Goal: Transaction & Acquisition: Book appointment/travel/reservation

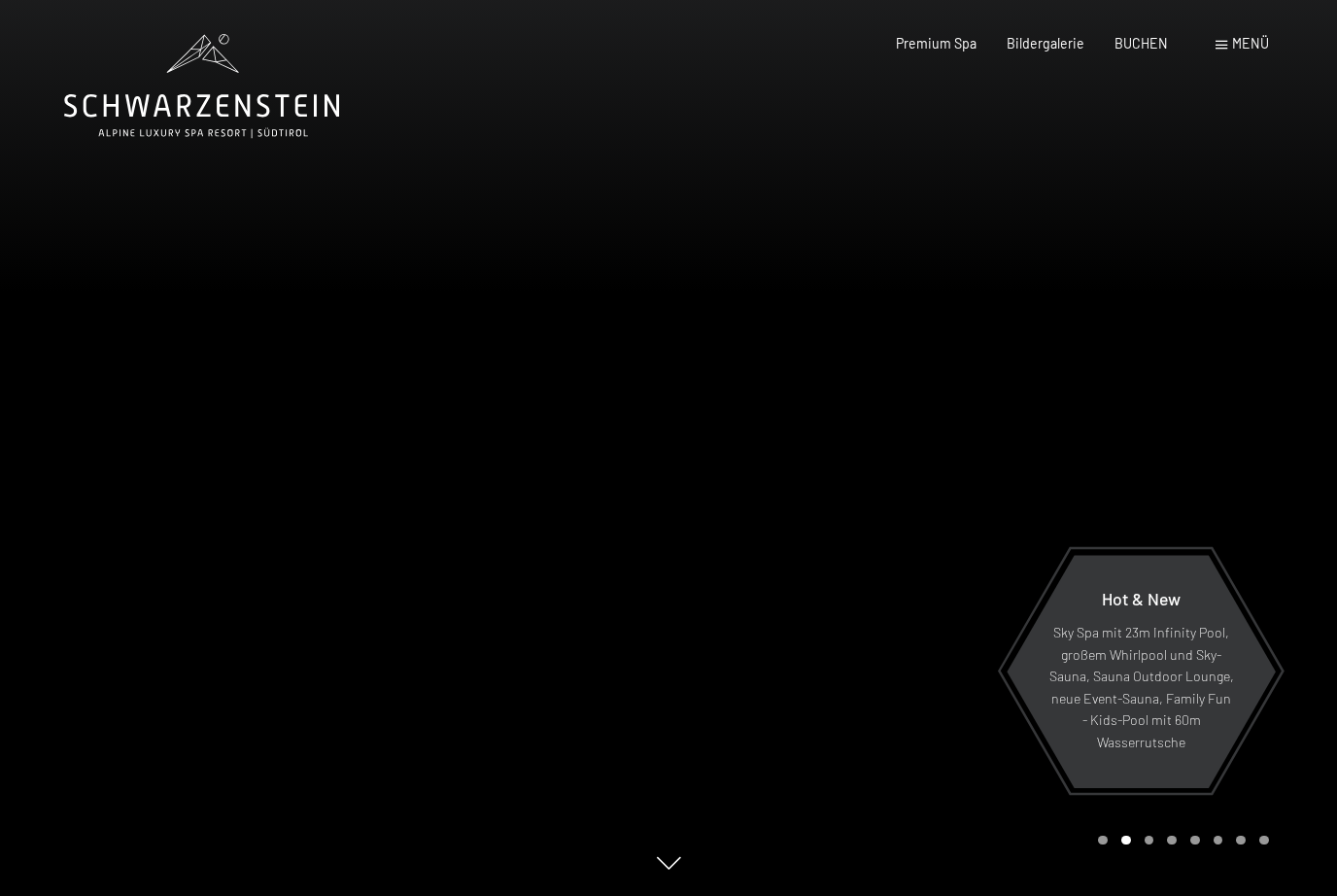
click at [1154, 48] on span "BUCHEN" at bounding box center [1142, 43] width 54 height 17
click at [1152, 40] on span "BUCHEN" at bounding box center [1142, 43] width 54 height 17
click at [1153, 46] on span "BUCHEN" at bounding box center [1142, 43] width 54 height 17
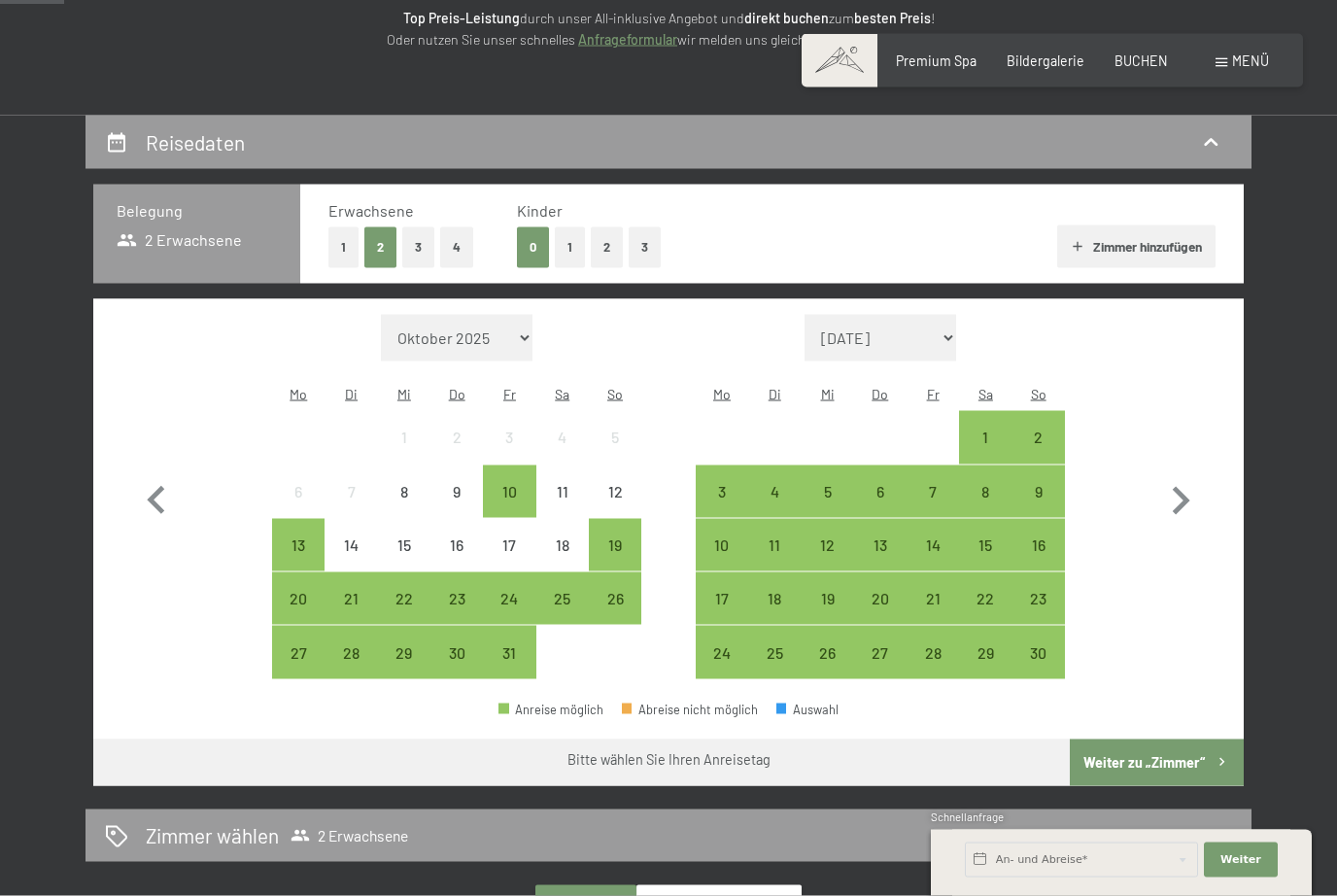
scroll to position [305, 0]
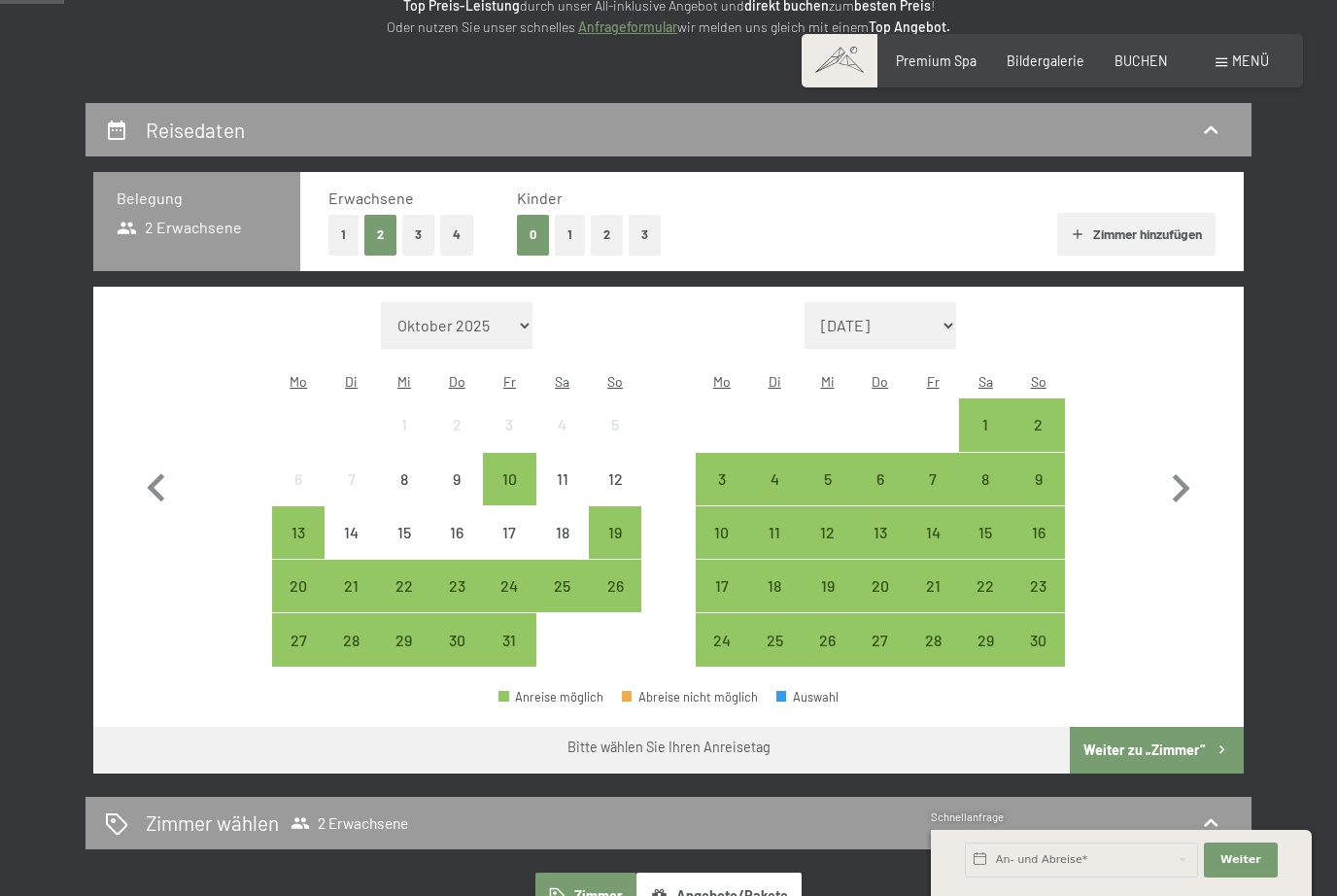
click at [1190, 475] on icon "button" at bounding box center [1181, 488] width 57 height 57
select select "2025-11-01"
select select "2025-12-01"
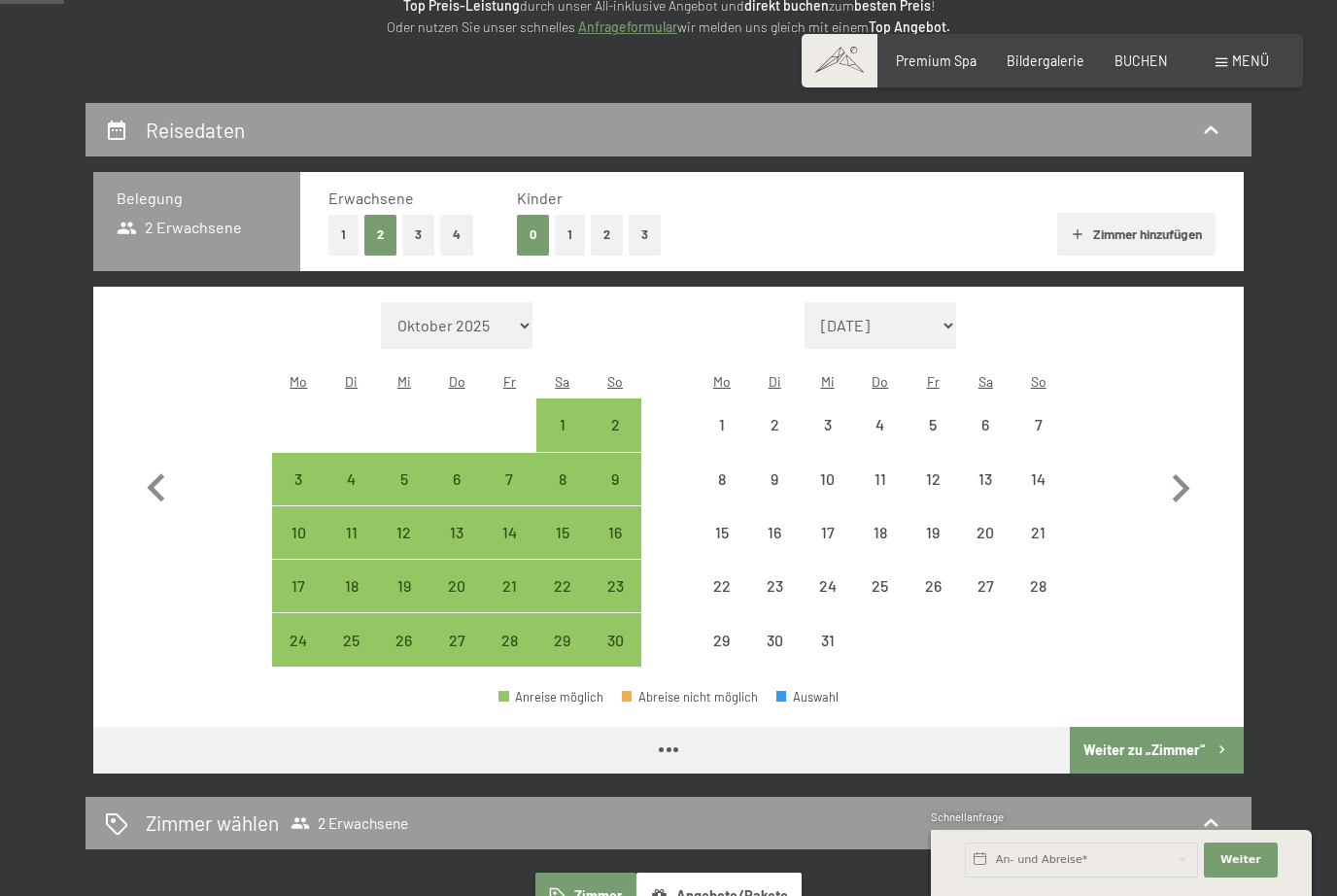
click at [1189, 474] on icon "button" at bounding box center [1181, 488] width 57 height 57
select select "2025-12-01"
select select "2026-01-01"
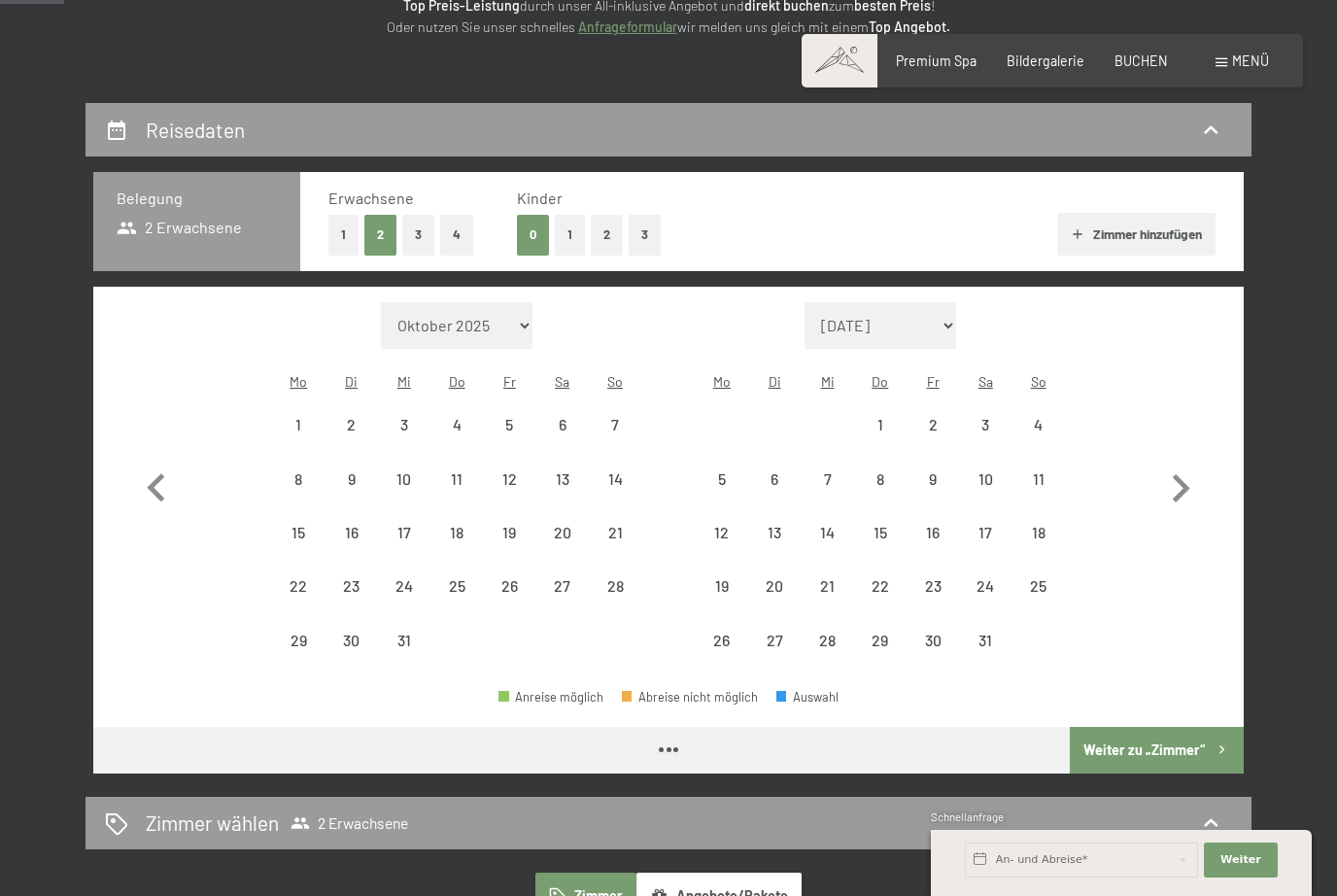
click at [1194, 476] on icon "button" at bounding box center [1181, 488] width 57 height 57
select select "2026-01-01"
select select "2026-02-01"
click at [1193, 476] on icon "button" at bounding box center [1181, 488] width 57 height 57
select select "2026-02-01"
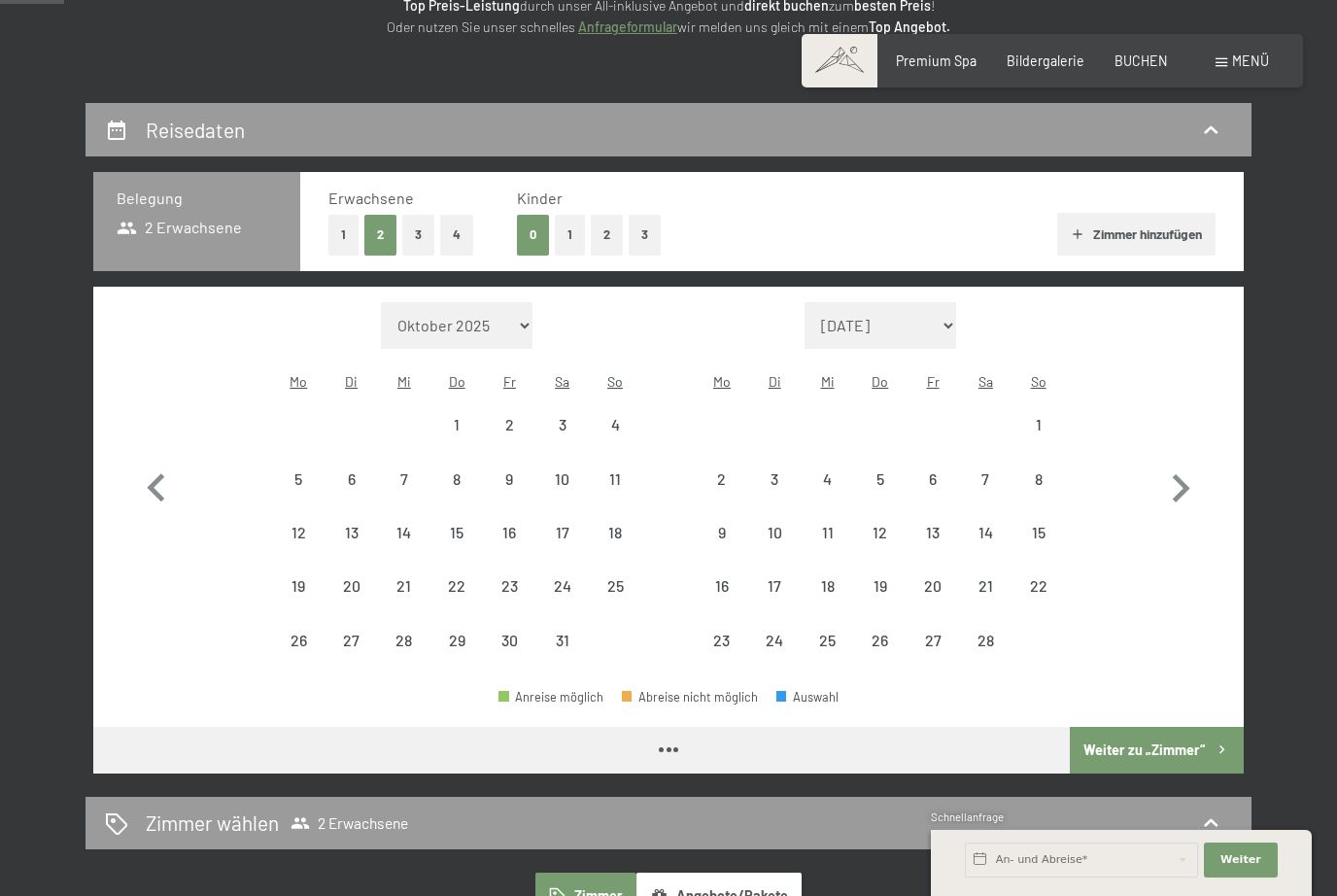
select select "2026-03-01"
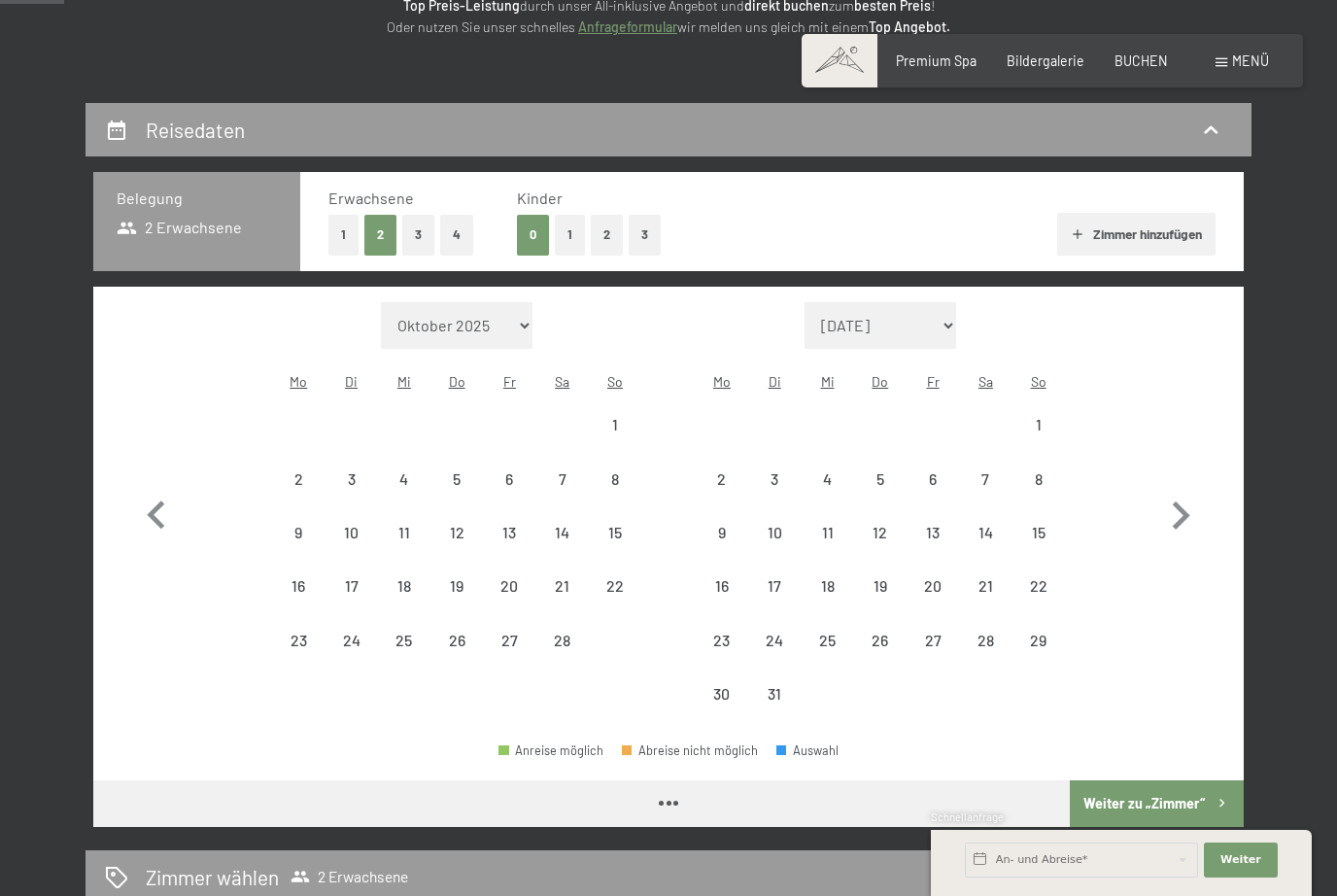
select select "2026-02-01"
select select "2026-03-01"
click at [1194, 487] on icon "button" at bounding box center [1181, 515] width 57 height 57
select select "2026-03-01"
select select "2026-04-01"
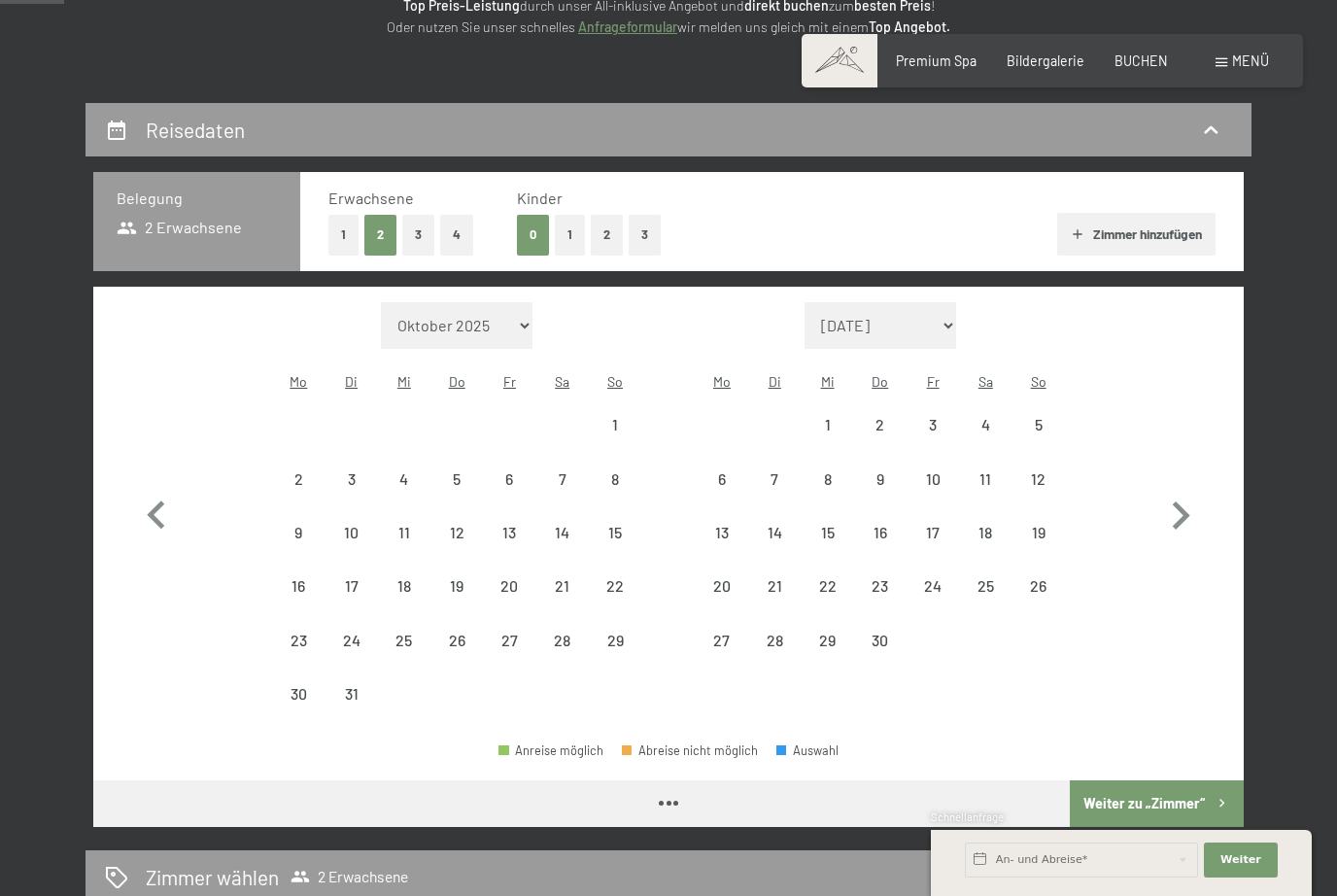
select select "2026-03-01"
select select "2026-04-01"
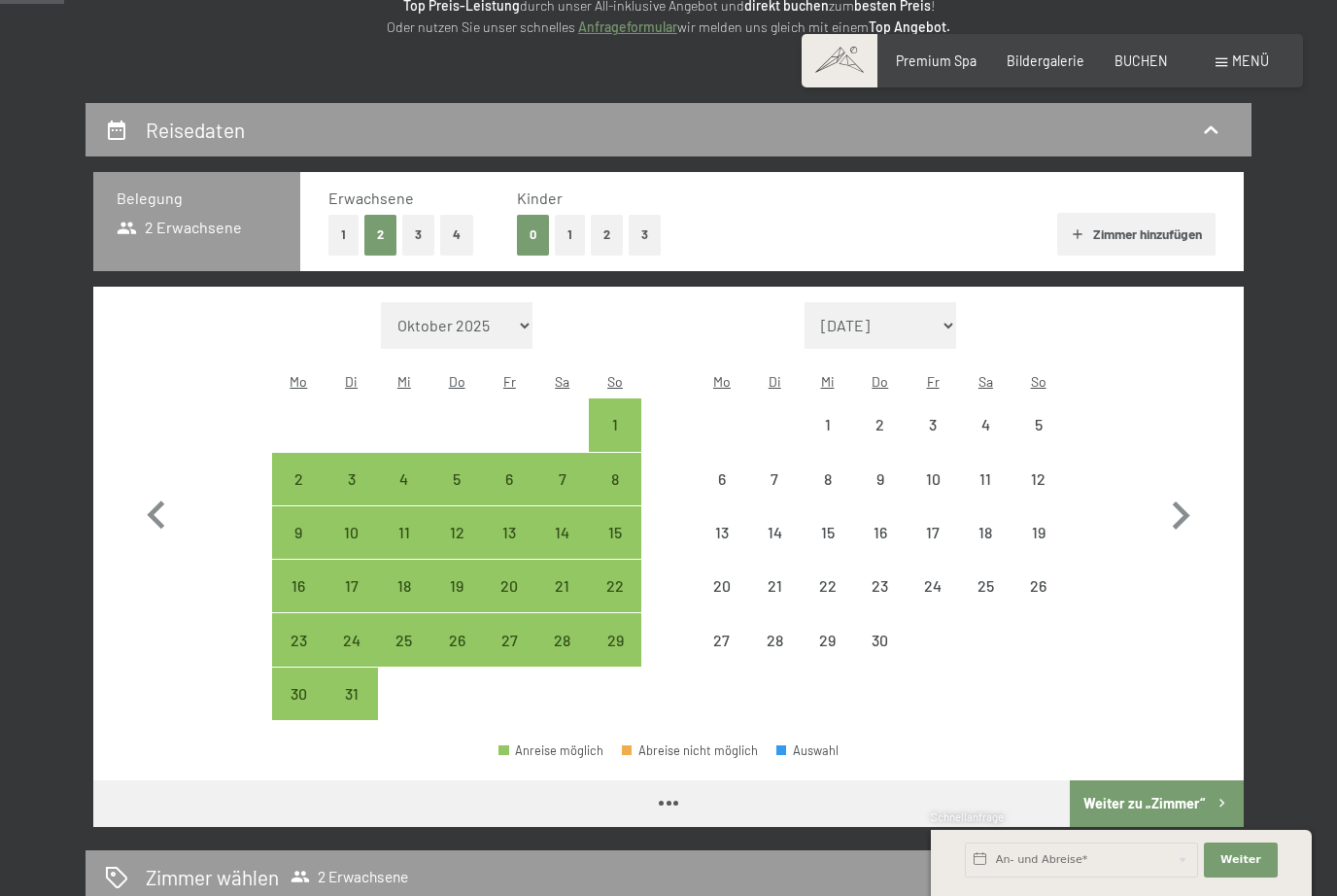
select select "2026-03-01"
select select "2026-04-01"
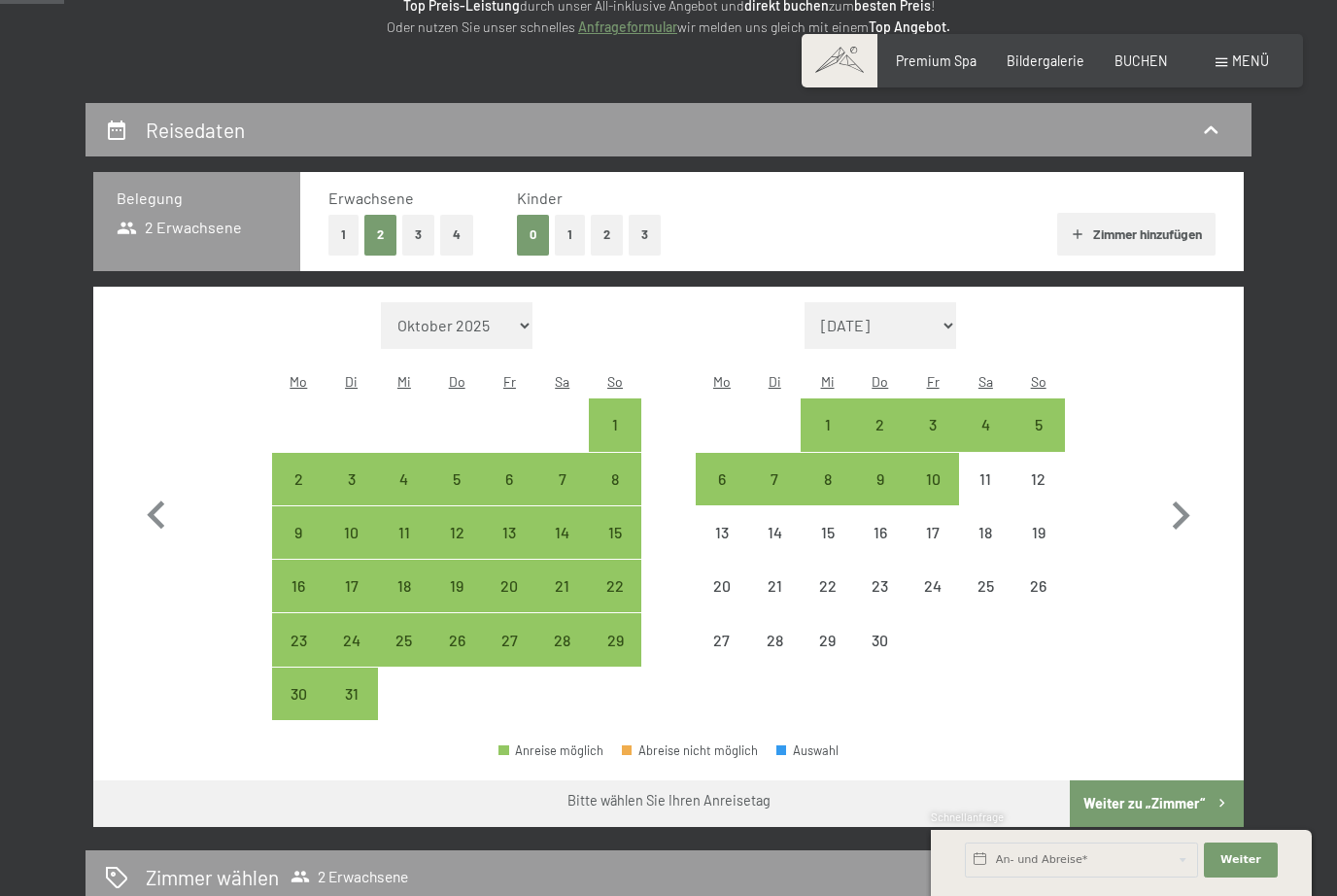
click at [1205, 487] on icon "button" at bounding box center [1181, 515] width 57 height 57
select select "2026-04-01"
select select "2026-05-01"
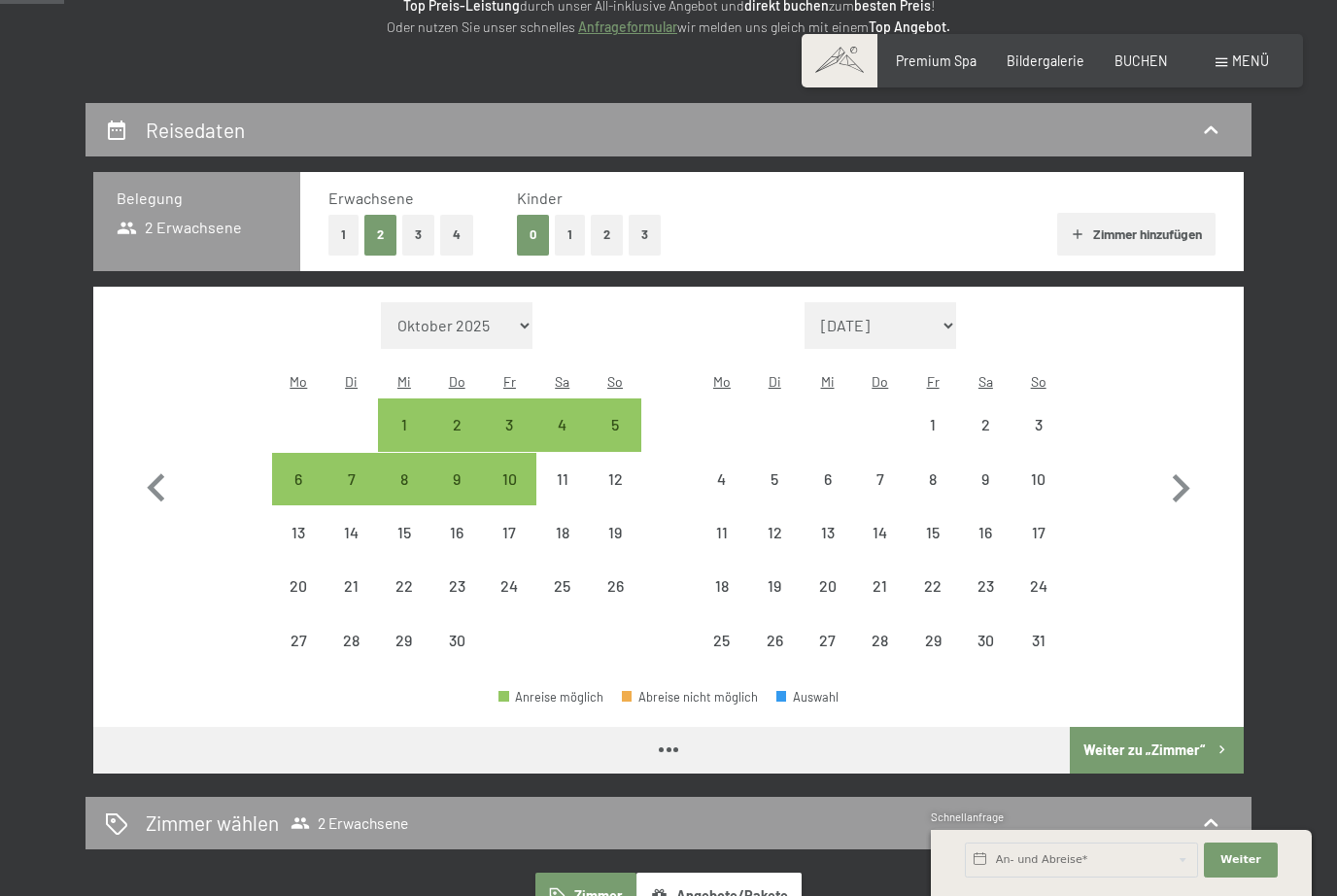
select select "2026-04-01"
select select "2026-05-01"
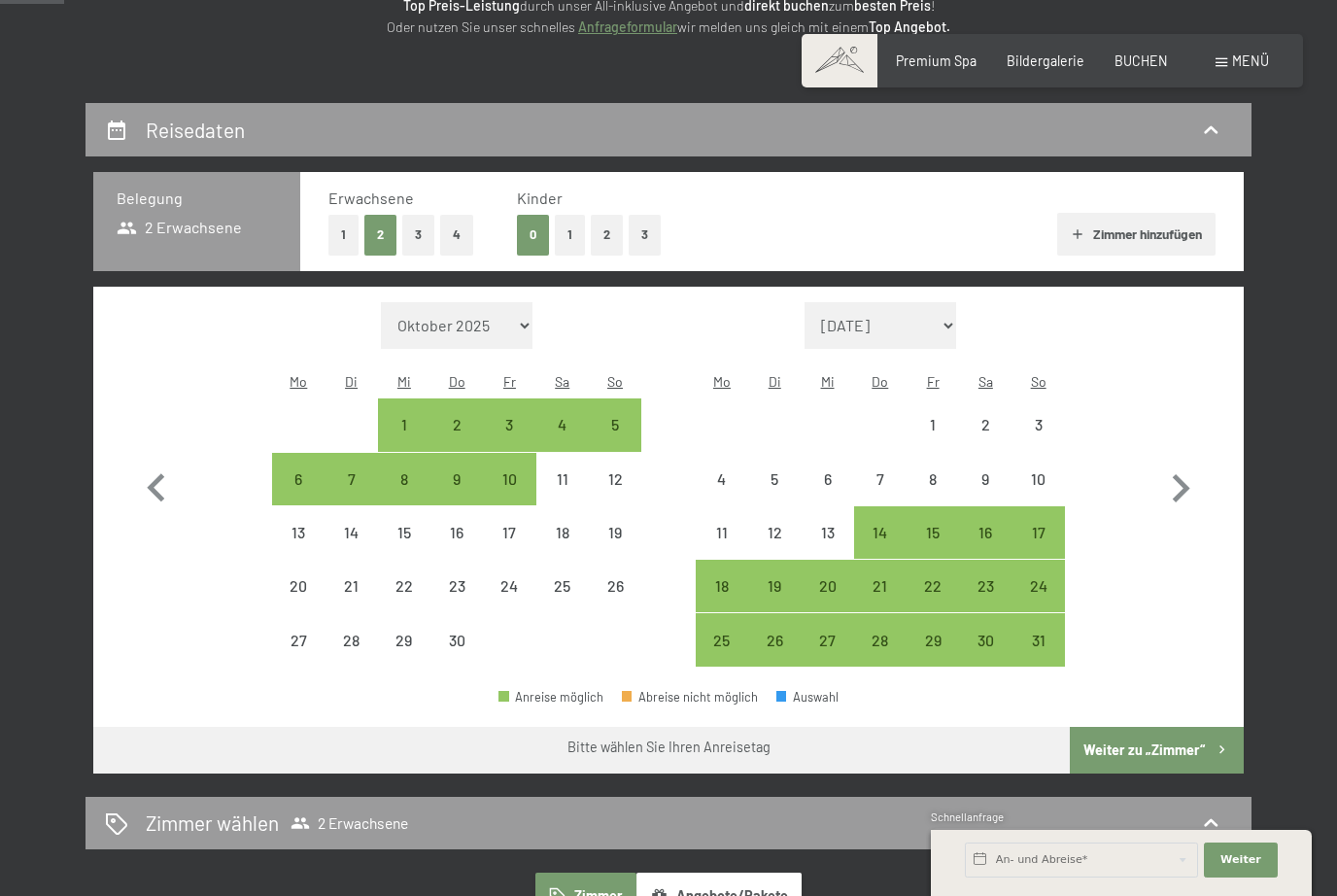
click at [994, 578] on div "23" at bounding box center [985, 602] width 49 height 49
select select "2026-04-01"
select select "2026-05-01"
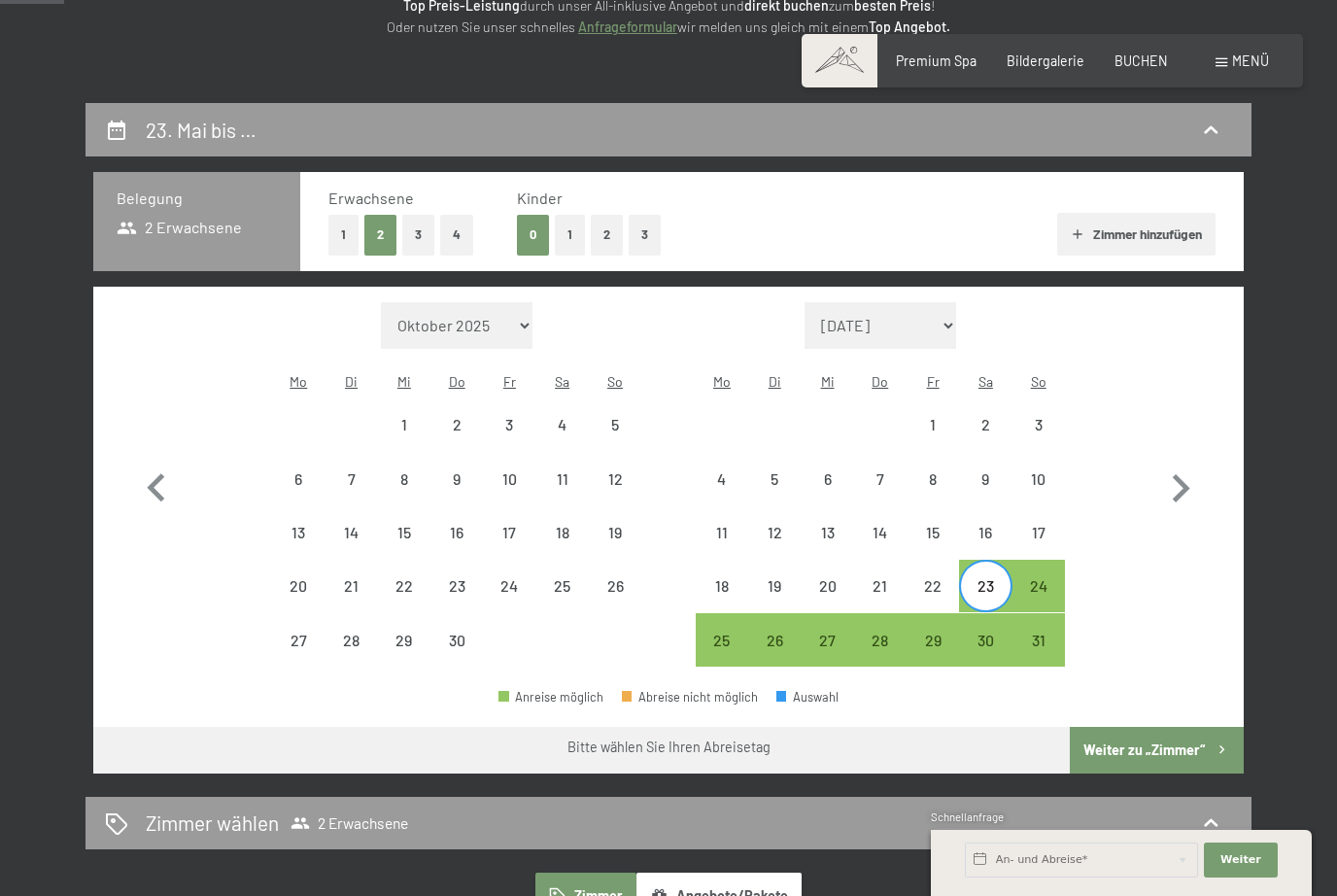
click at [996, 632] on div "30" at bounding box center [985, 656] width 49 height 49
select select "2026-04-01"
select select "2026-05-01"
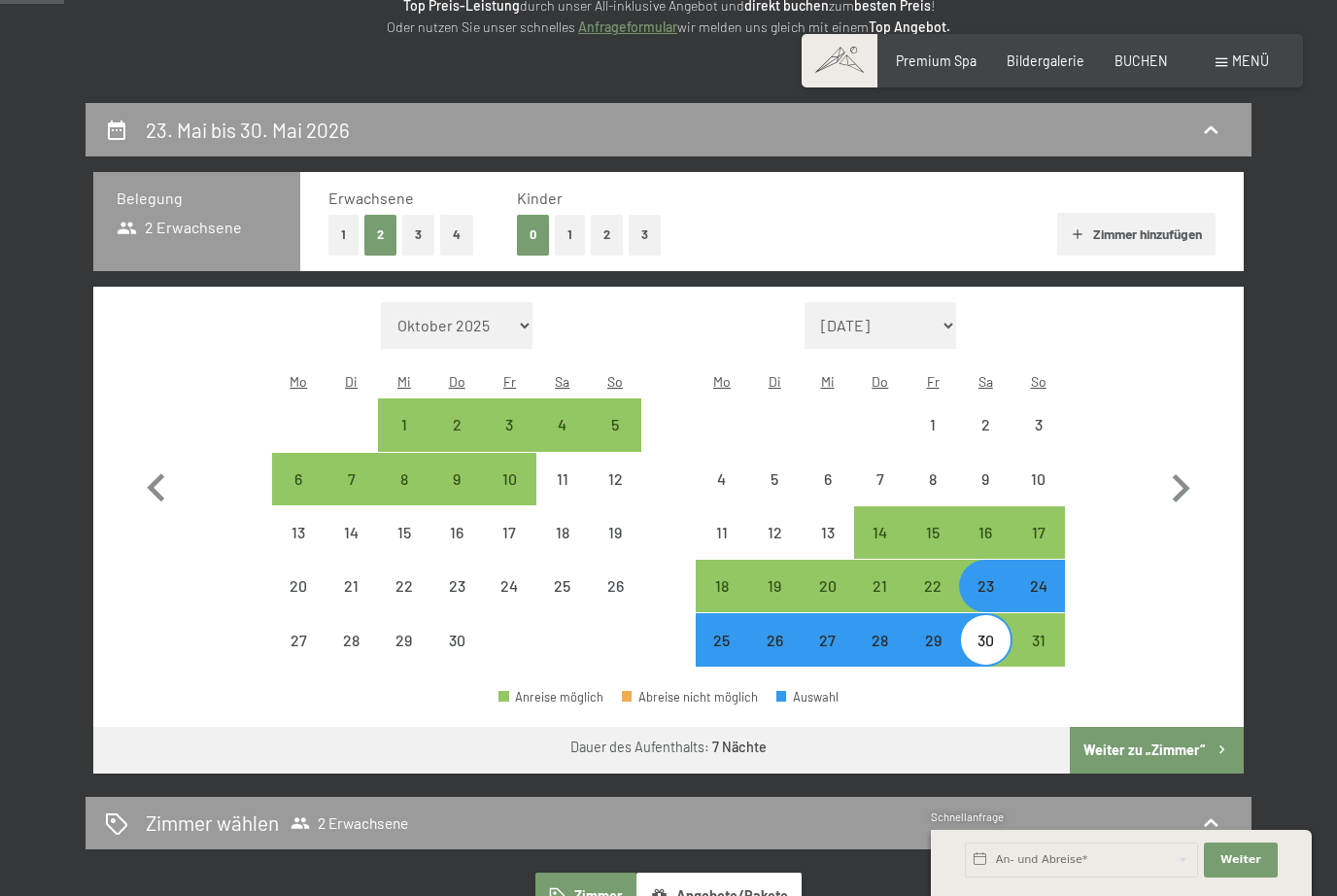
click at [1187, 728] on button "Weiter zu „Zimmer“" at bounding box center [1157, 750] width 174 height 47
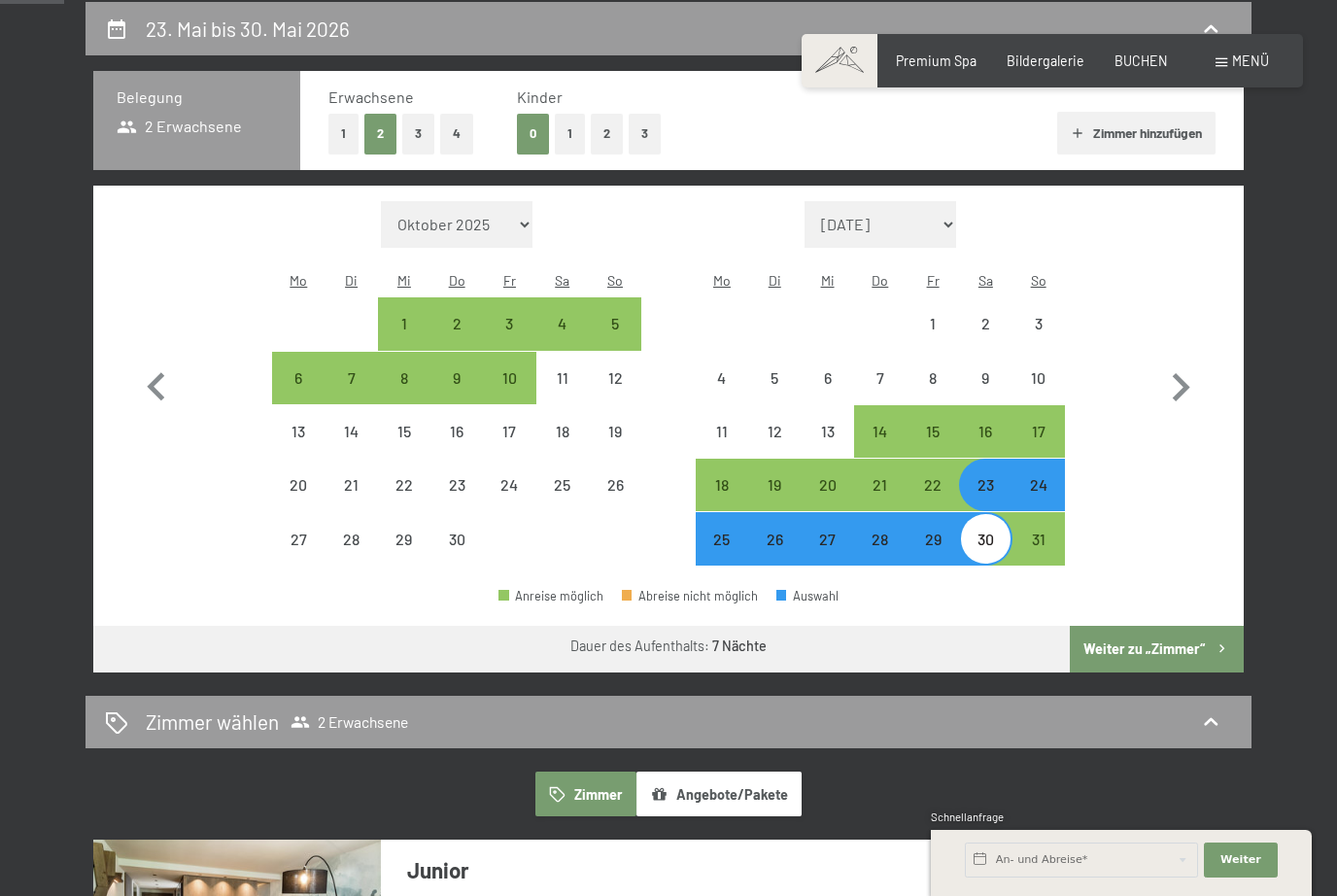
select select "2026-04-01"
select select "2026-05-01"
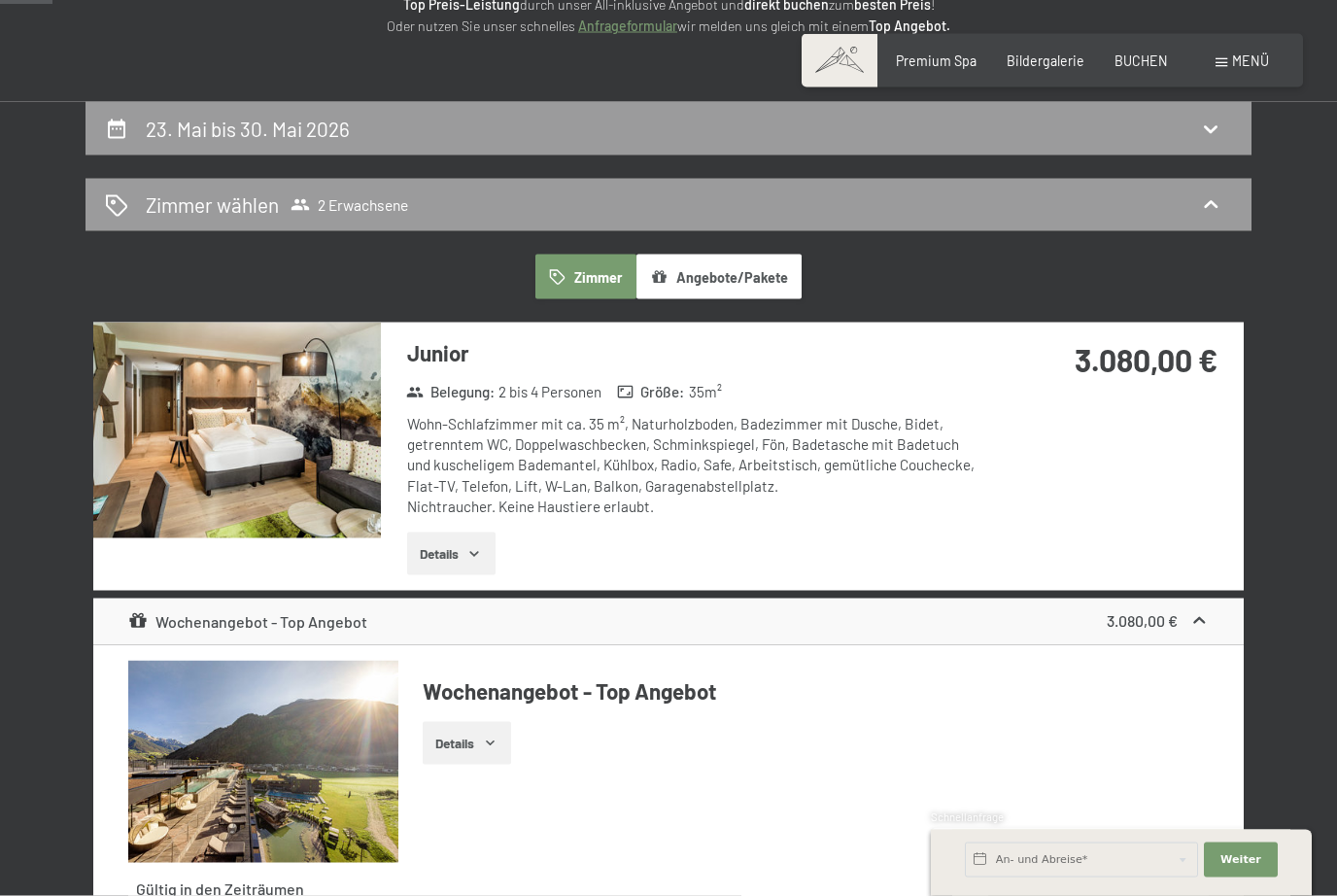
scroll to position [307, 0]
click at [219, 118] on h2 "23. Mai bis 30. Mai 2026" at bounding box center [248, 127] width 204 height 24
select select "2026-04-01"
select select "2026-05-01"
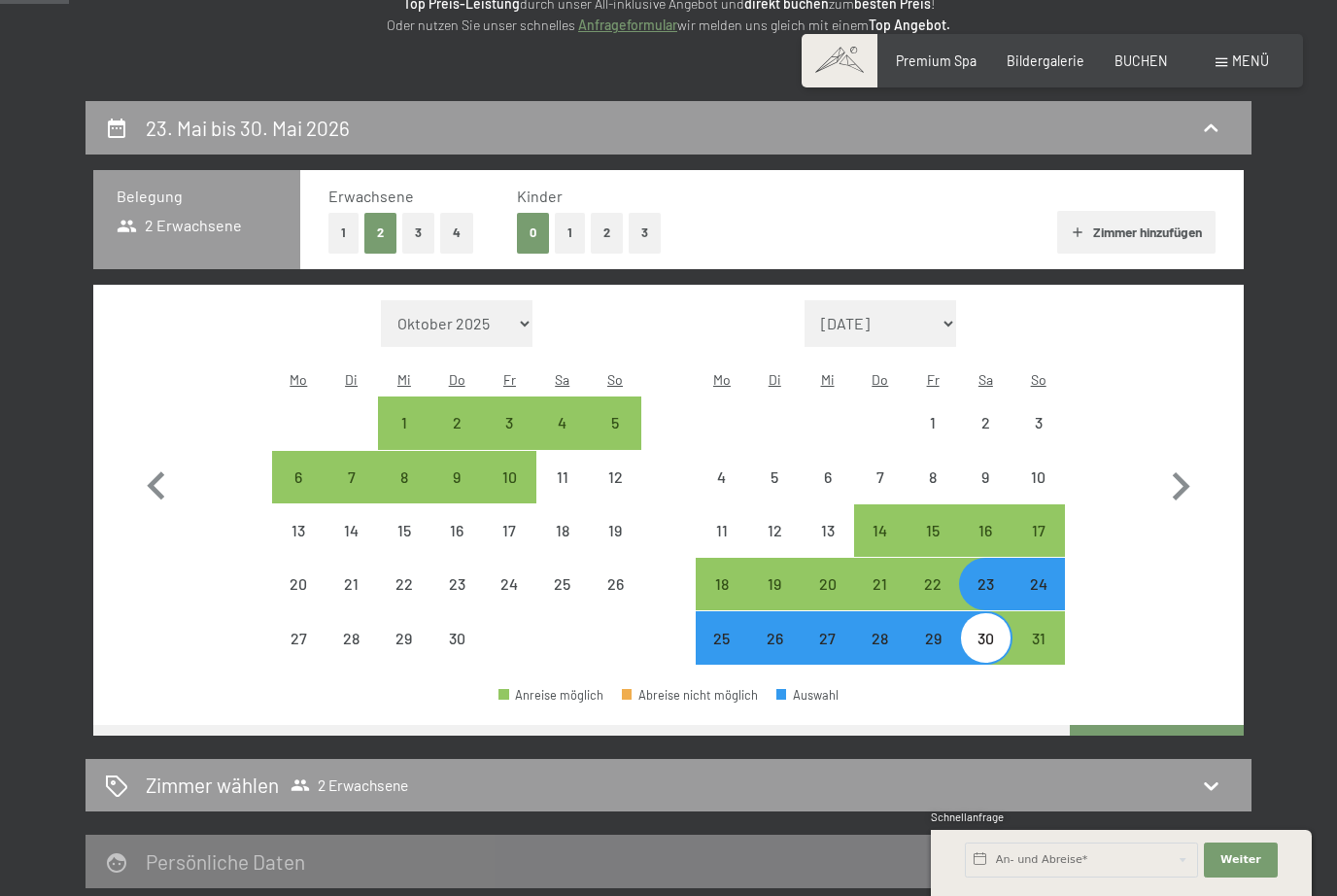
scroll to position [406, 0]
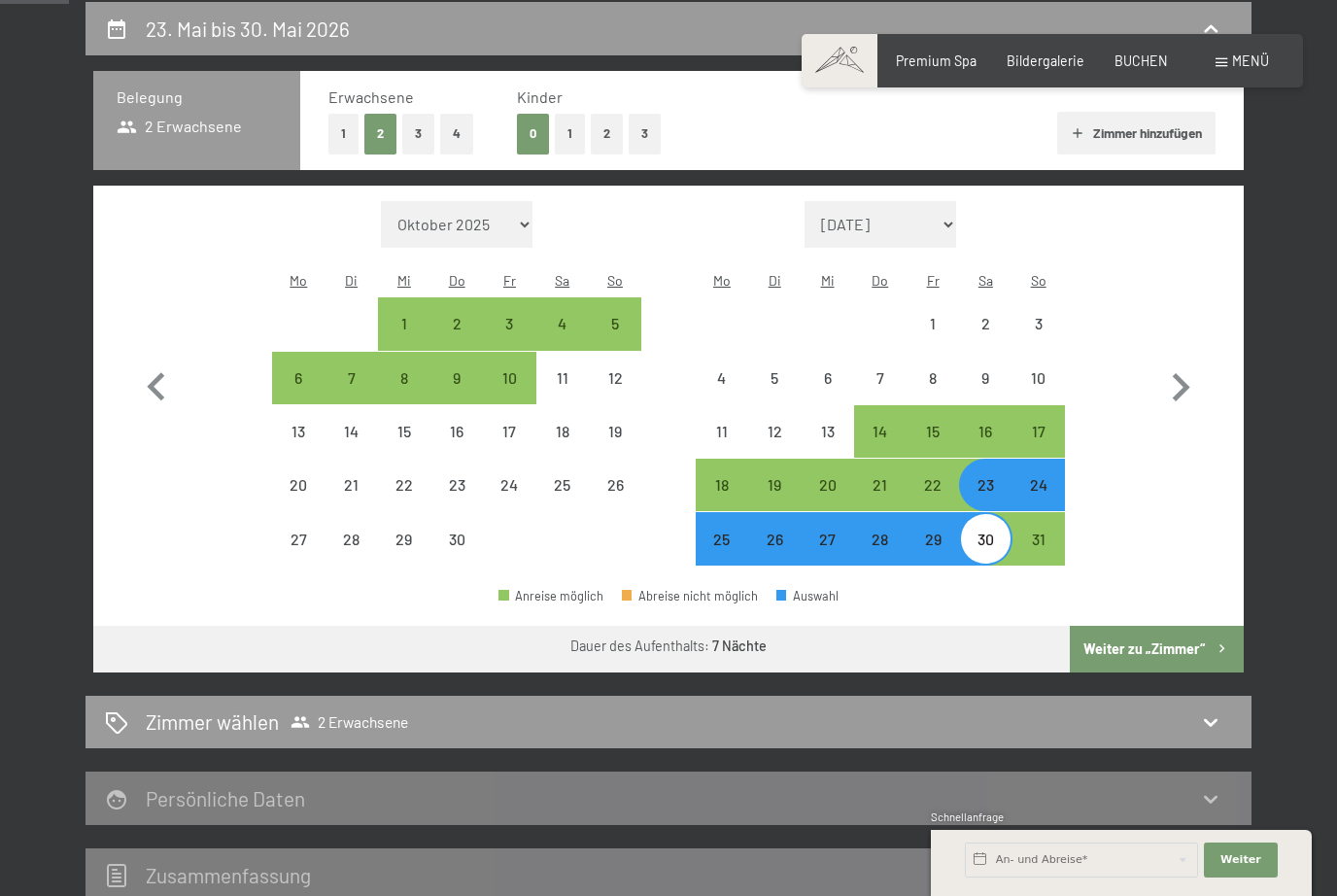
click at [338, 128] on button "1" at bounding box center [343, 133] width 30 height 40
select select "2026-04-01"
select select "2026-05-01"
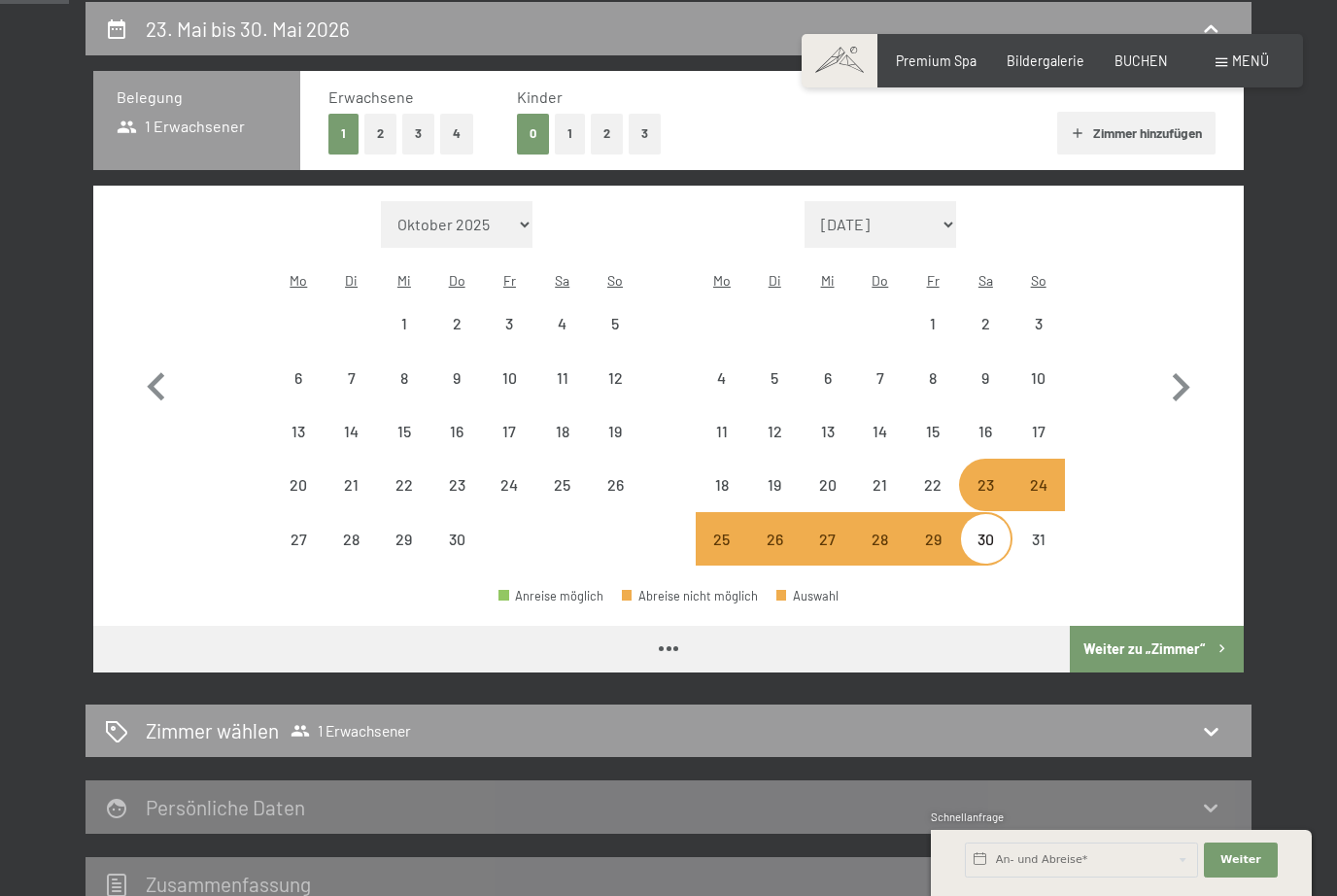
select select "2026-04-01"
select select "2026-05-01"
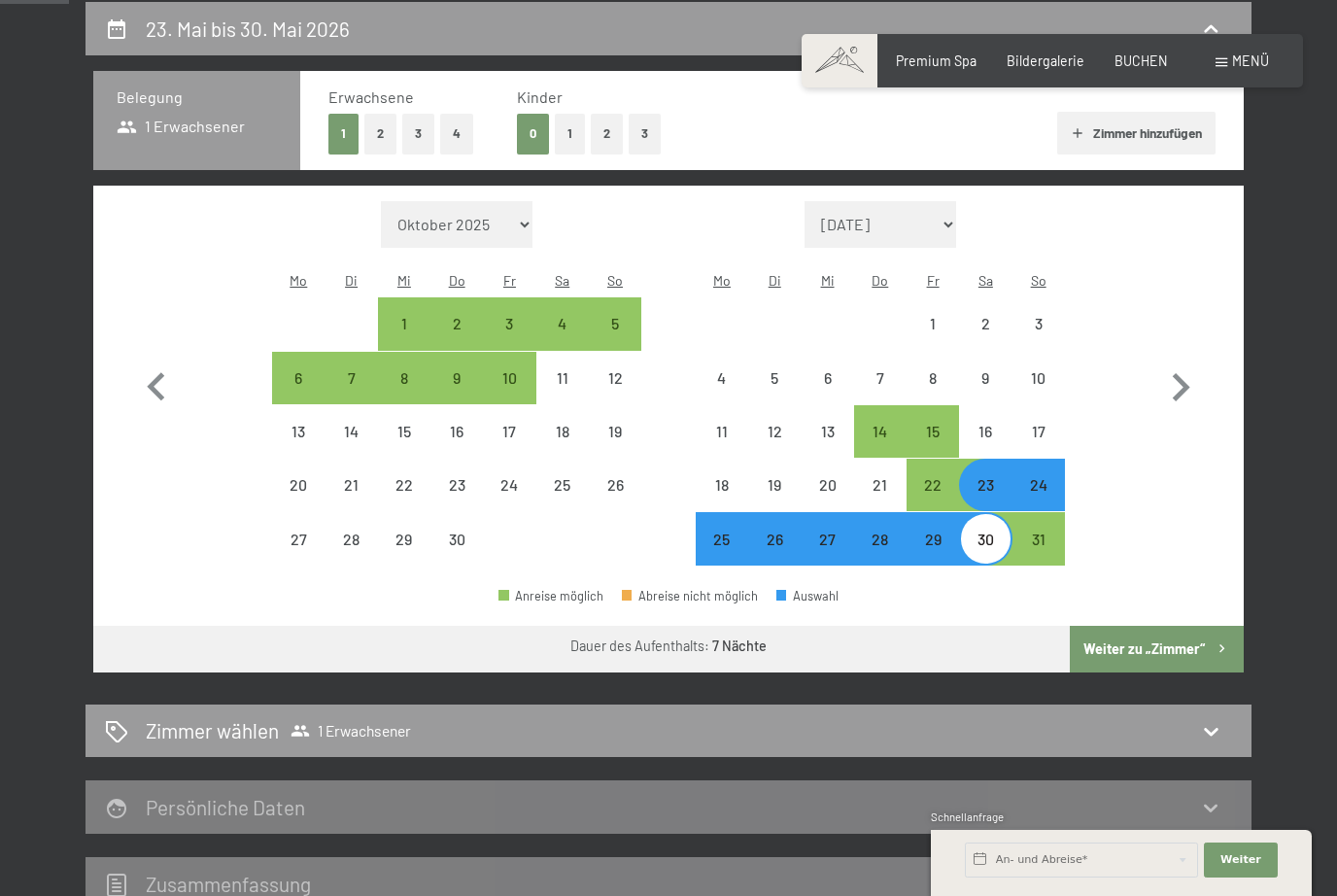
click at [1175, 286] on button "button" at bounding box center [1181, 383] width 57 height 365
select select "2026-05-01"
select select "2026-06-01"
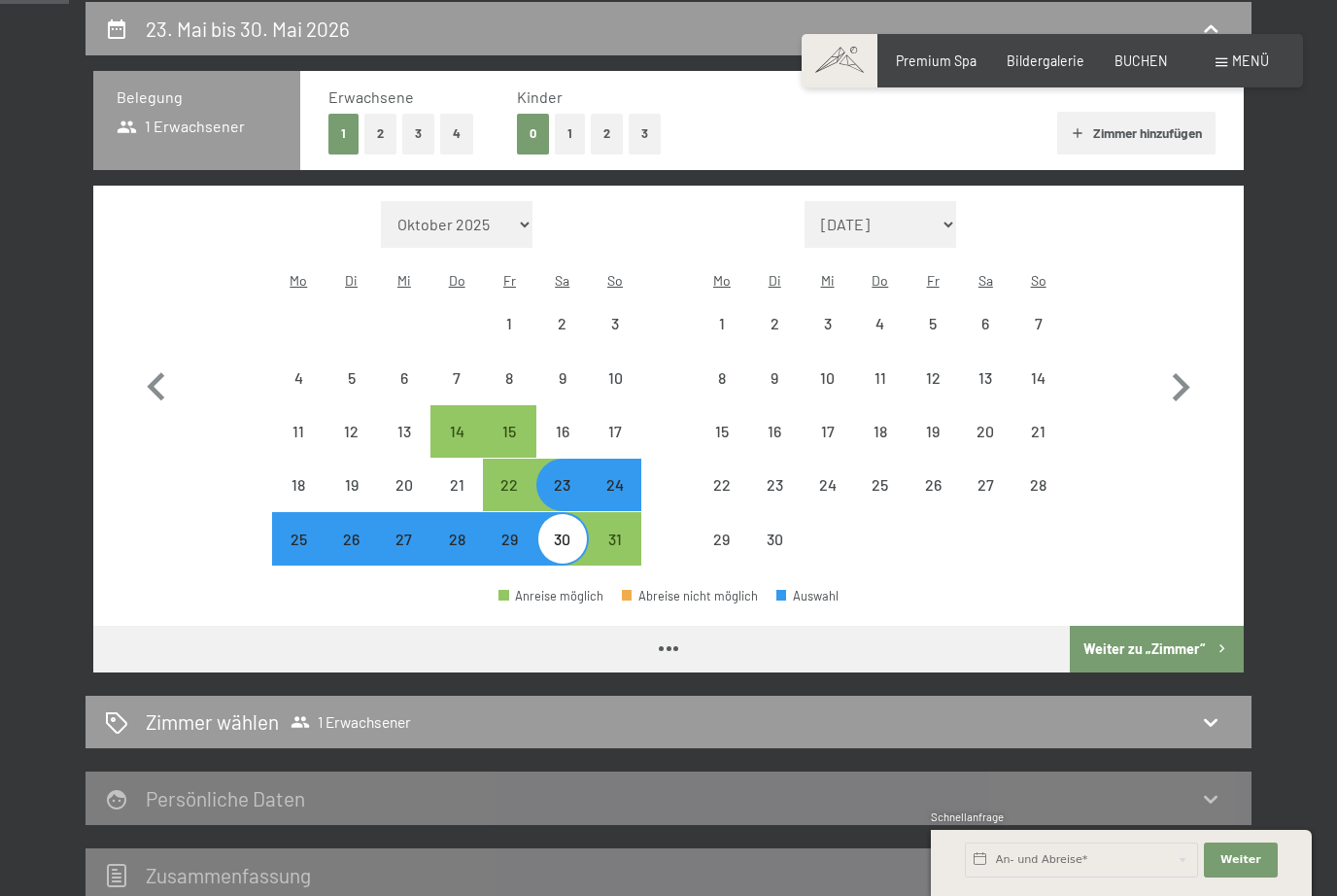
select select "2026-05-01"
select select "2026-06-01"
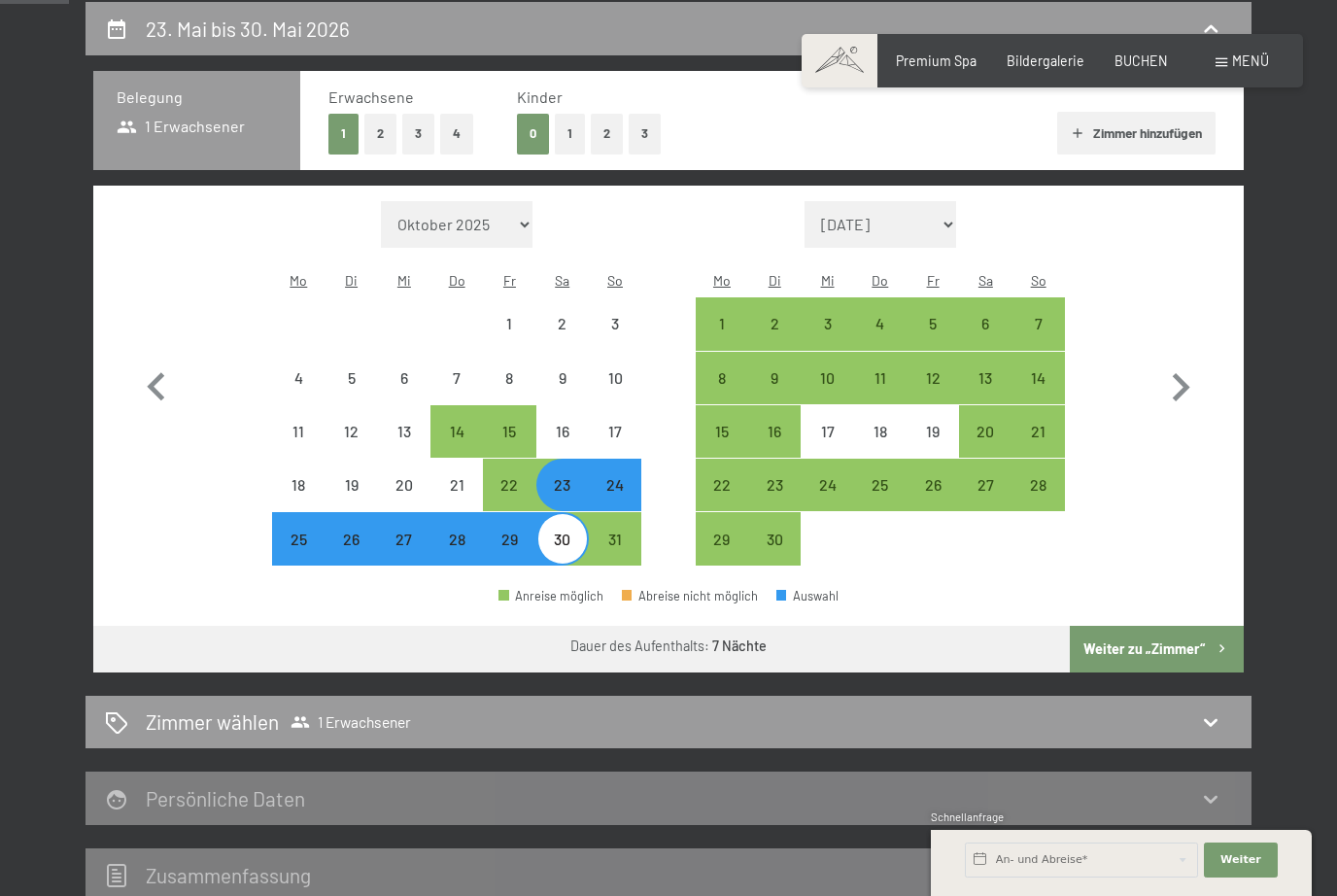
click at [158, 384] on icon "button" at bounding box center [156, 386] width 18 height 28
select select "2026-04-01"
select select "2026-05-01"
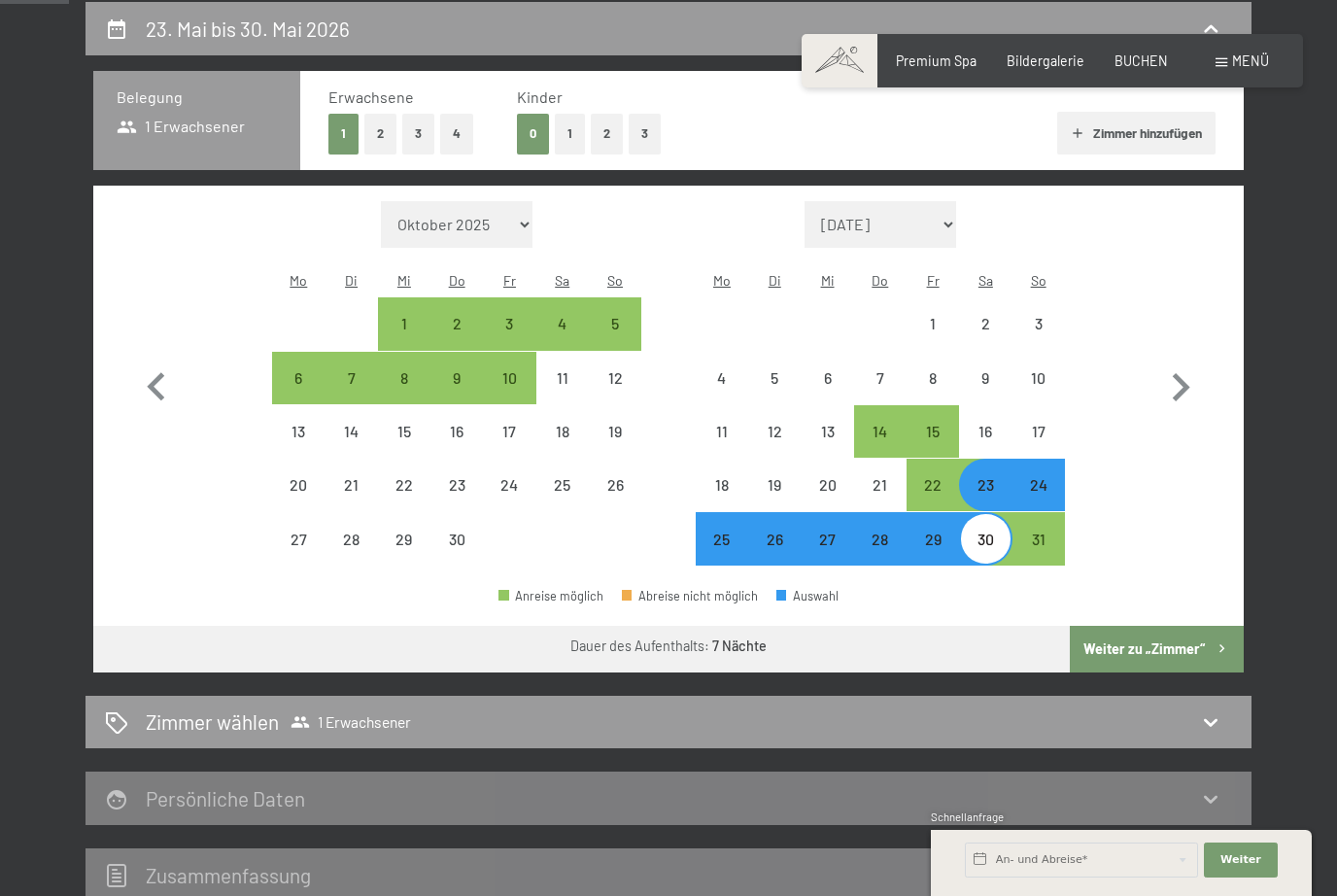
click at [564, 316] on div "4" at bounding box center [562, 340] width 49 height 49
select select "2026-04-01"
select select "2026-05-01"
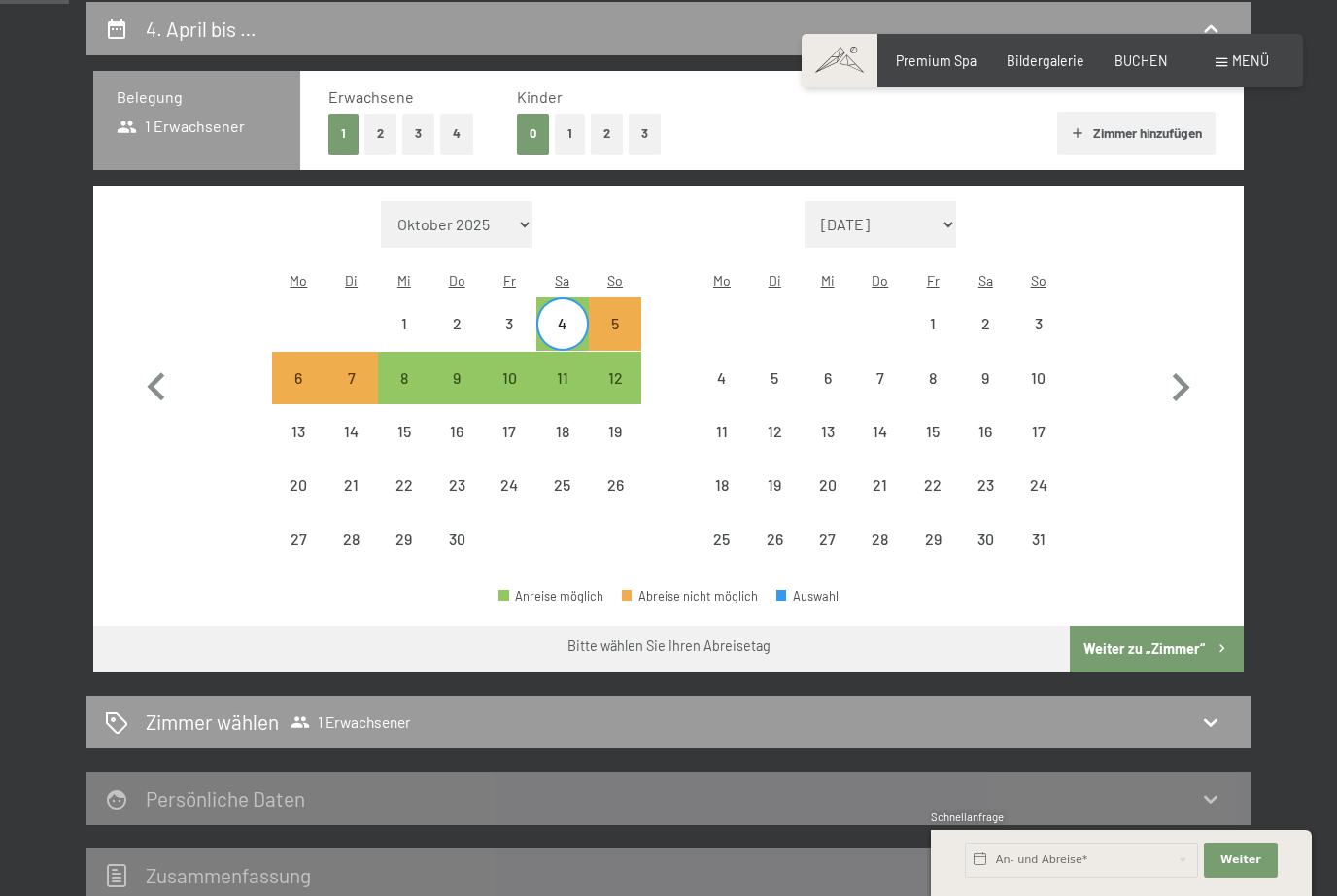
click at [570, 370] on div "11" at bounding box center [562, 394] width 49 height 49
select select "2026-04-01"
select select "2026-05-01"
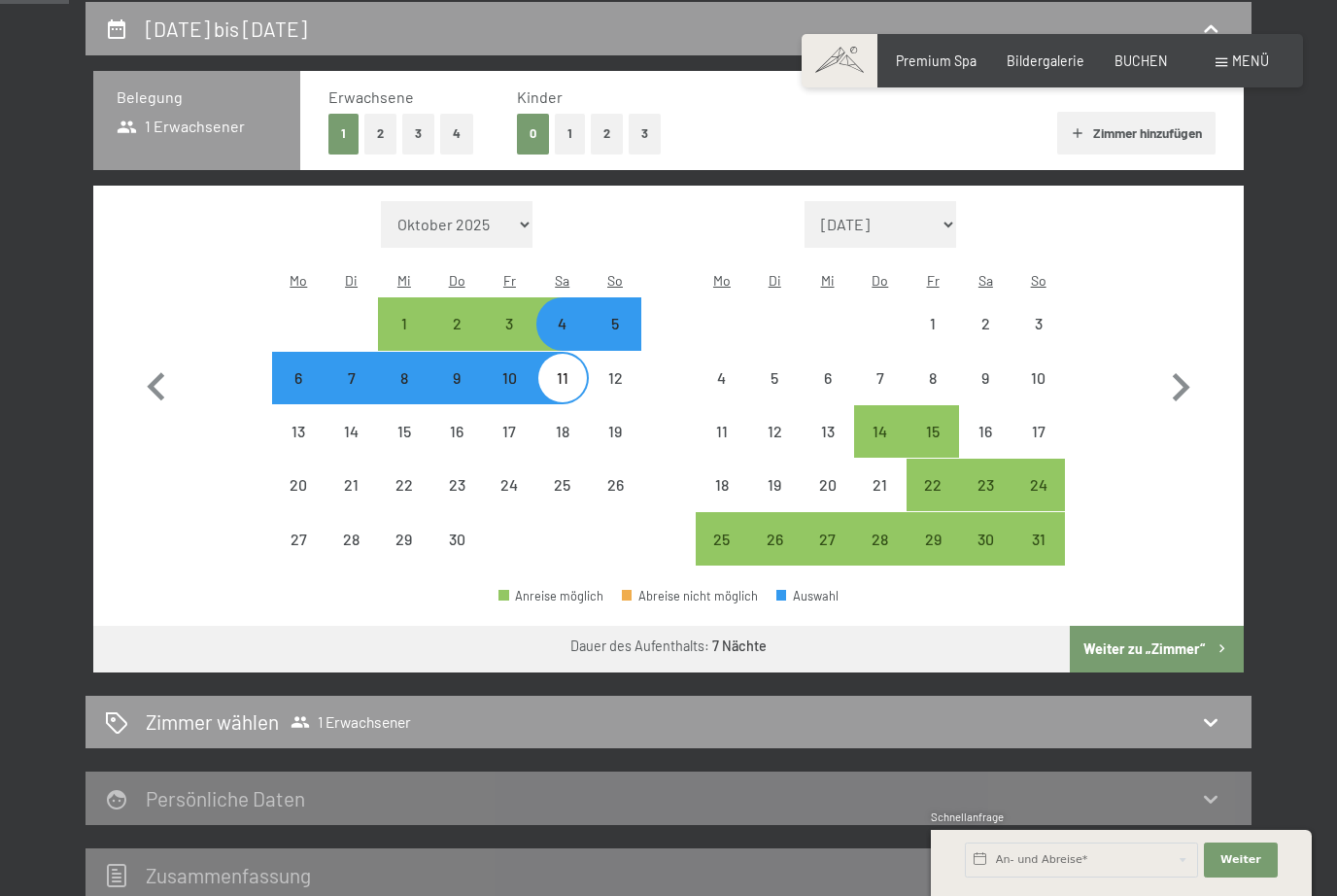
click at [1205, 636] on button "Weiter zu „Zimmer“" at bounding box center [1157, 648] width 174 height 47
select select "2026-04-01"
select select "2026-05-01"
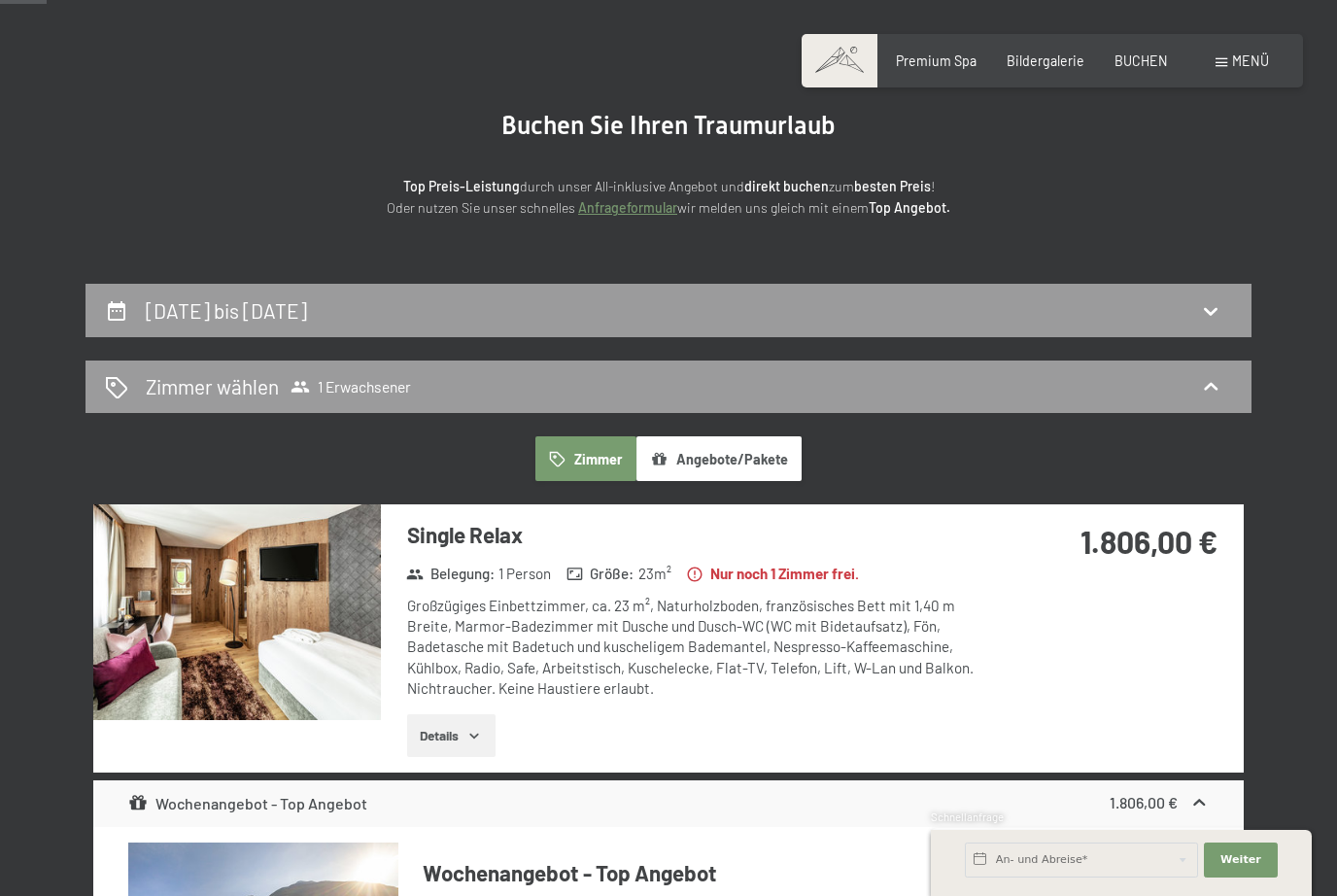
scroll to position [121, 0]
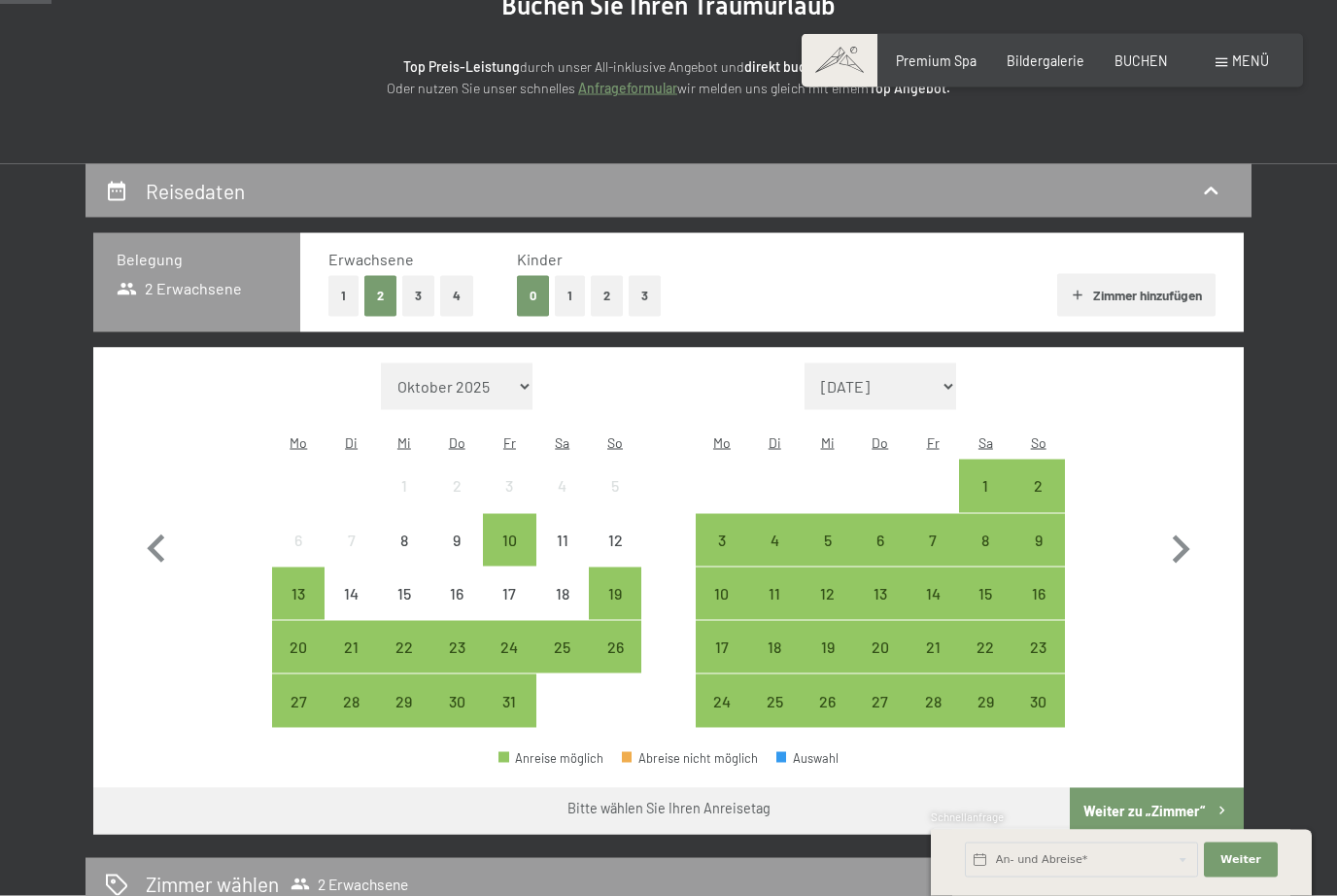
scroll to position [245, 0]
click at [1203, 529] on icon "button" at bounding box center [1181, 549] width 57 height 57
select select "2025-11-01"
select select "2025-12-01"
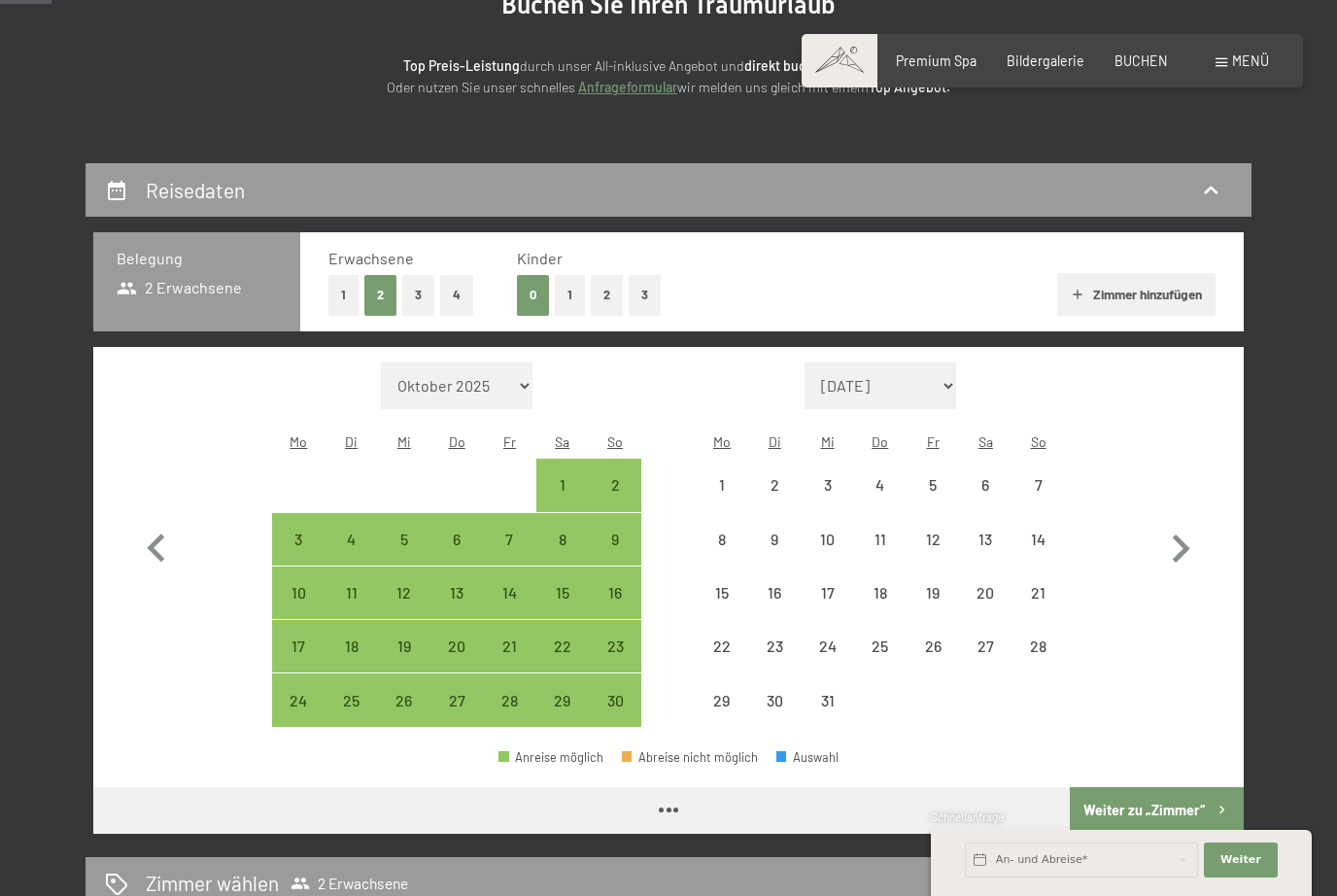
click at [1202, 540] on icon "button" at bounding box center [1181, 549] width 57 height 57
select select "2025-12-01"
select select "2026-01-01"
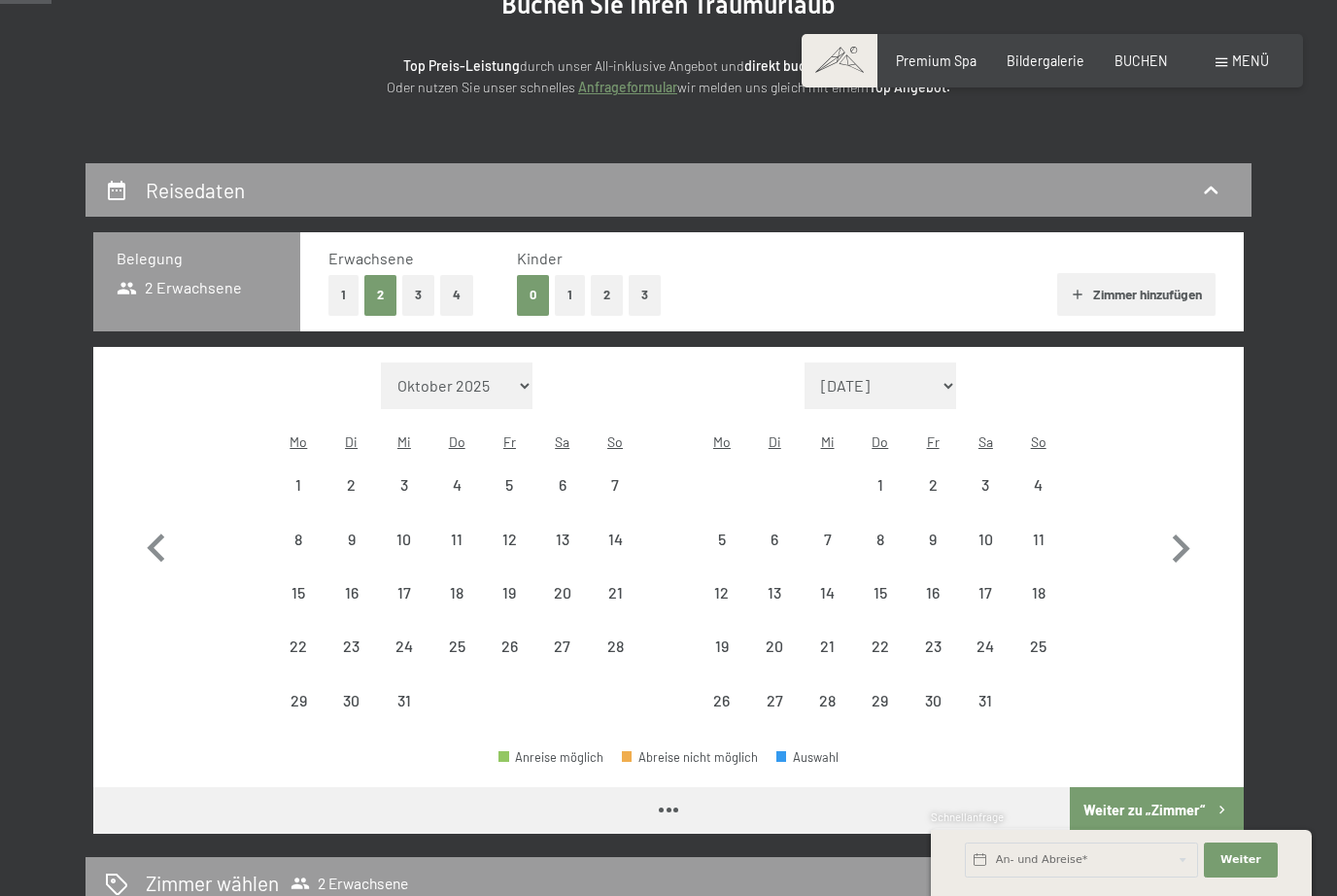
select select "2025-12-01"
select select "2026-01-01"
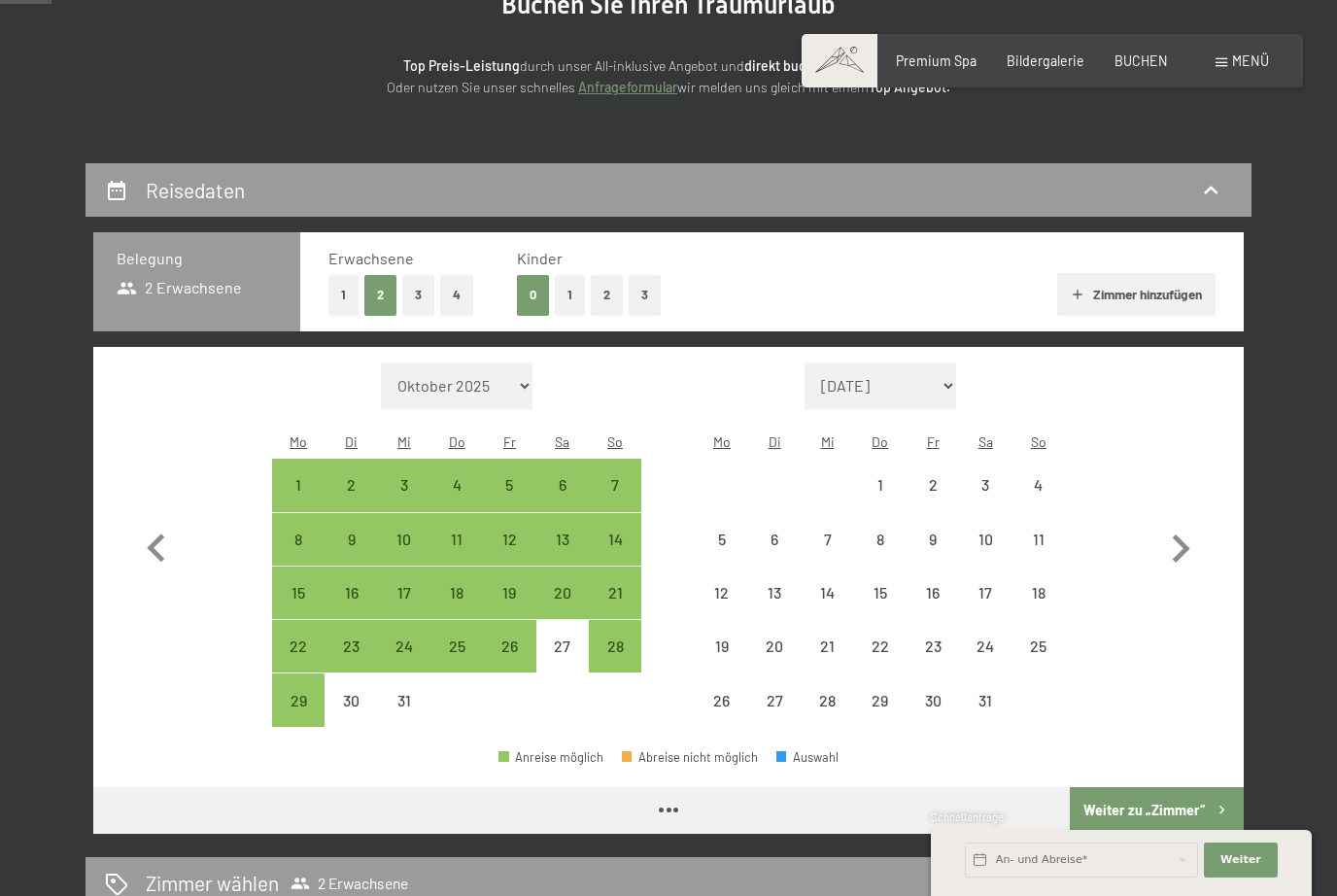
click at [1192, 541] on icon "button" at bounding box center [1181, 549] width 57 height 57
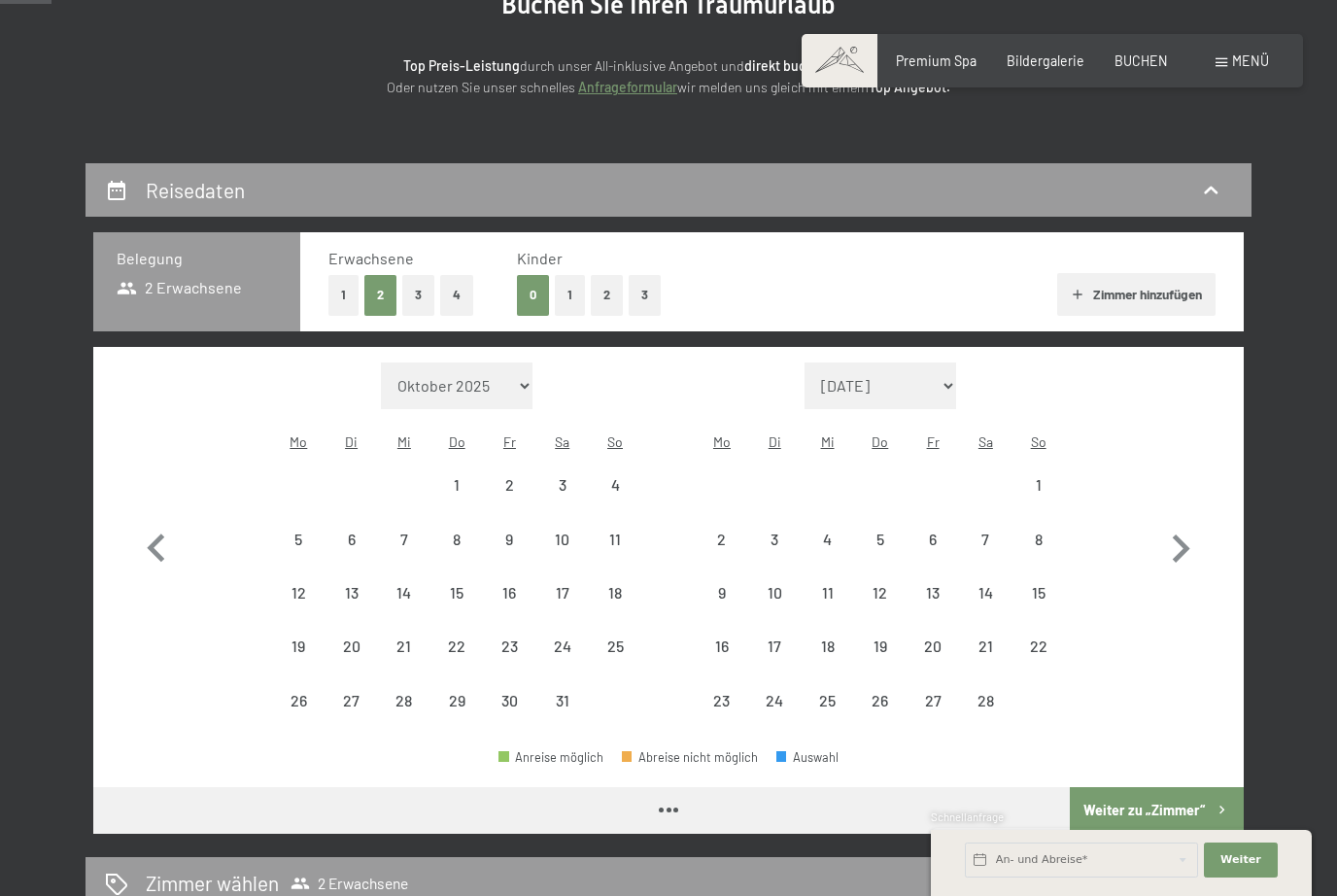
select select "2026-01-01"
select select "2026-02-01"
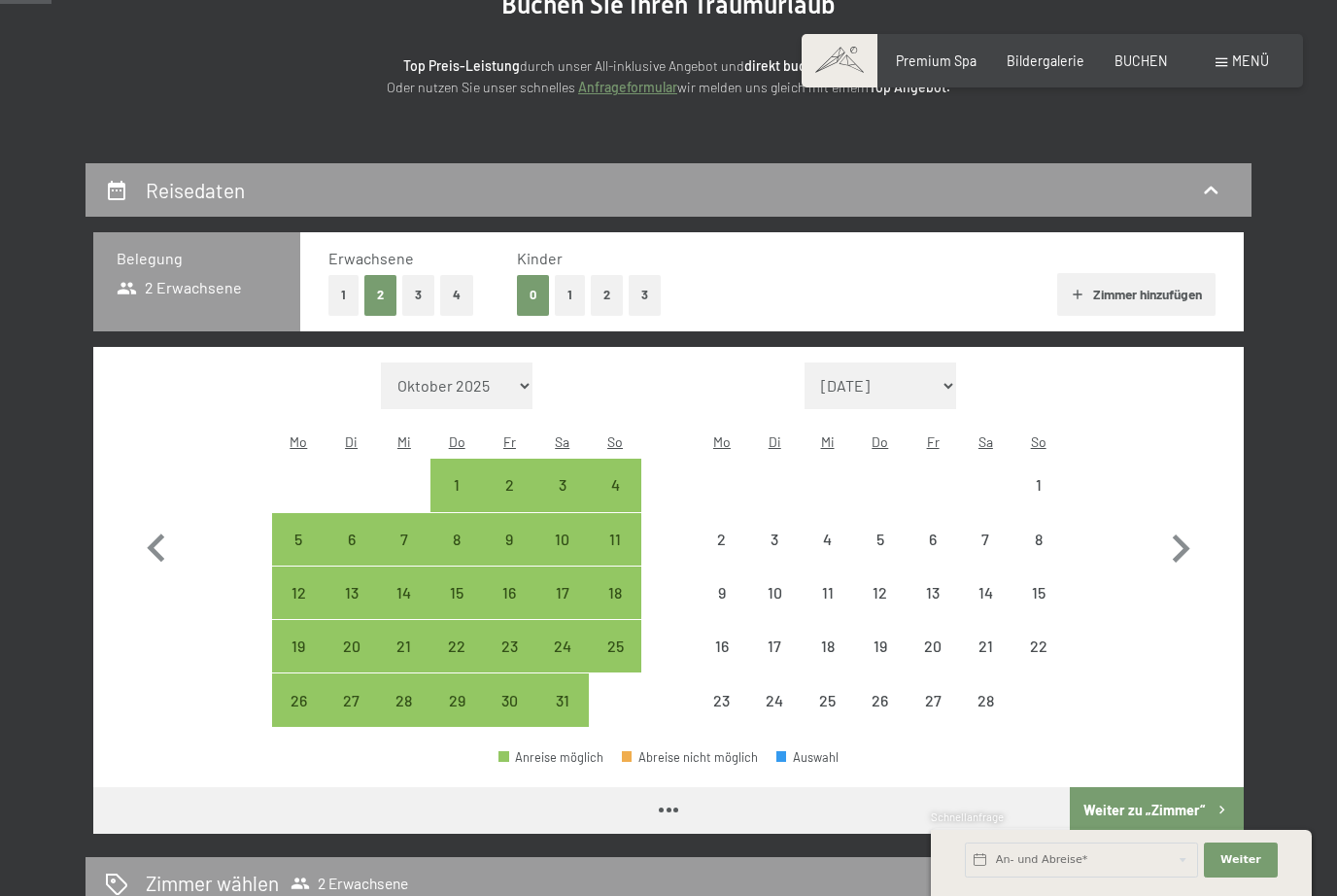
click at [1192, 541] on icon "button" at bounding box center [1181, 549] width 57 height 57
select select "2026-02-01"
select select "2026-03-01"
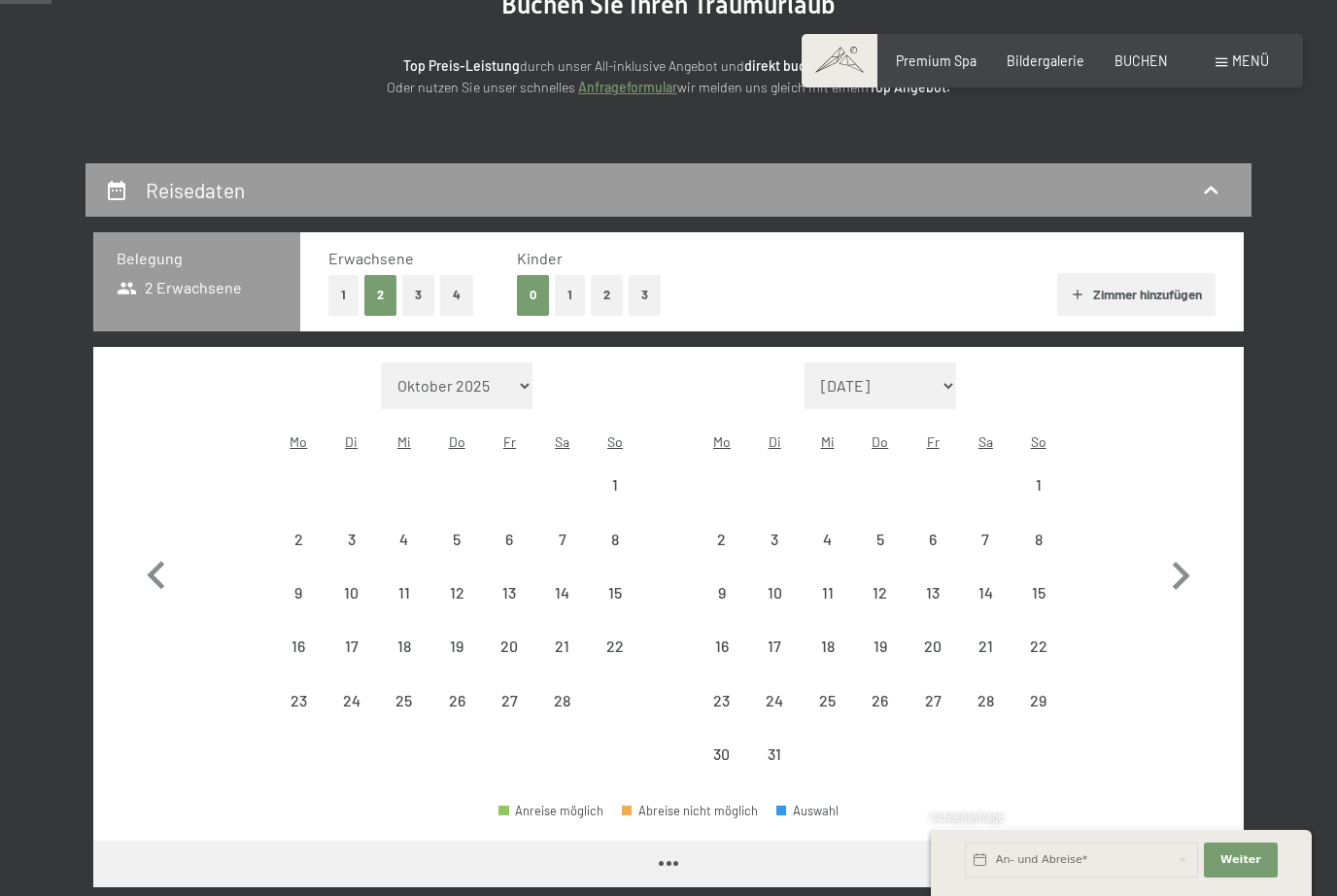
select select "2026-02-01"
select select "2026-03-01"
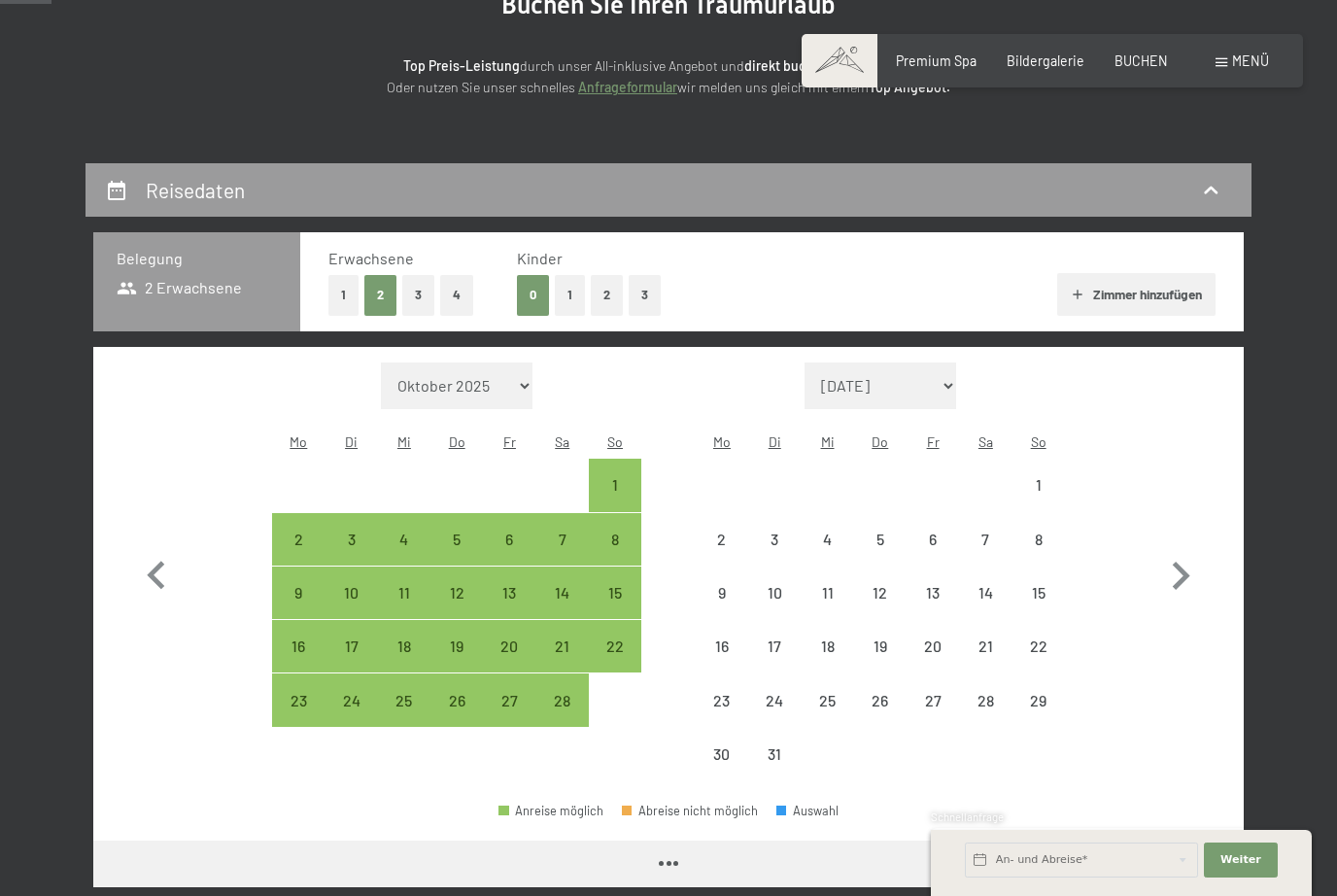
select select "2026-02-01"
select select "2026-03-01"
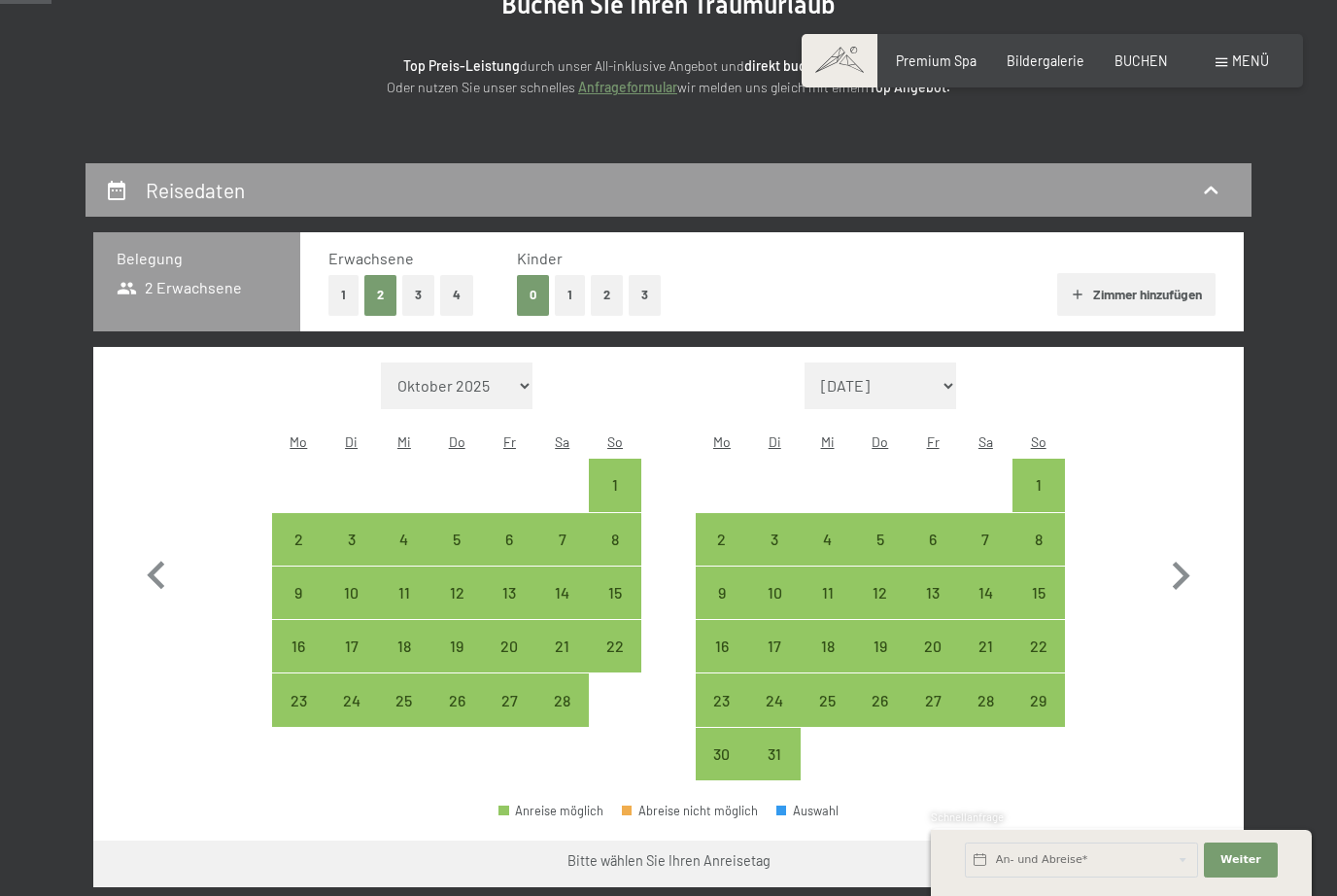
click at [328, 296] on button "1" at bounding box center [343, 294] width 30 height 40
select select "2026-02-01"
select select "2026-03-01"
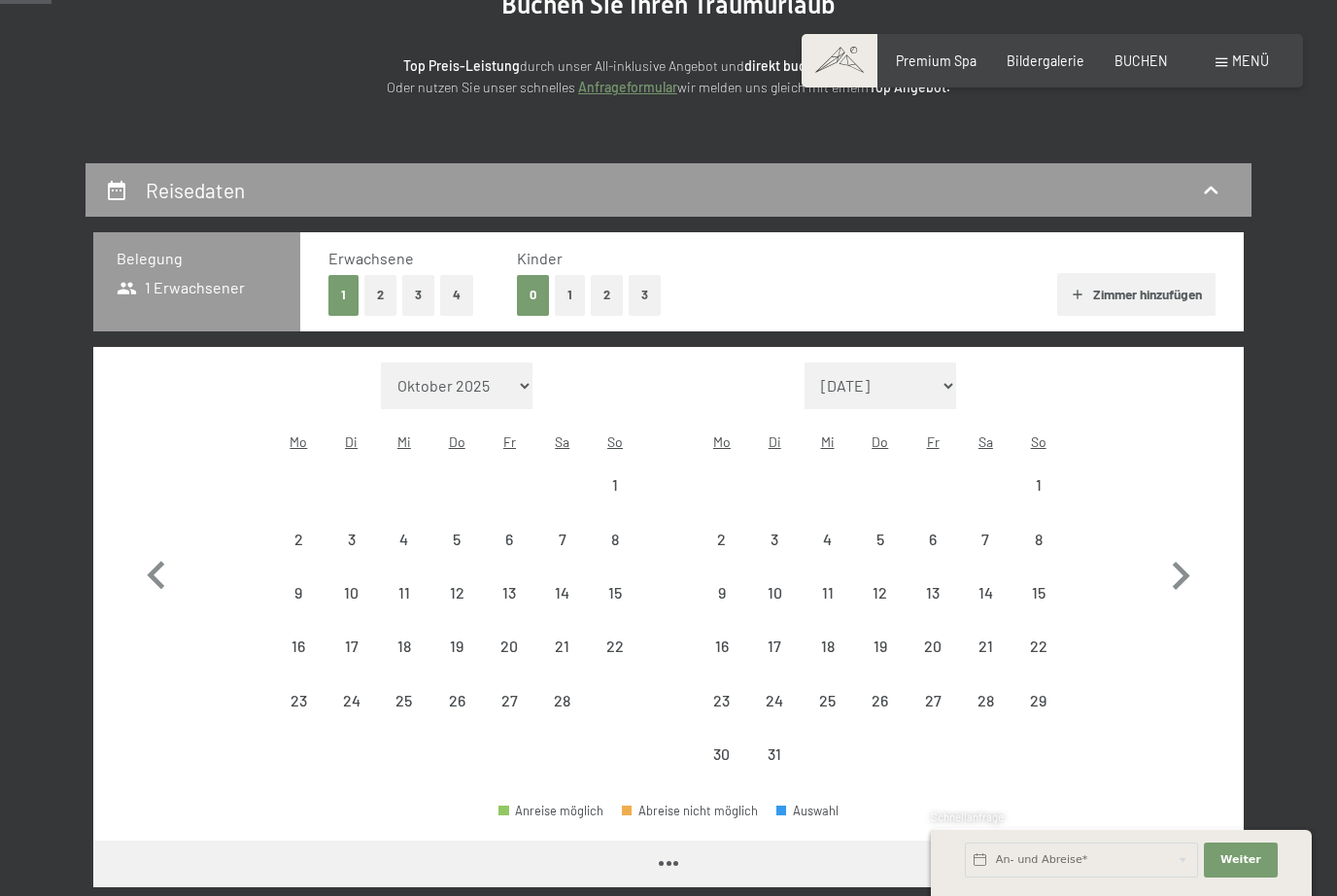
select select "2026-02-01"
select select "2026-03-01"
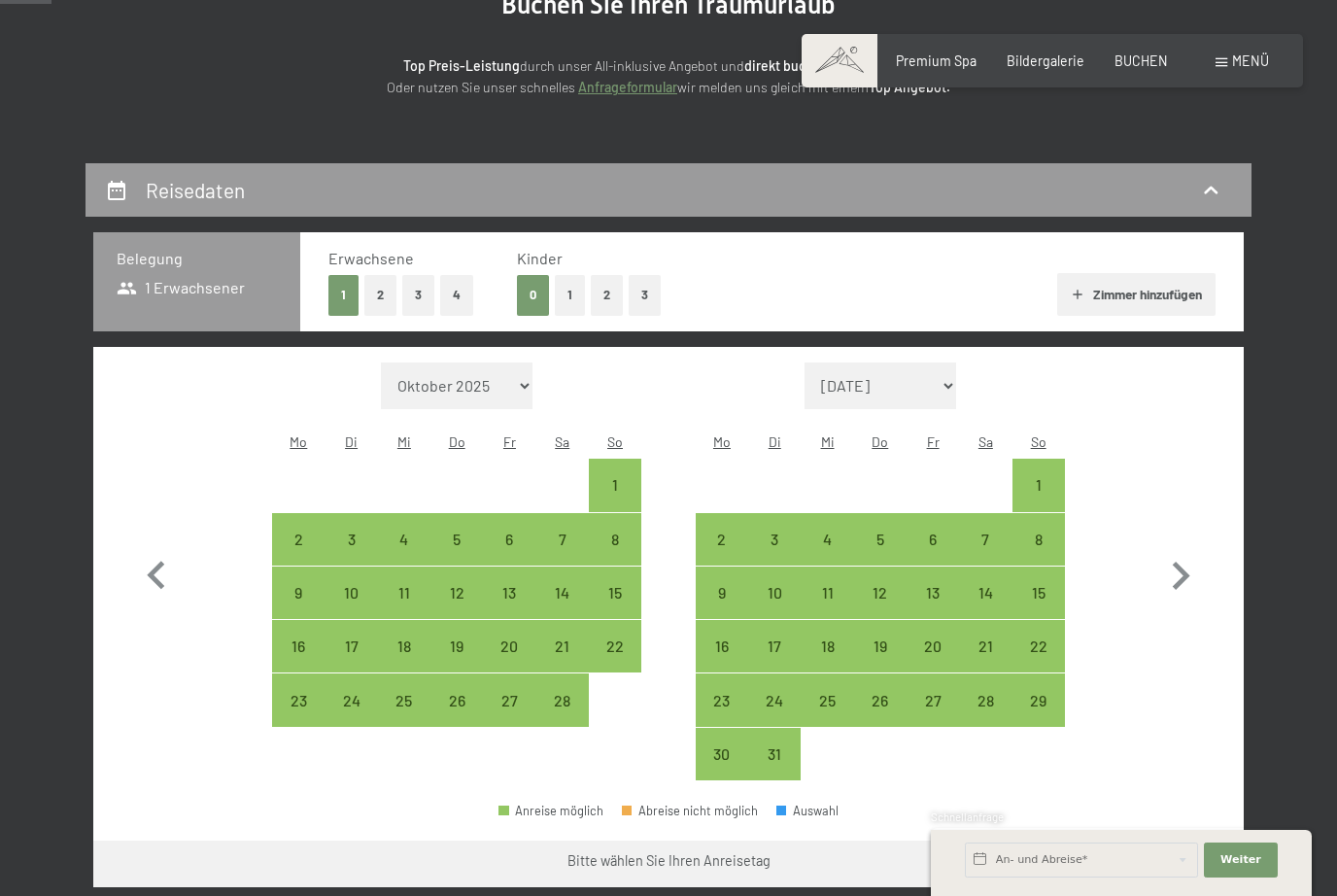
click at [1199, 565] on icon "button" at bounding box center [1181, 576] width 57 height 57
select select "2026-03-01"
select select "2026-04-01"
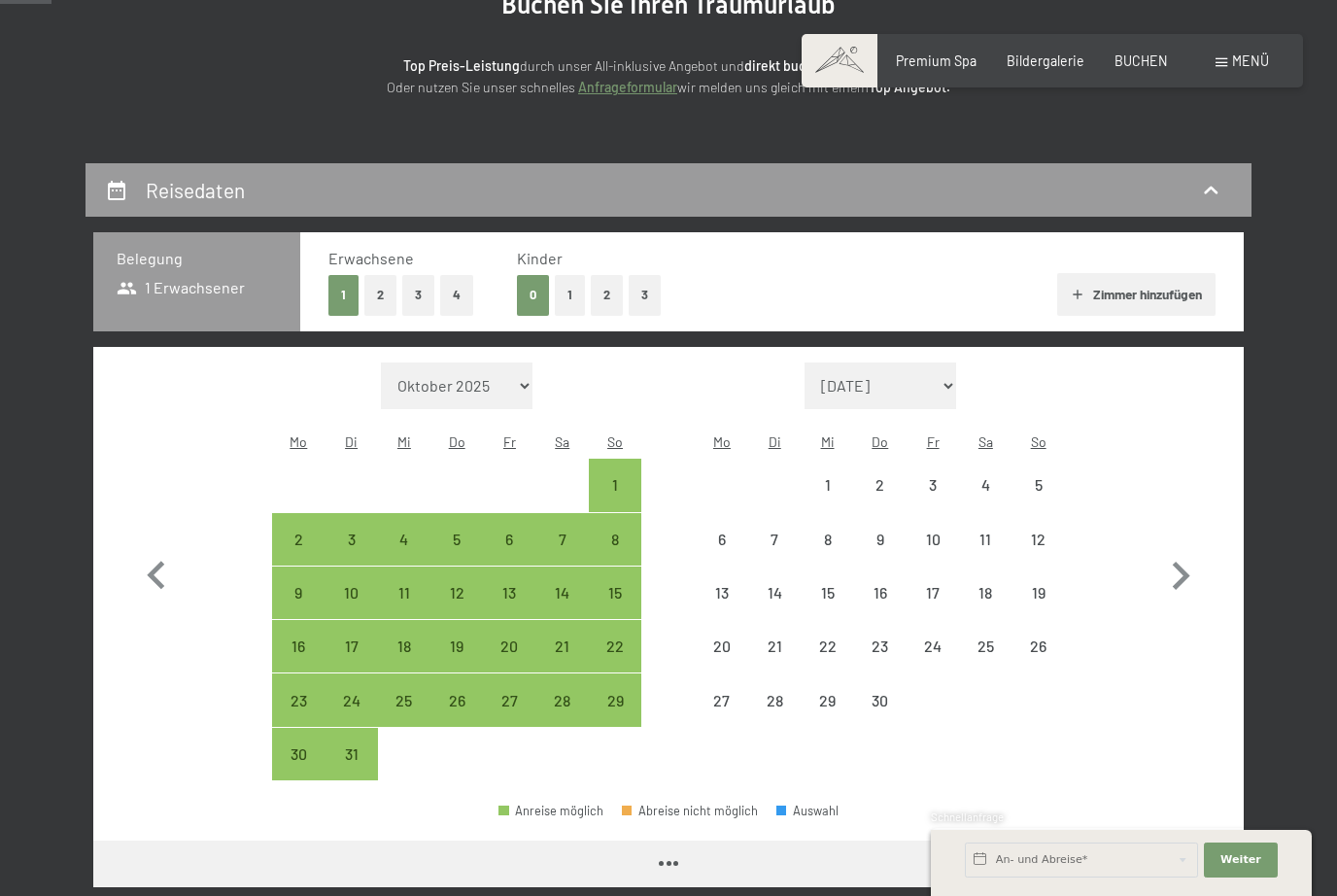
select select "2026-03-01"
select select "2026-04-01"
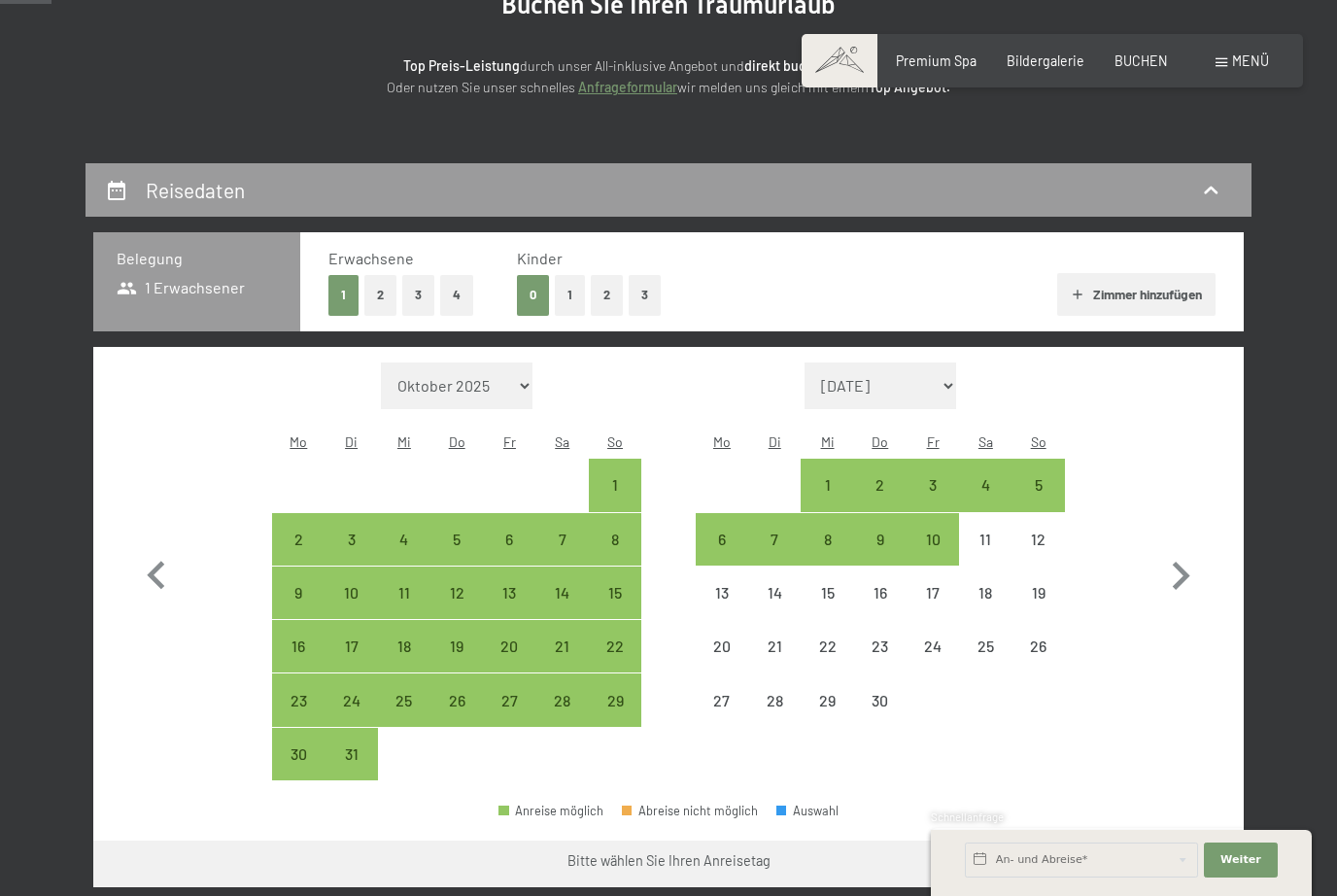
click at [1190, 571] on icon "button" at bounding box center [1181, 576] width 57 height 57
select select "2026-04-01"
select select "2026-05-01"
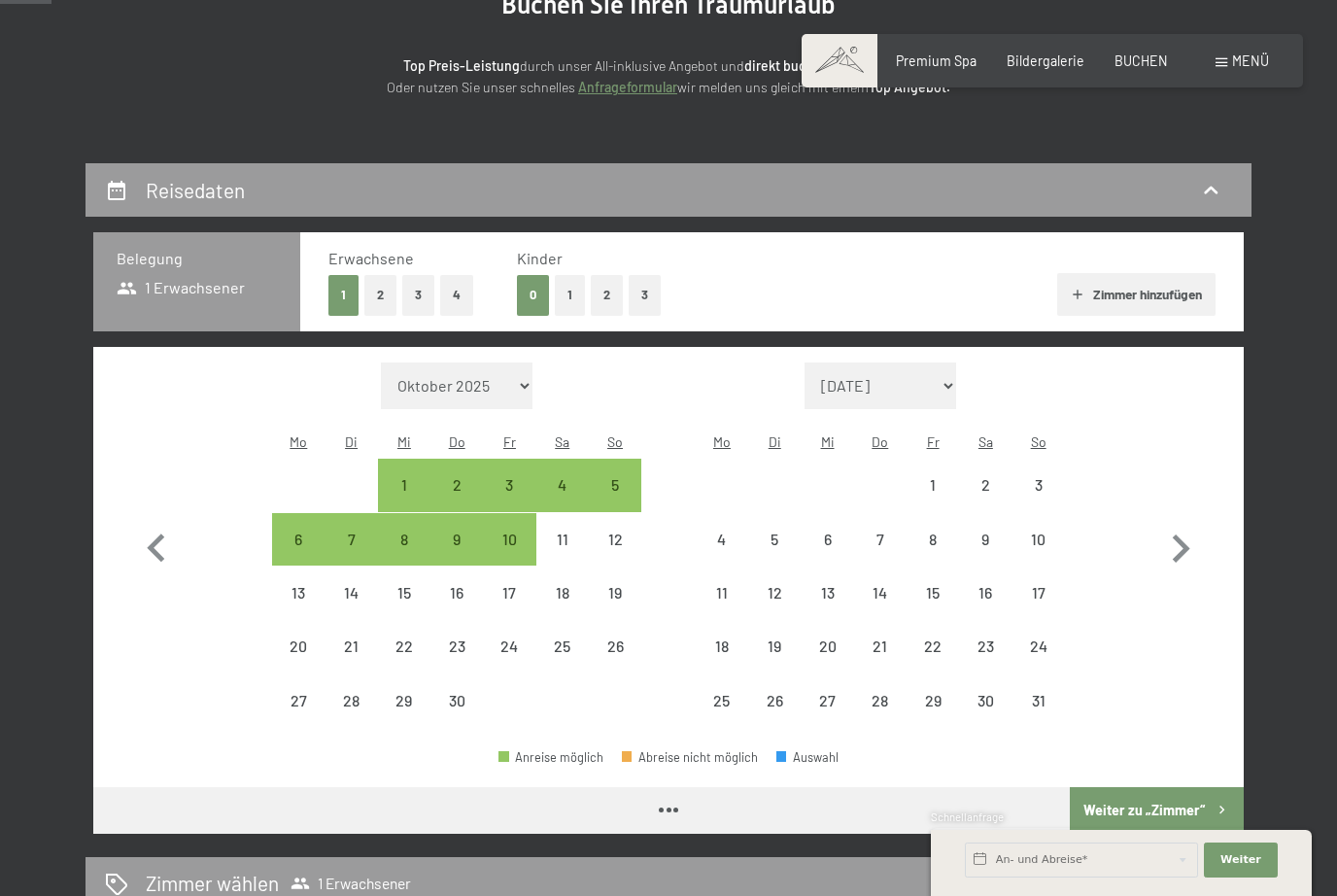
select select "2026-04-01"
select select "2026-05-01"
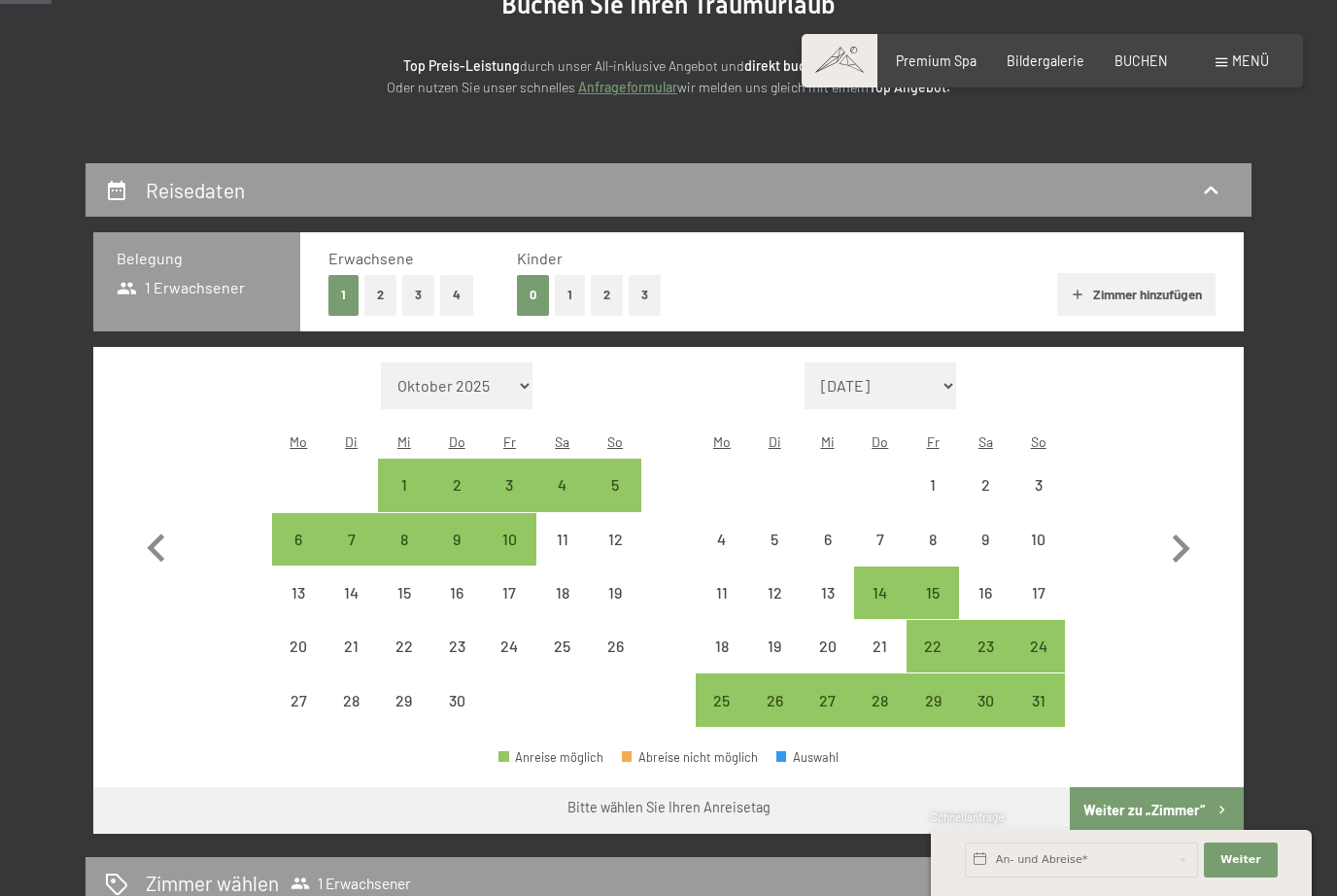
click at [1181, 548] on icon "button" at bounding box center [1181, 549] width 57 height 57
select select "2026-05-01"
select select "2026-06-01"
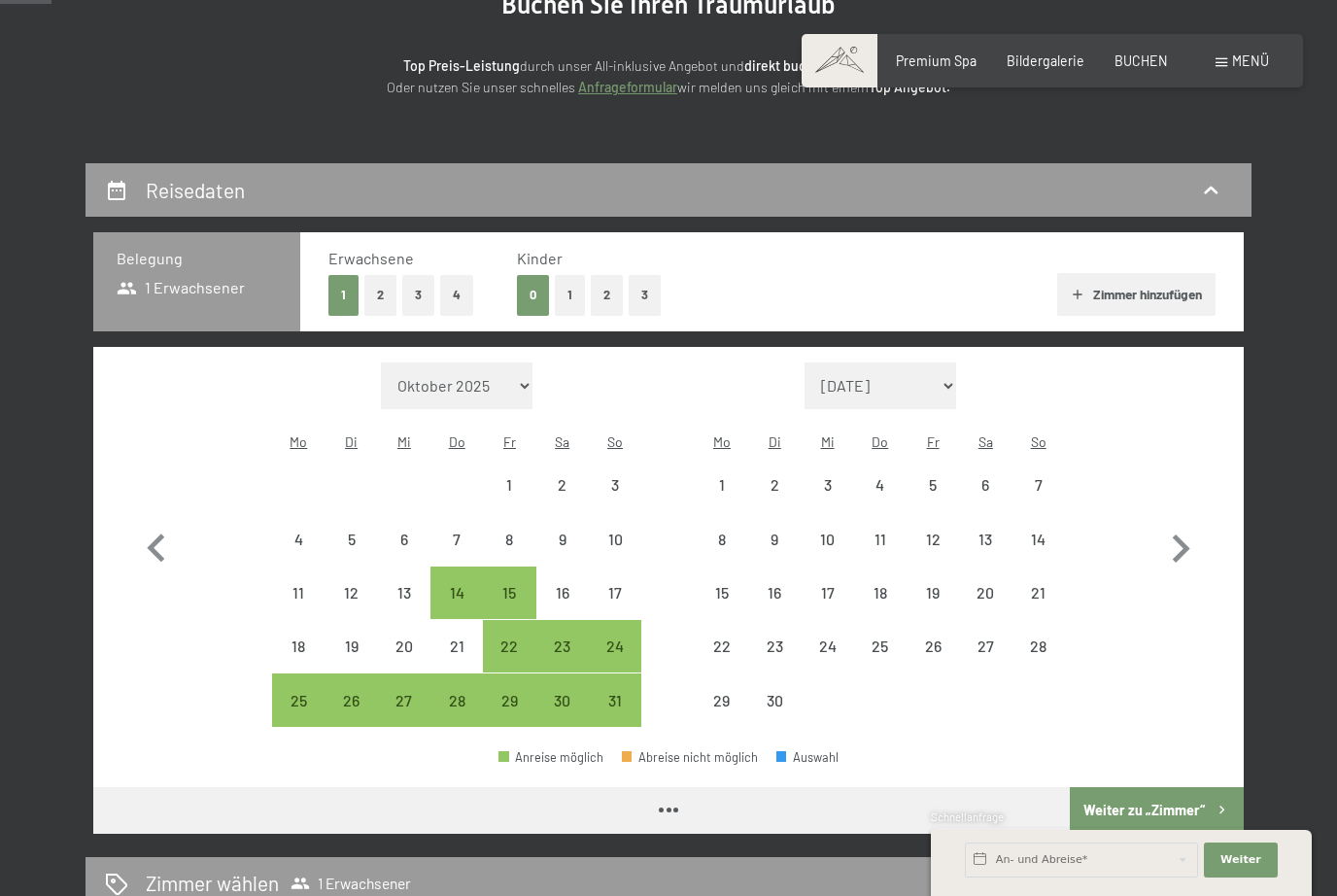
select select "2026-05-01"
select select "2026-06-01"
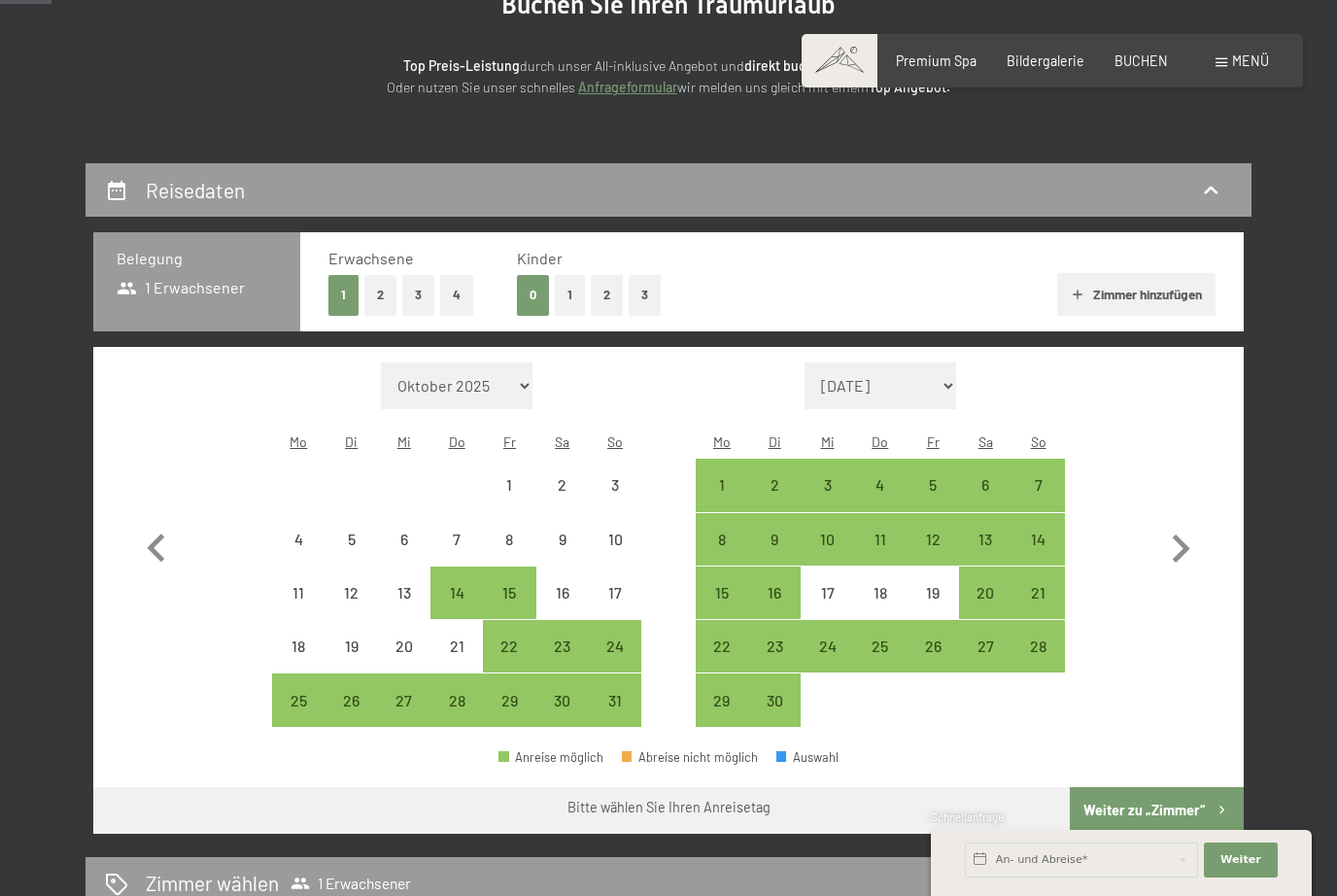
click at [565, 693] on div "30" at bounding box center [562, 717] width 49 height 49
select select "2026-05-01"
select select "2026-06-01"
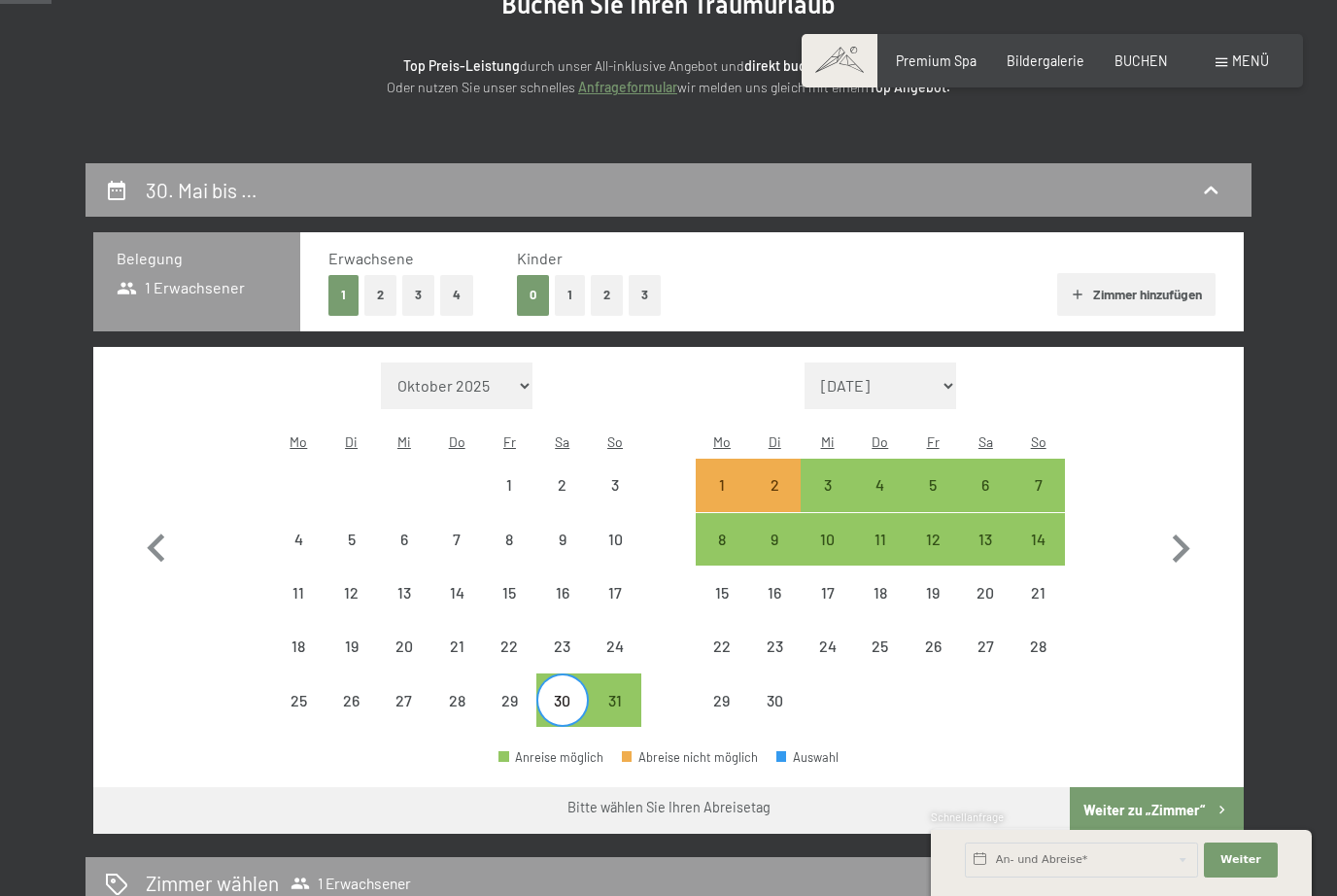
click at [998, 477] on div "6" at bounding box center [985, 501] width 49 height 49
select select "2026-05-01"
select select "2026-06-01"
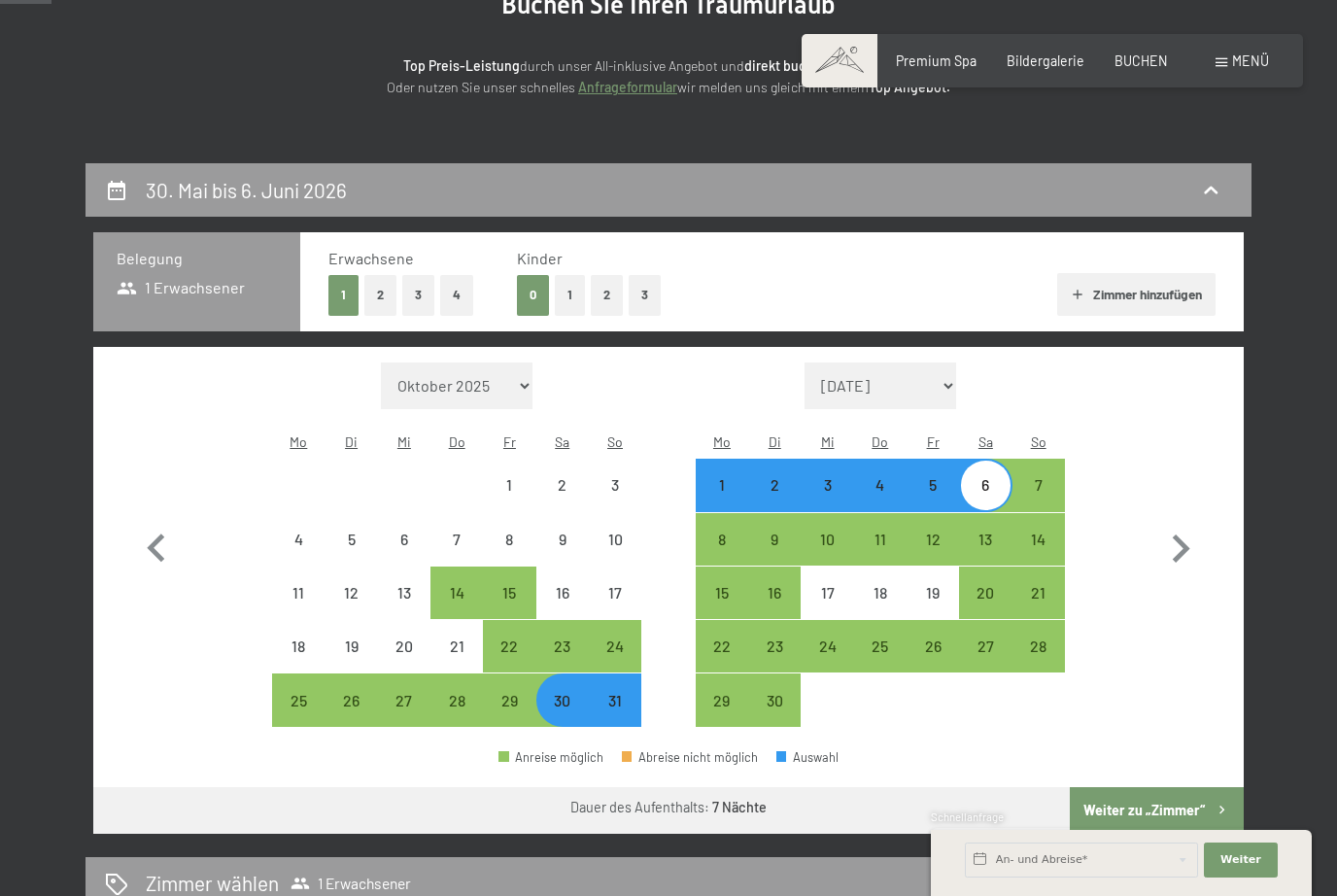
click at [1148, 797] on button "Weiter zu „Zimmer“" at bounding box center [1157, 809] width 174 height 47
select select "2026-05-01"
select select "2026-06-01"
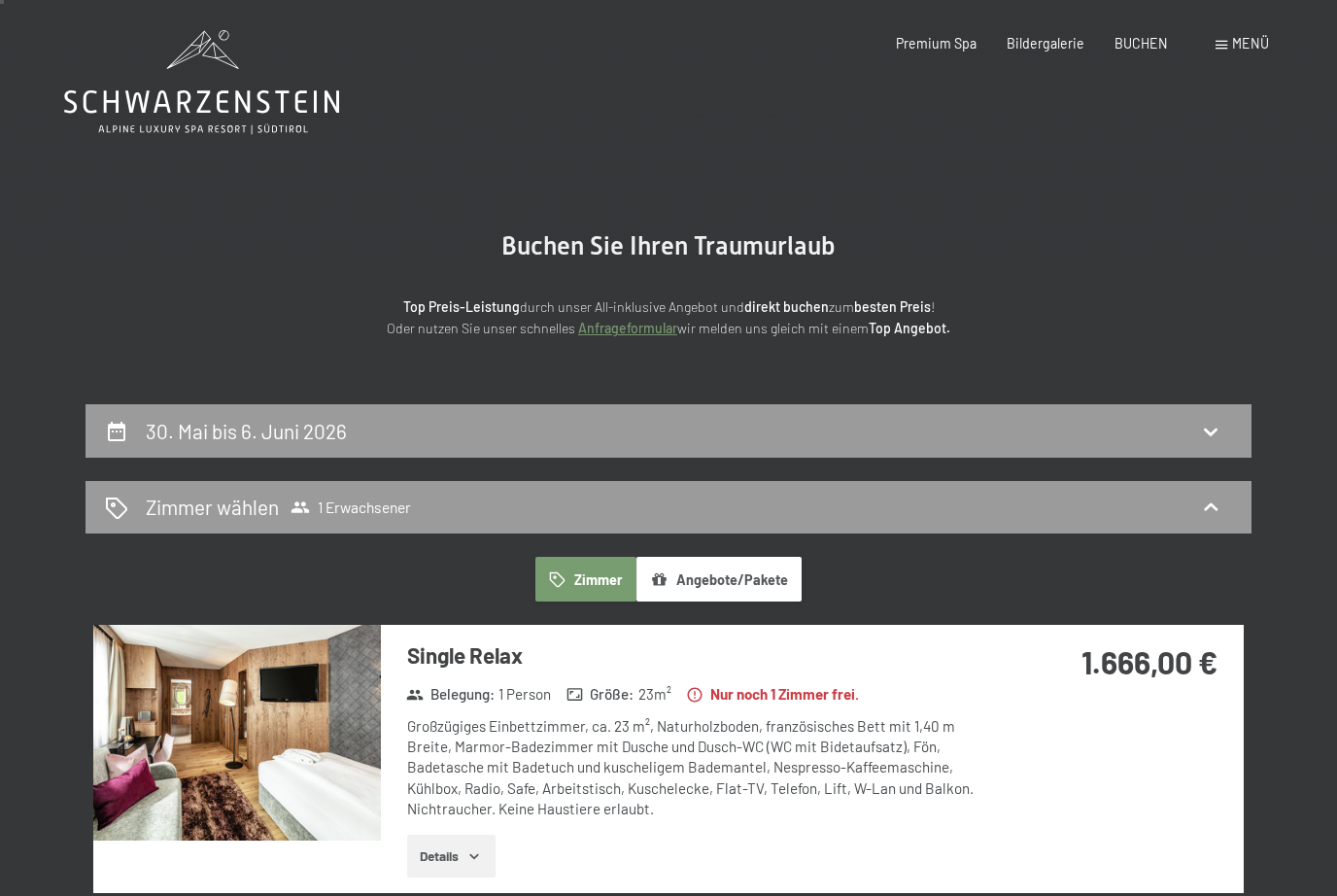
scroll to position [0, 0]
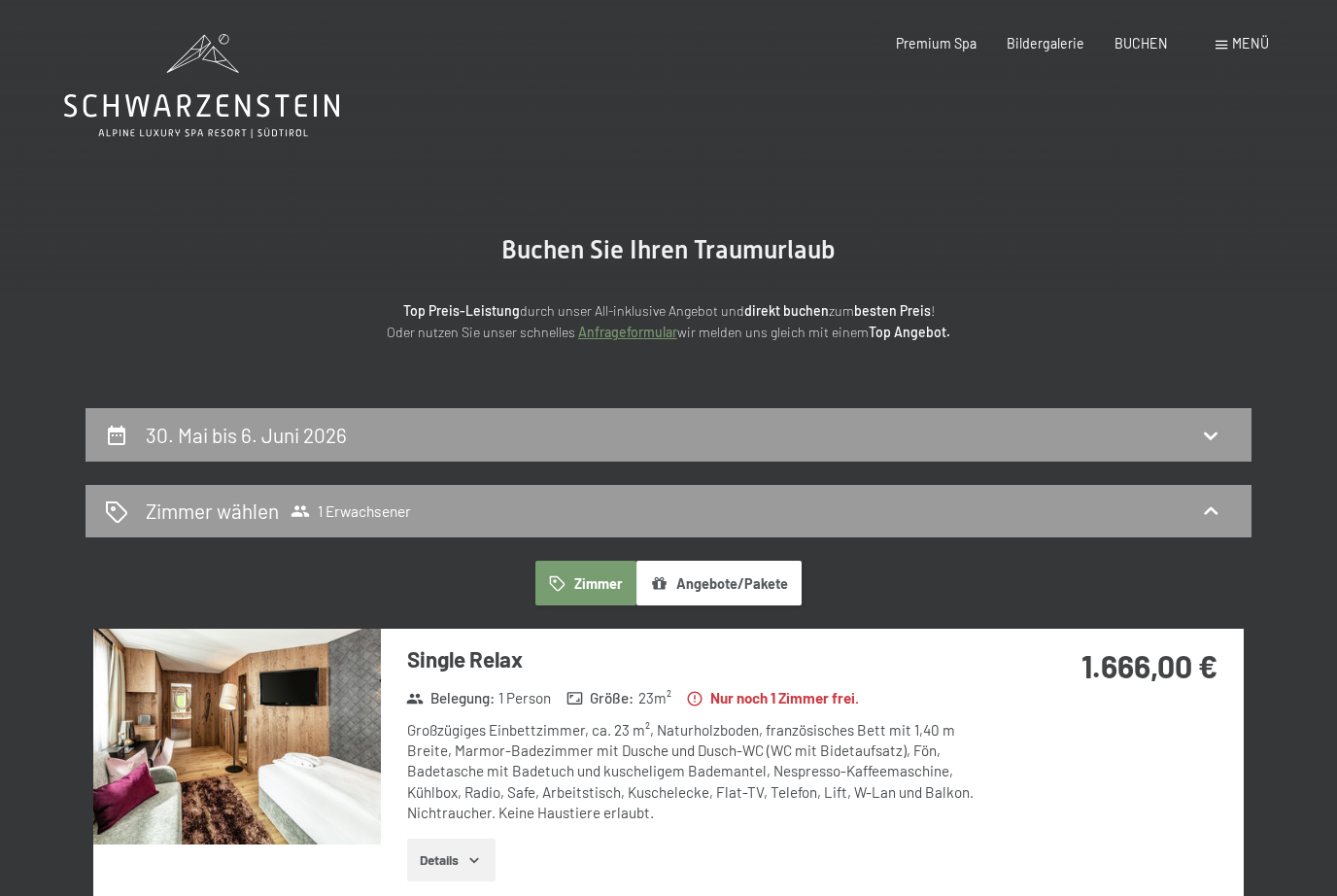
click at [199, 437] on h2 "30. Mai bis 6. Juni 2026" at bounding box center [247, 435] width 201 height 24
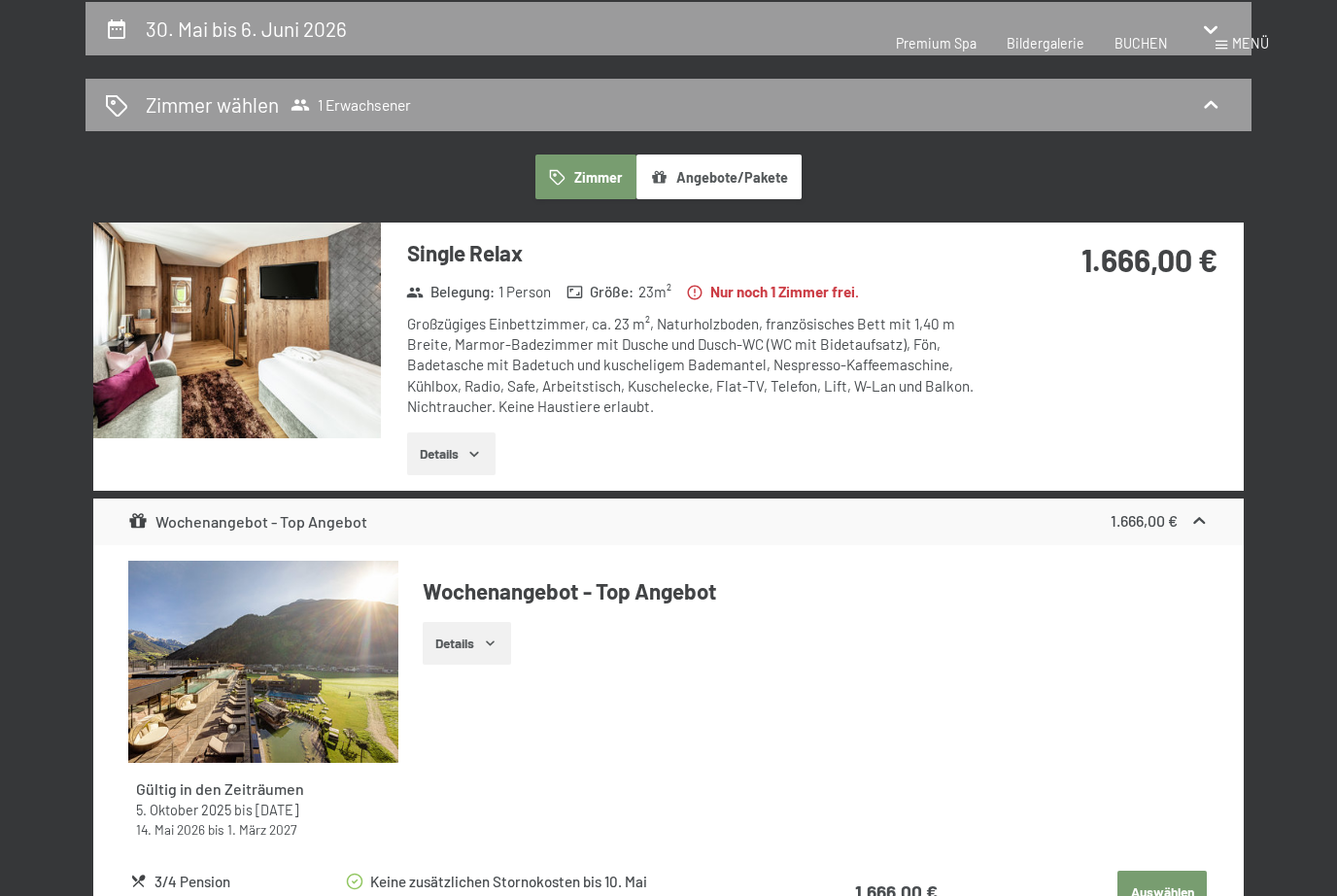
select select "2026-05-01"
select select "2026-06-01"
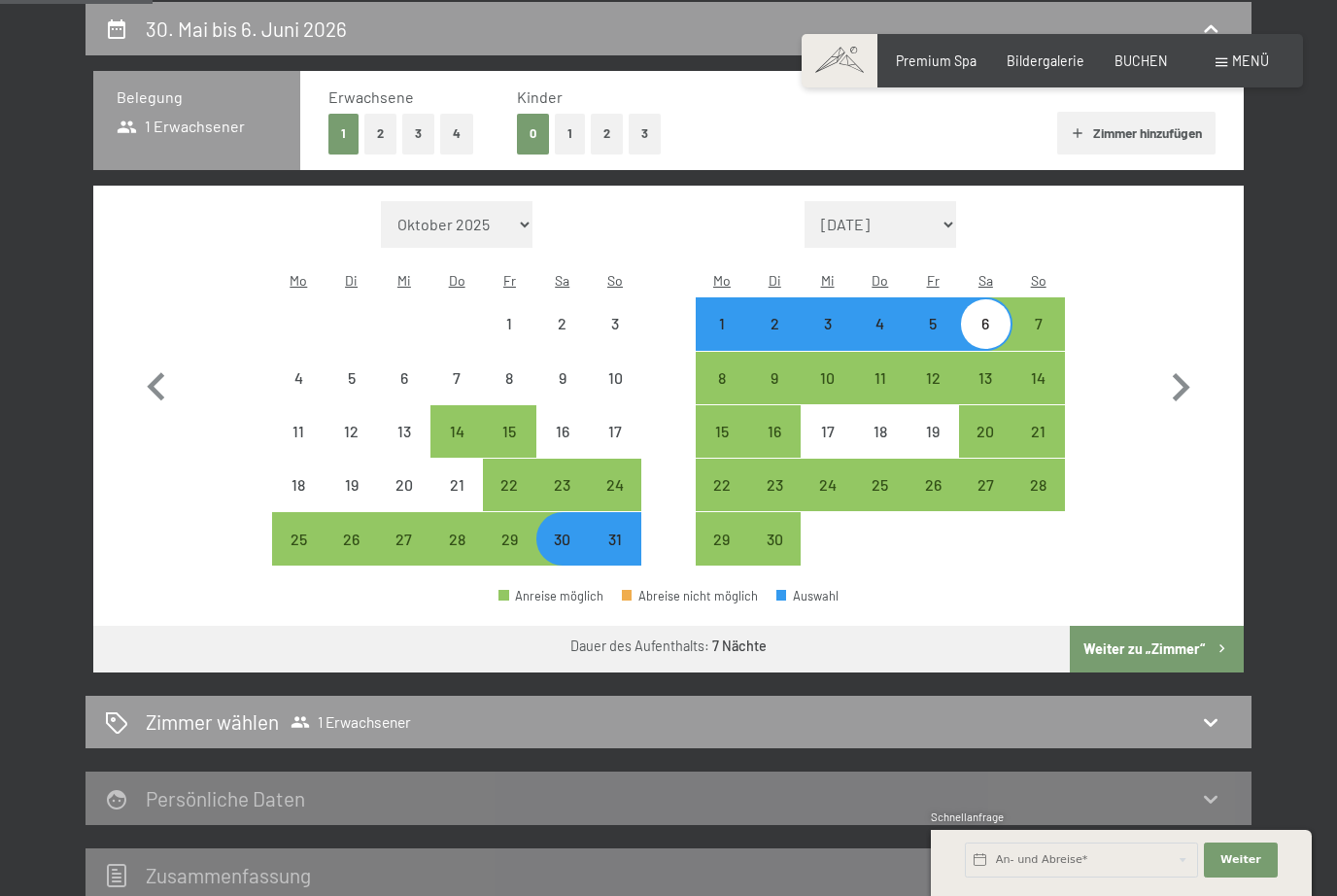
click at [368, 129] on button "2" at bounding box center [380, 133] width 32 height 40
select select "2026-05-01"
select select "2026-06-01"
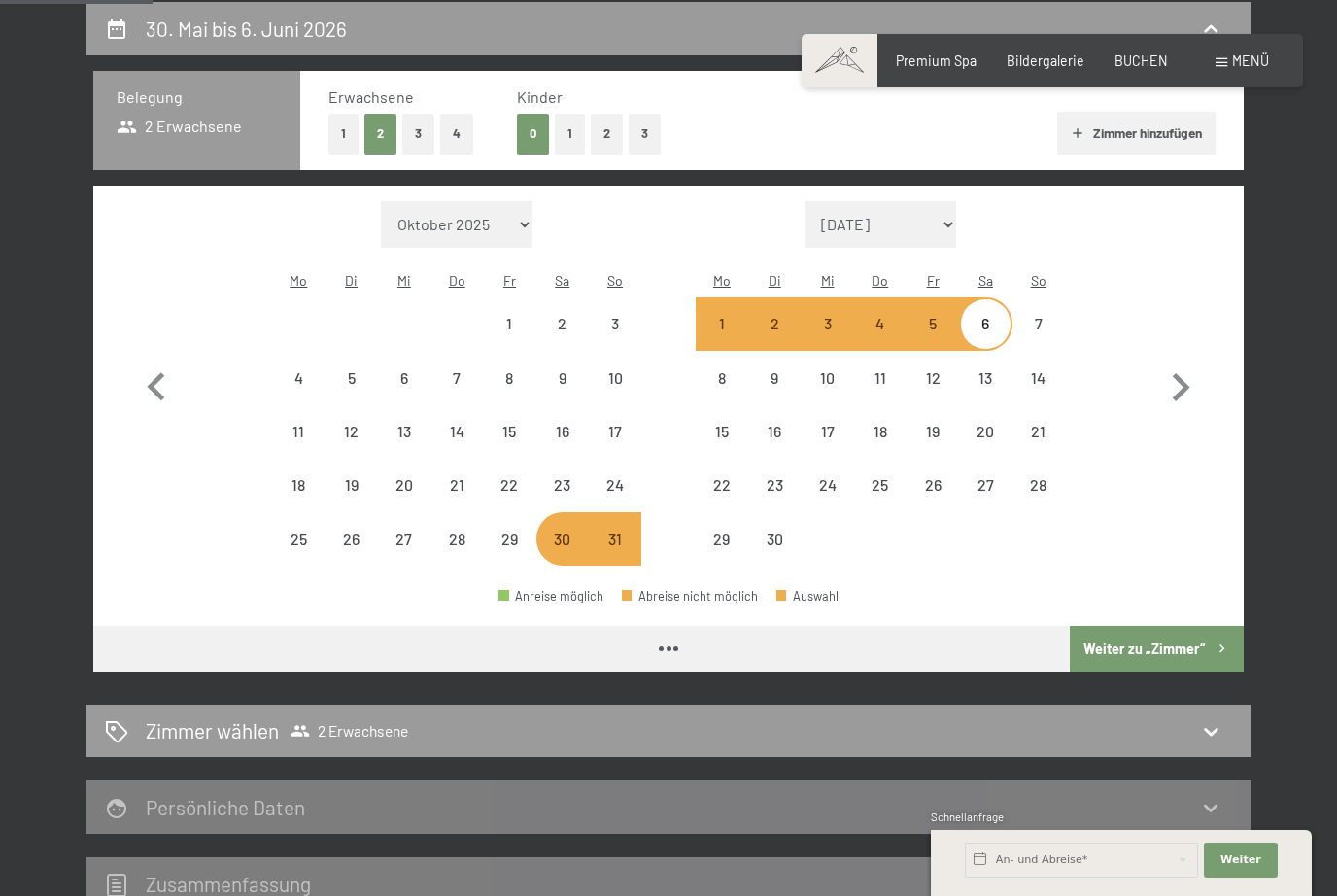
select select "2026-05-01"
select select "2026-06-01"
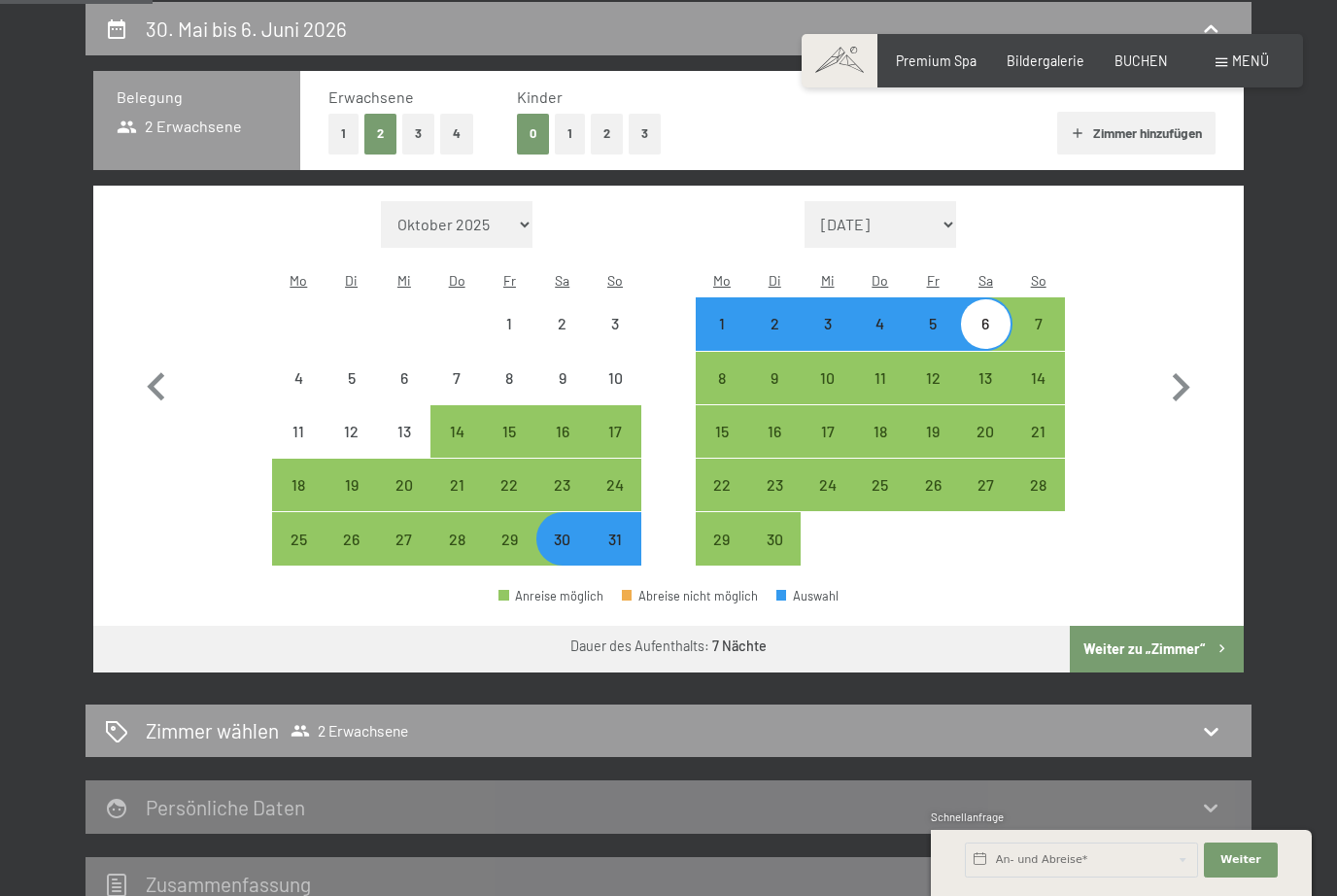
click at [1170, 627] on button "Weiter zu „Zimmer“" at bounding box center [1157, 648] width 174 height 47
select select "2026-05-01"
select select "2026-06-01"
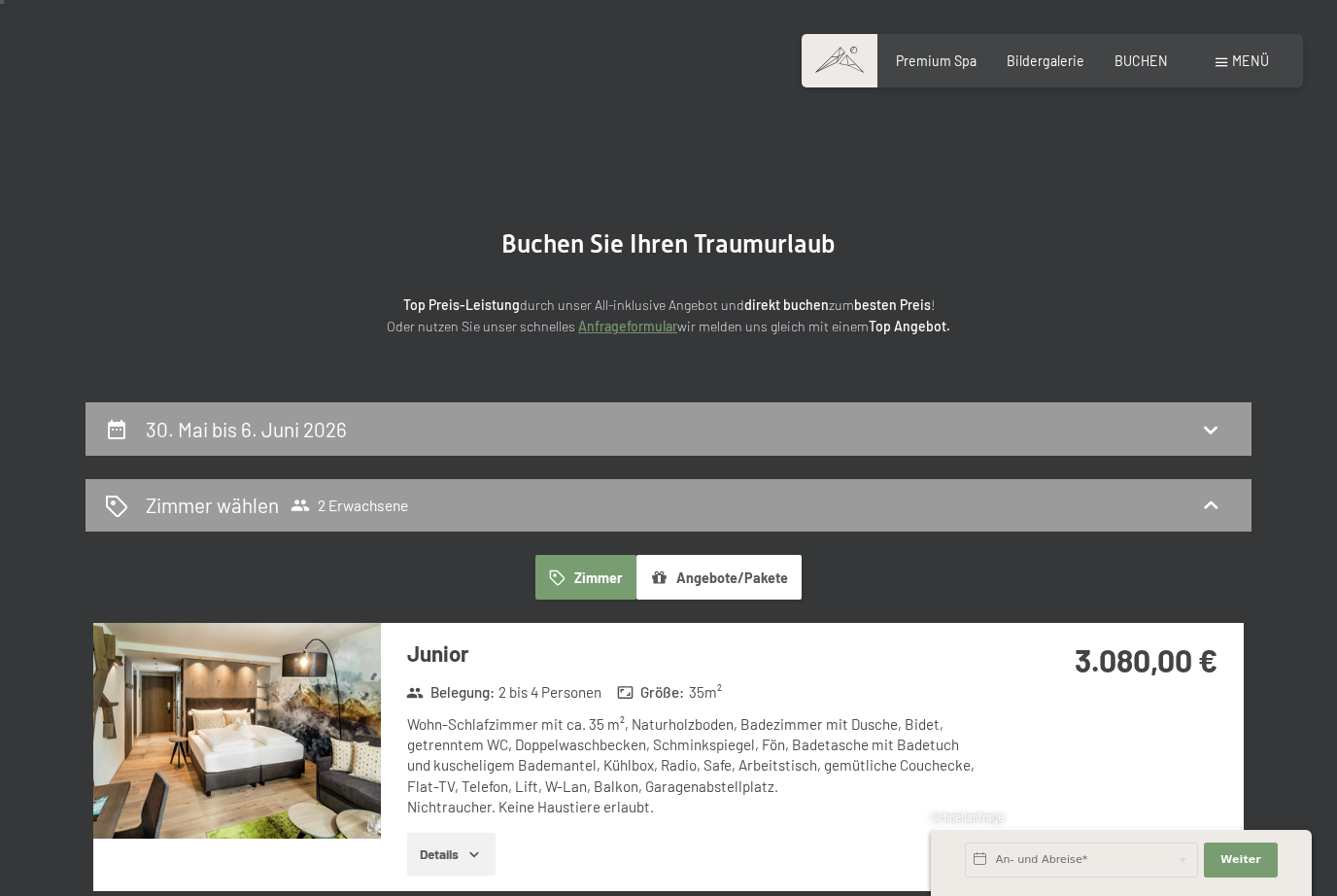
scroll to position [0, 0]
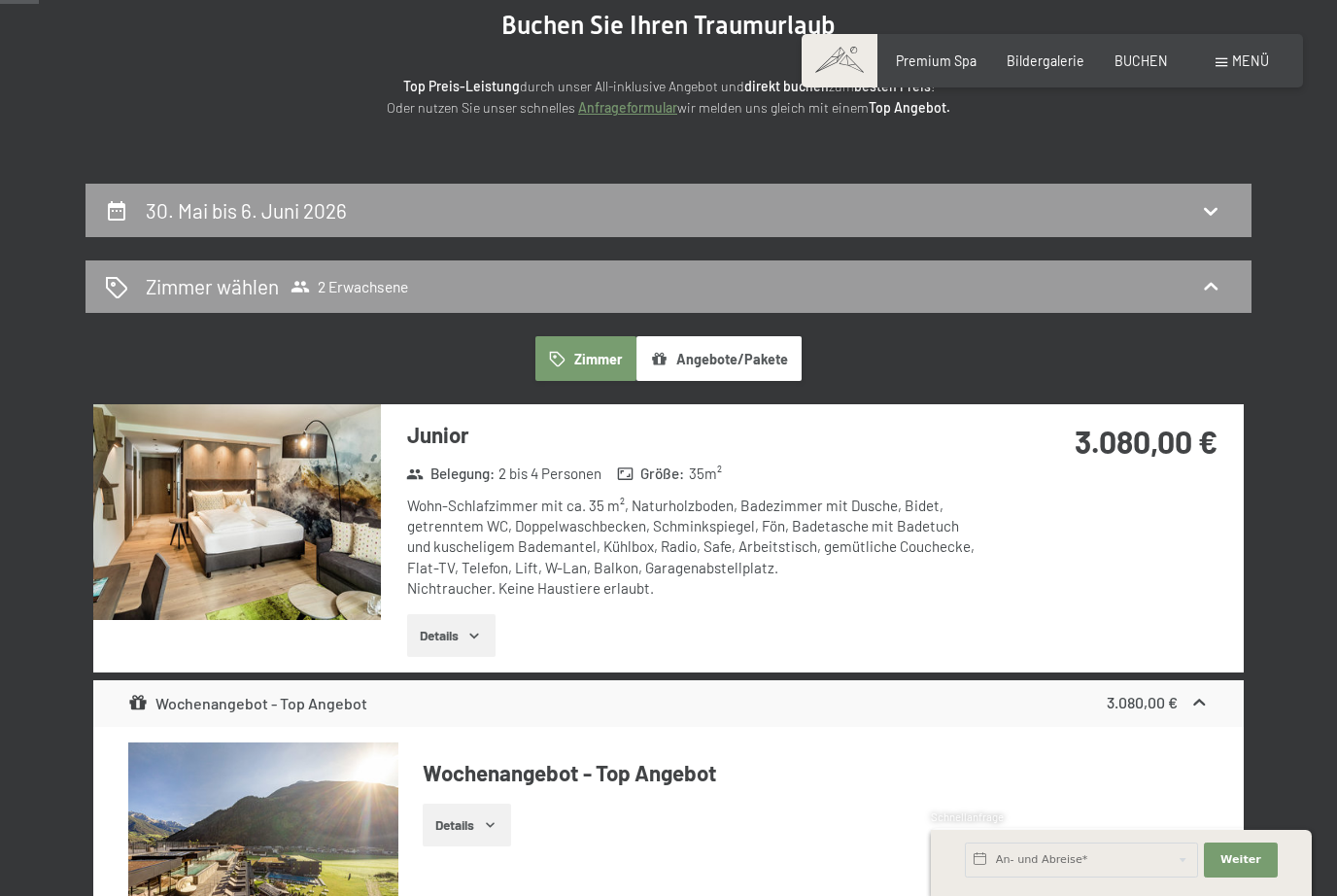
click at [178, 206] on h2 "30. Mai bis 6. Juni 2026" at bounding box center [247, 210] width 201 height 24
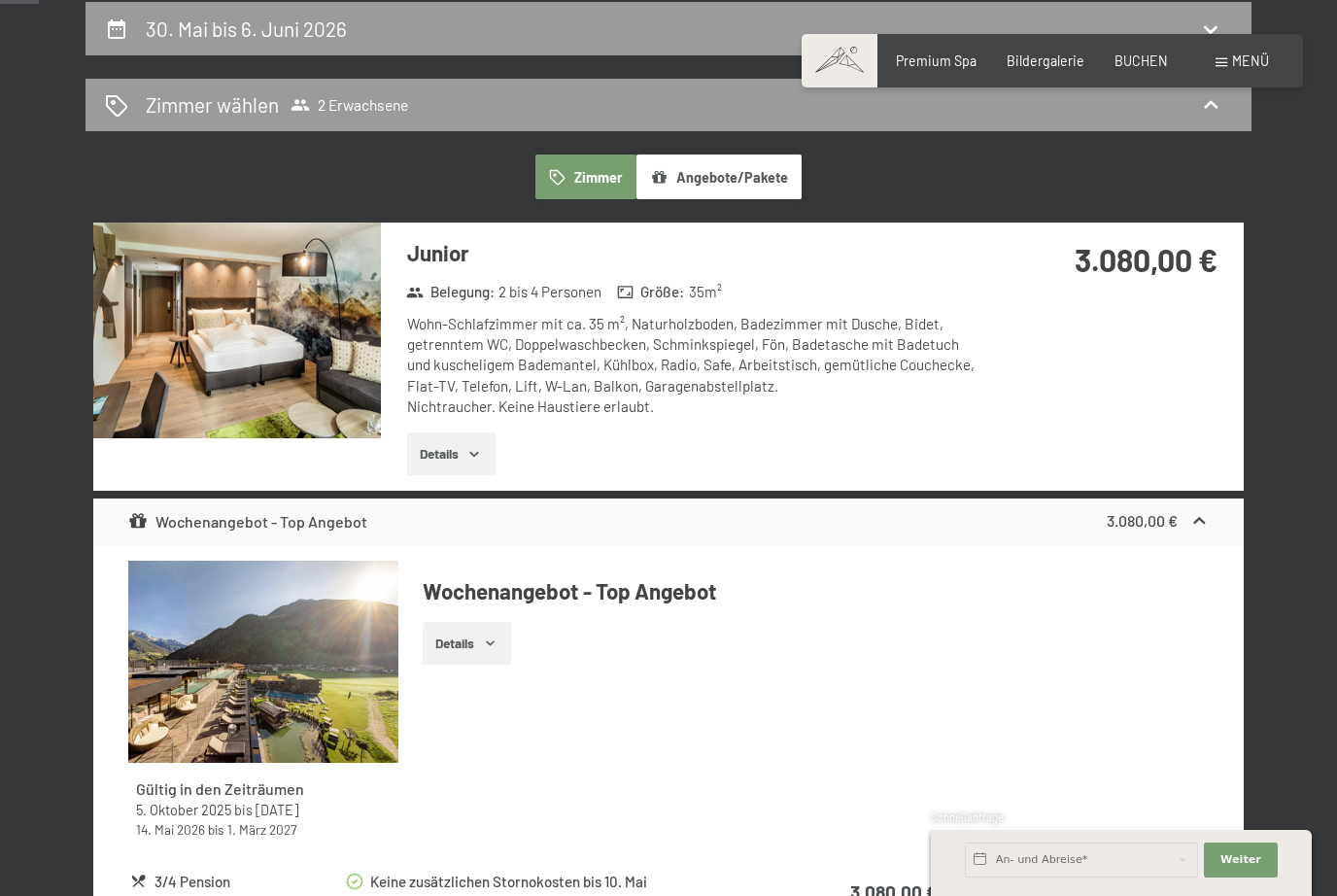
select select "2026-05-01"
select select "2026-06-01"
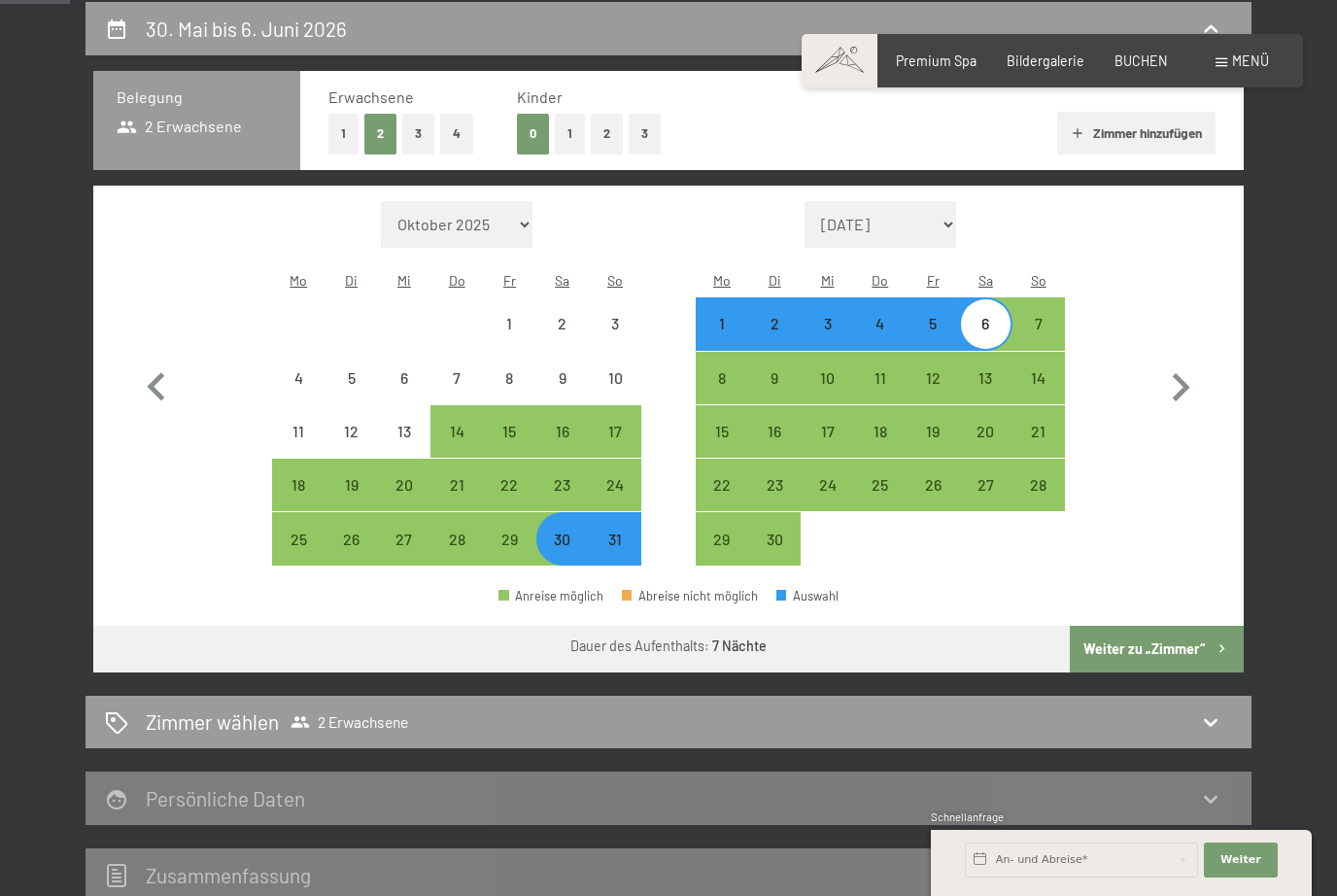
click at [553, 477] on div "23" at bounding box center [562, 501] width 49 height 49
select select "2026-05-01"
select select "2026-06-01"
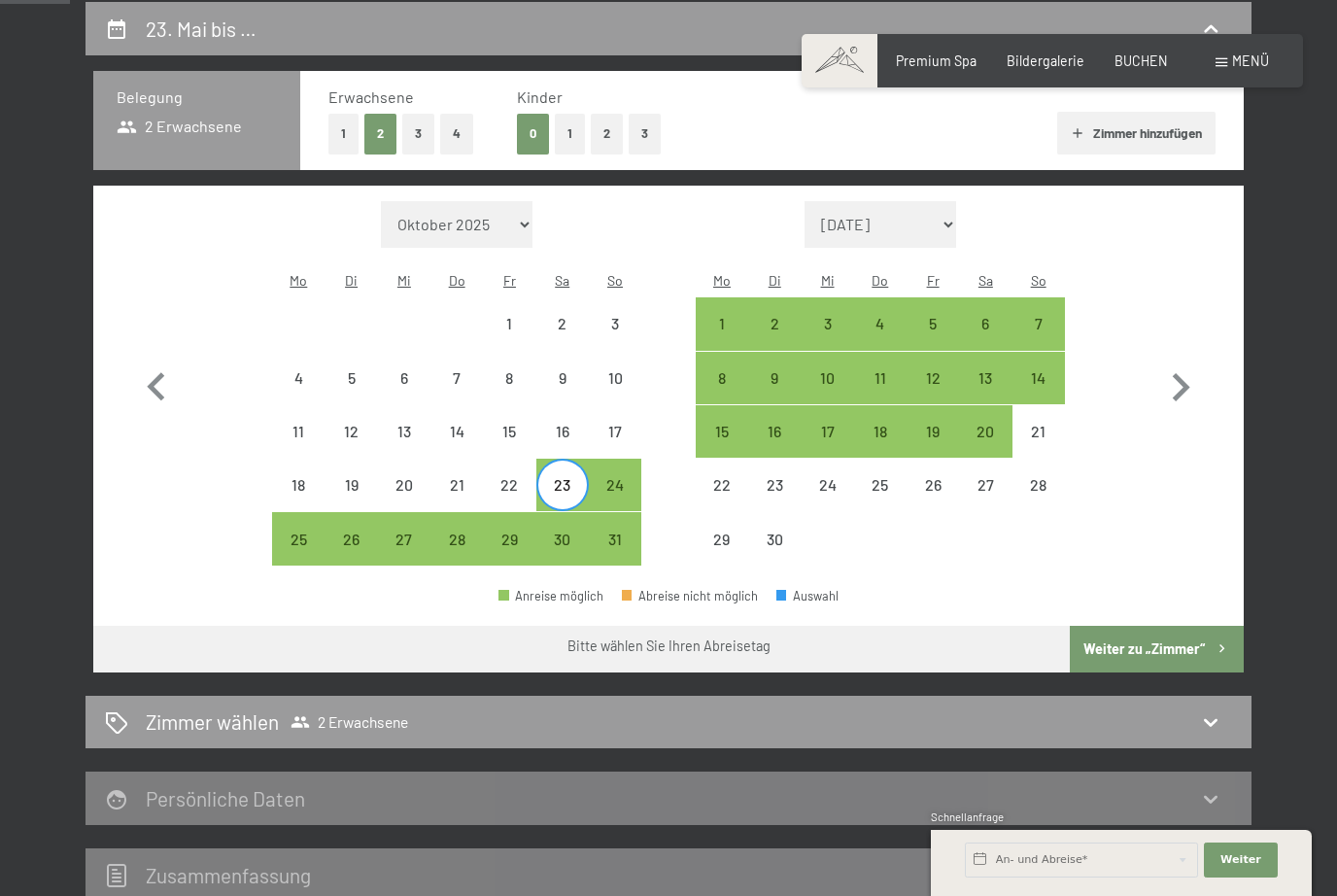
click at [571, 531] on div "30" at bounding box center [562, 555] width 49 height 49
select select "2026-05-01"
select select "2026-06-01"
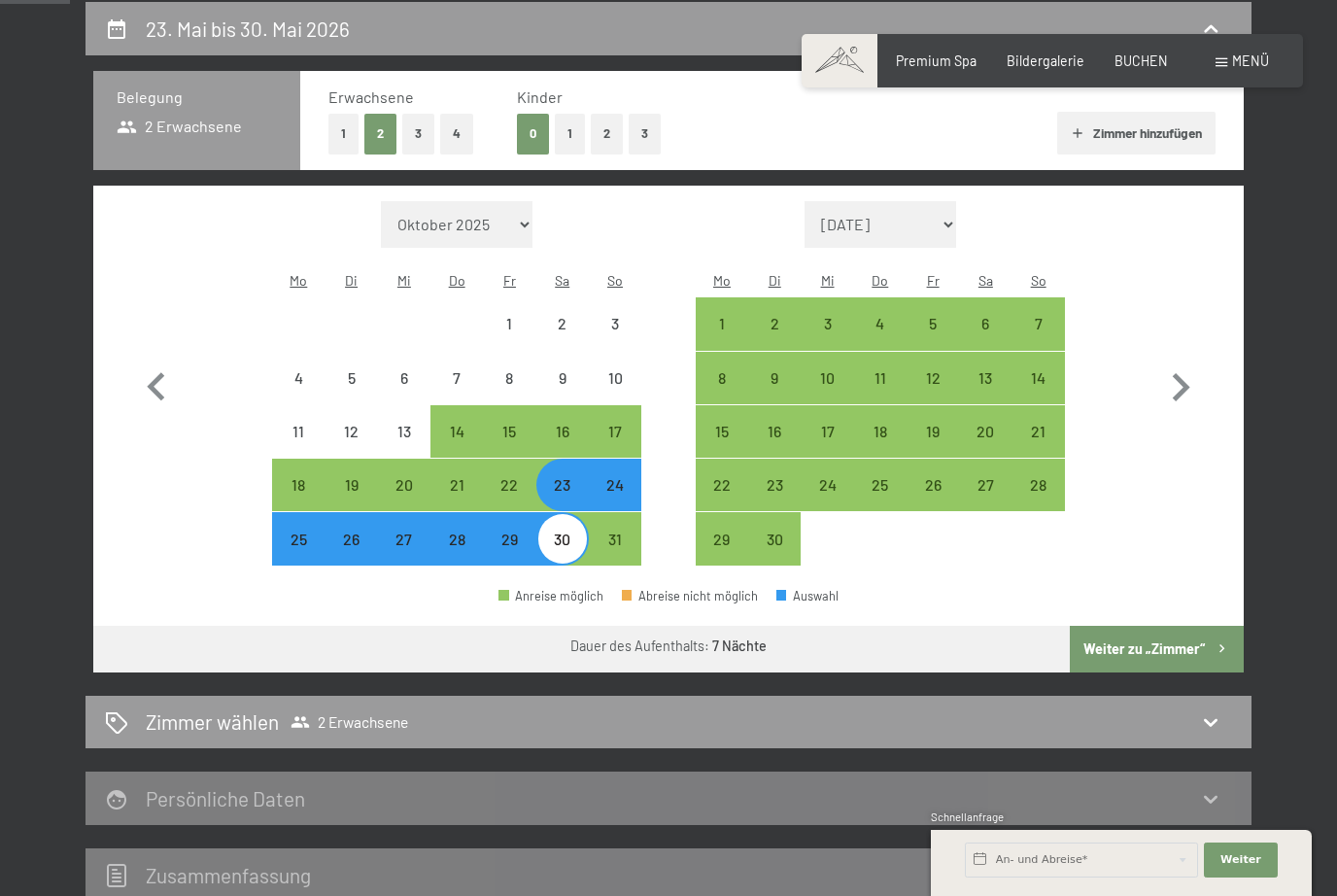
click at [1239, 538] on div "Monat/Jahr Oktober 2025 November 2025 Dezember 2025 Januar 2026 Februar 2026 Mä…" at bounding box center [668, 384] width 1151 height 397
click at [1162, 626] on button "Weiter zu „Zimmer“" at bounding box center [1157, 648] width 174 height 47
select select "2026-05-01"
select select "2026-06-01"
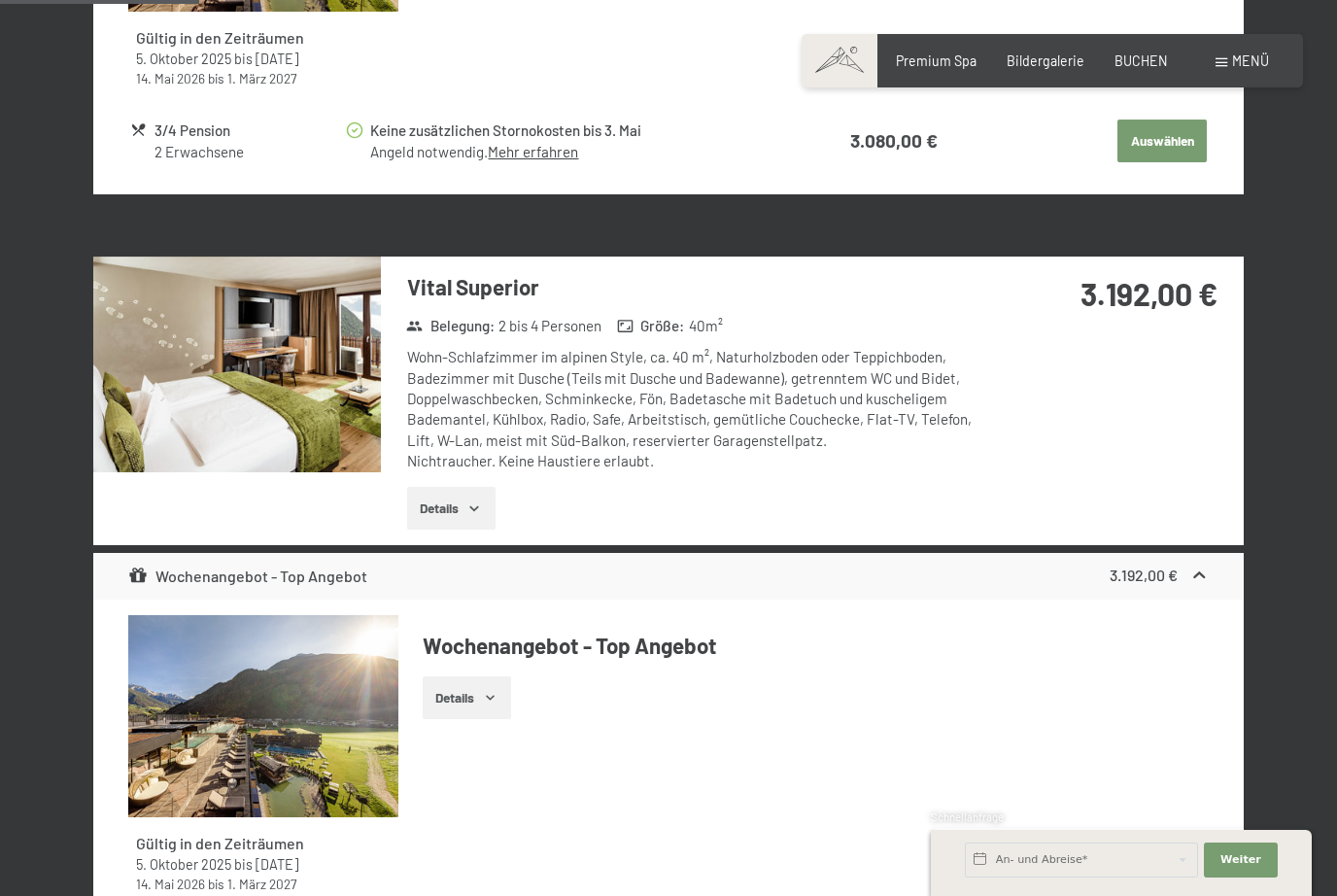
scroll to position [1154, 0]
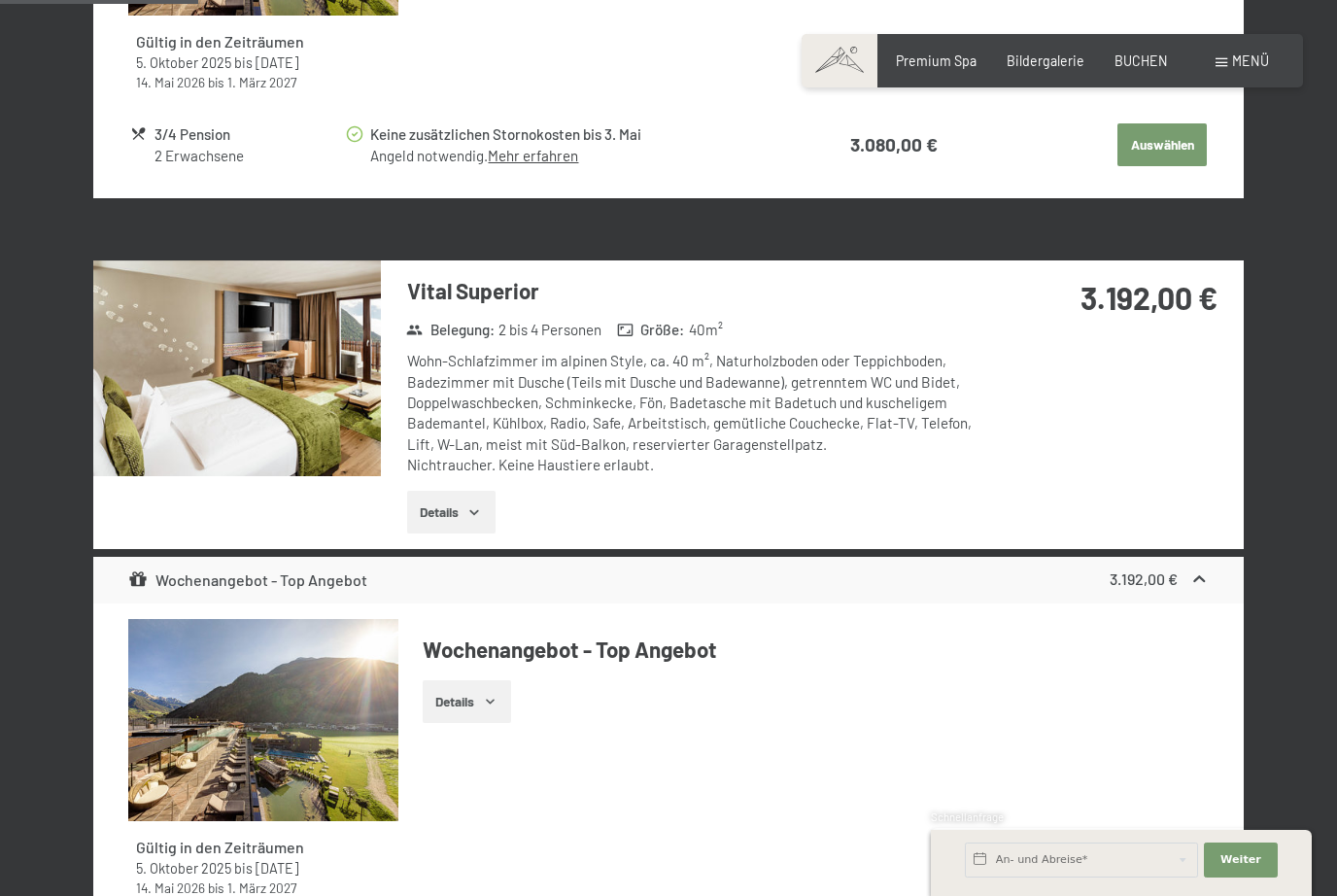
click at [481, 504] on icon "button" at bounding box center [475, 512] width 16 height 16
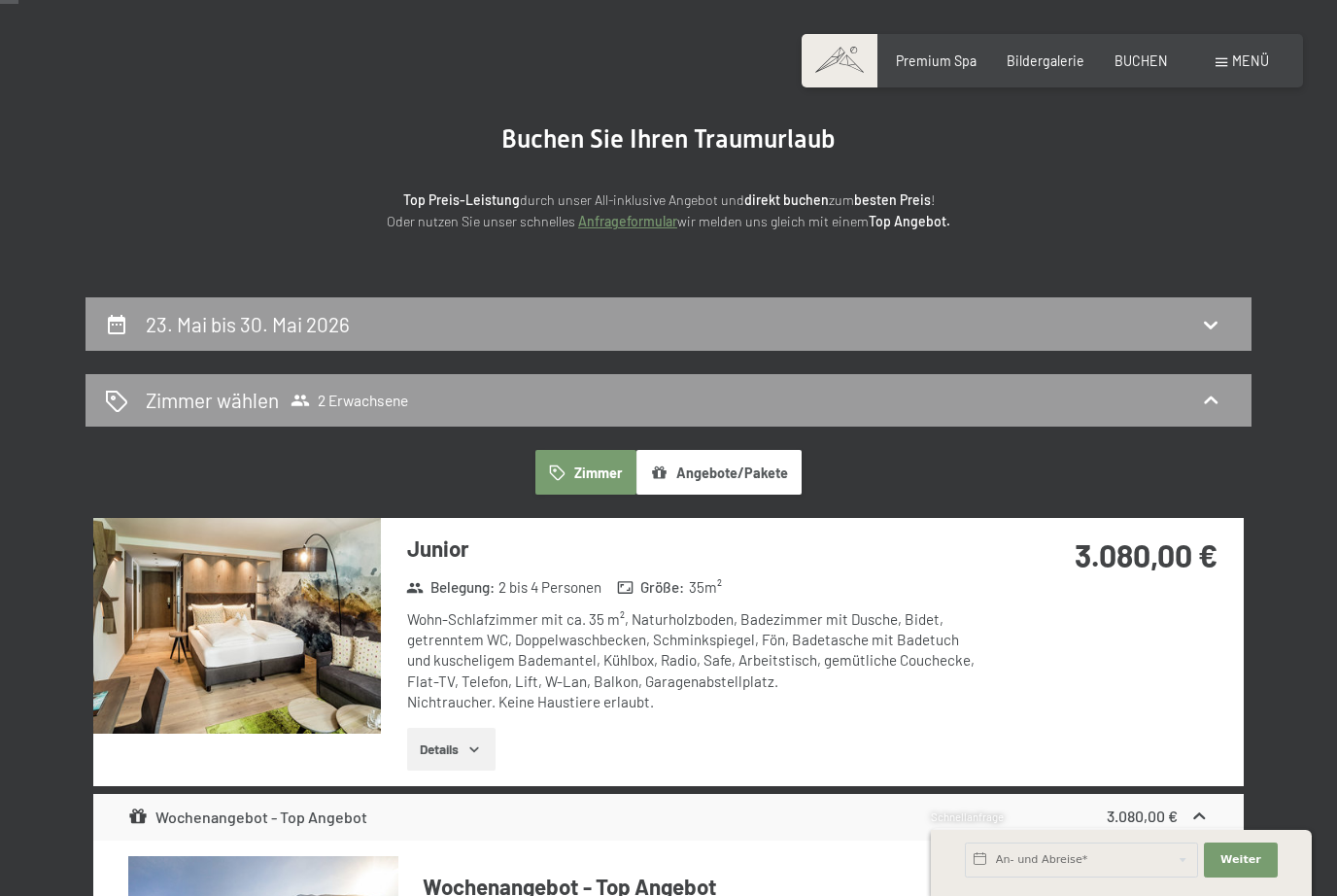
scroll to position [105, 0]
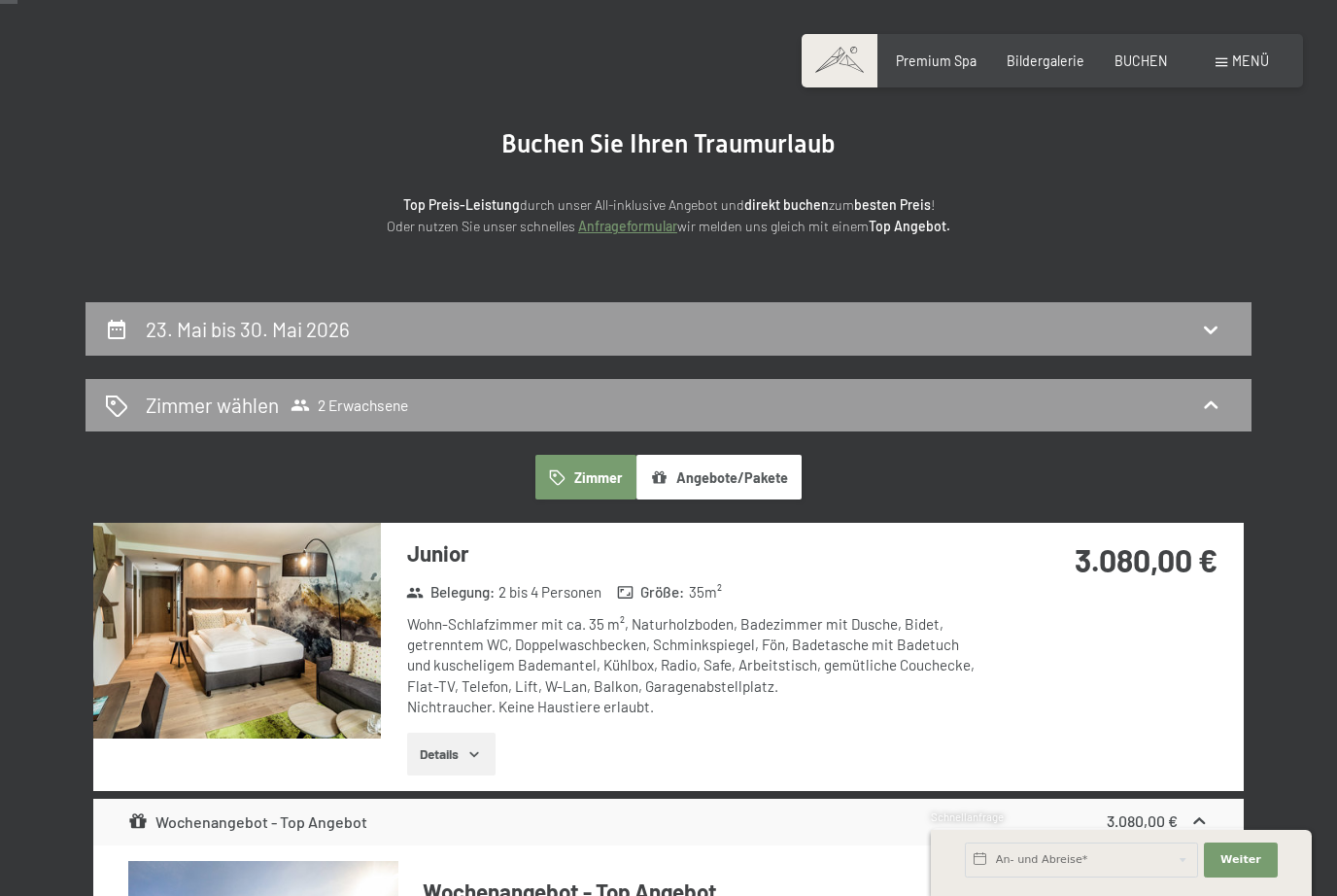
click at [1263, 59] on span "Menü" at bounding box center [1250, 61] width 37 height 17
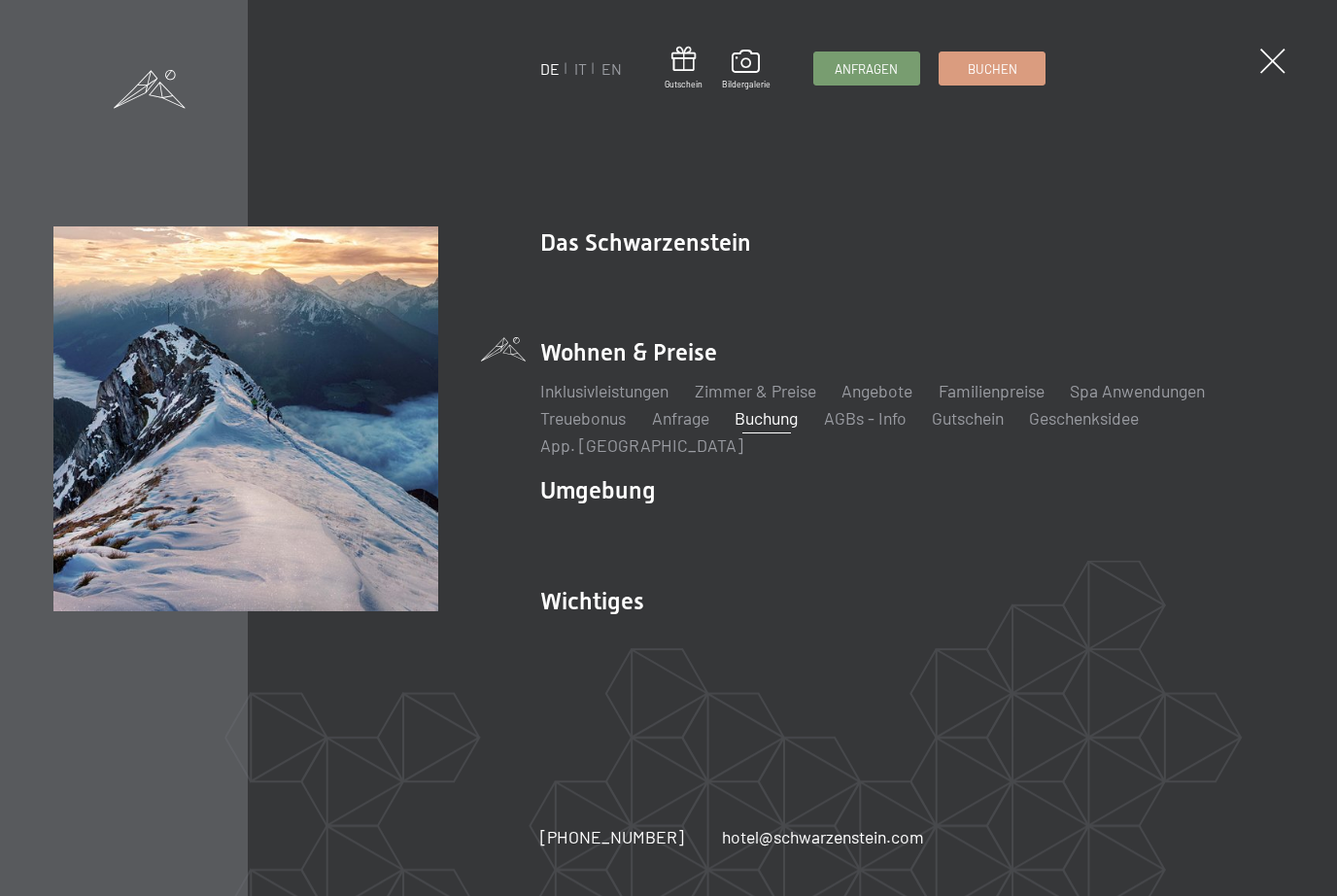
click at [1279, 72] on span at bounding box center [1272, 61] width 25 height 25
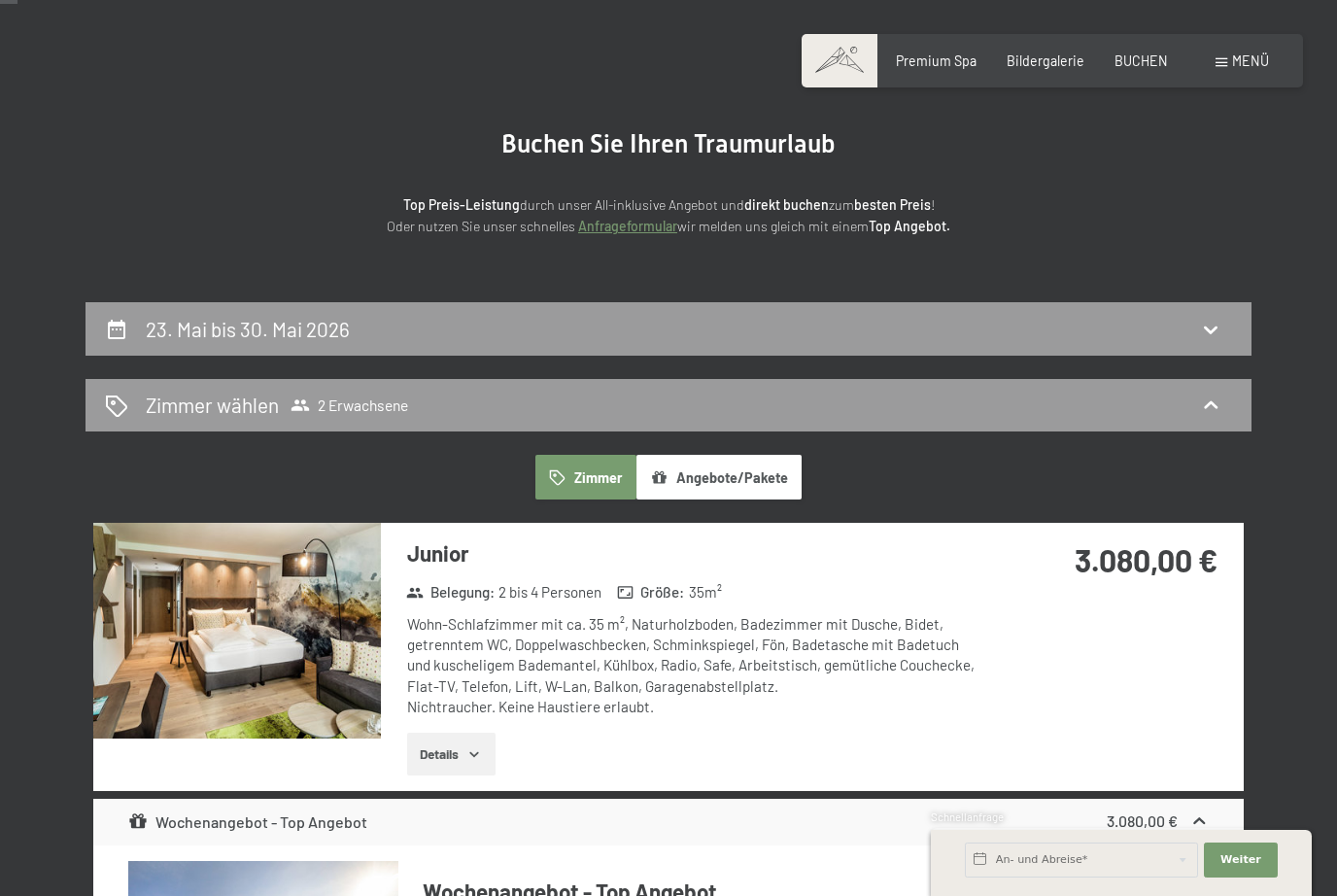
scroll to position [0, 0]
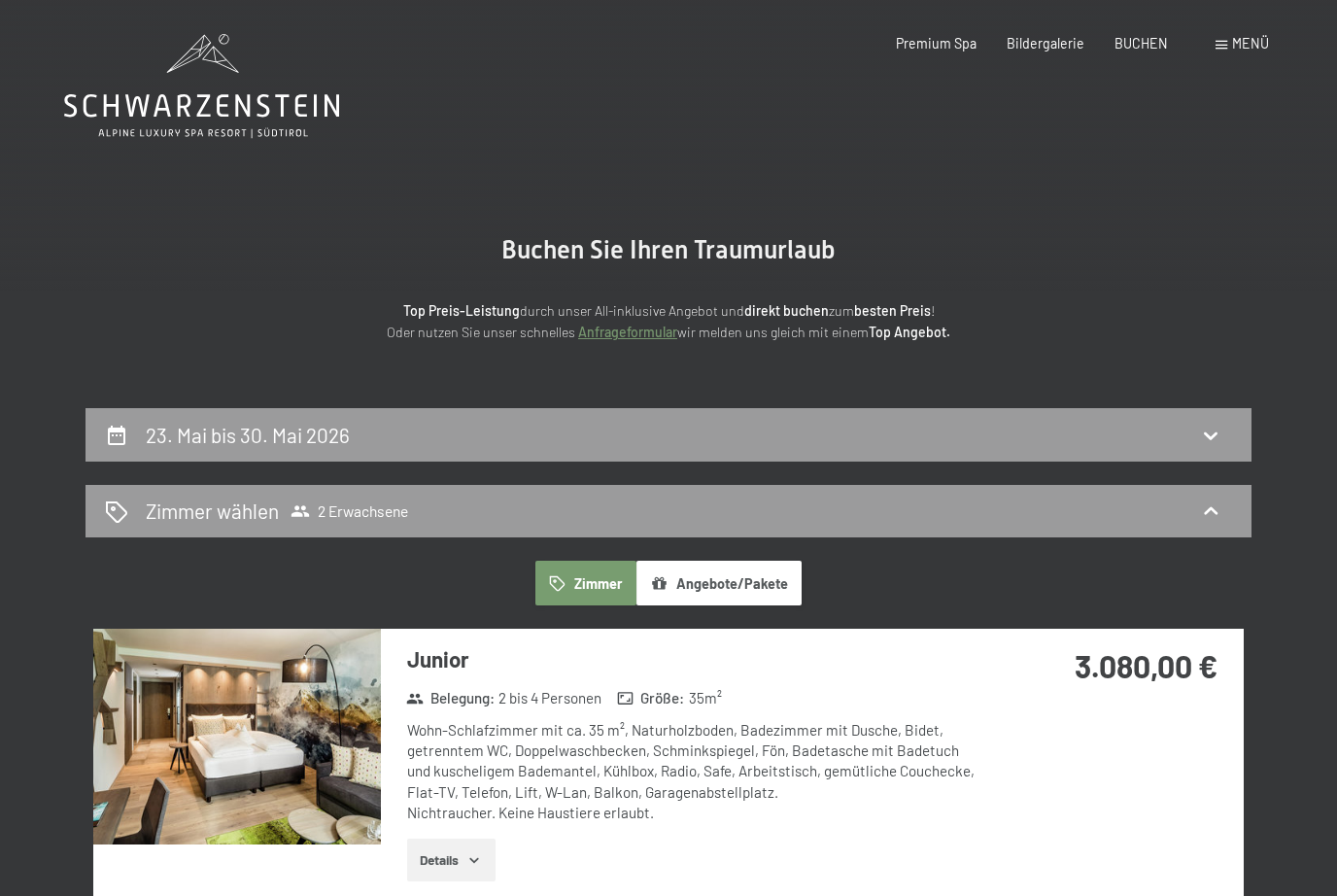
click at [244, 101] on icon at bounding box center [201, 86] width 275 height 104
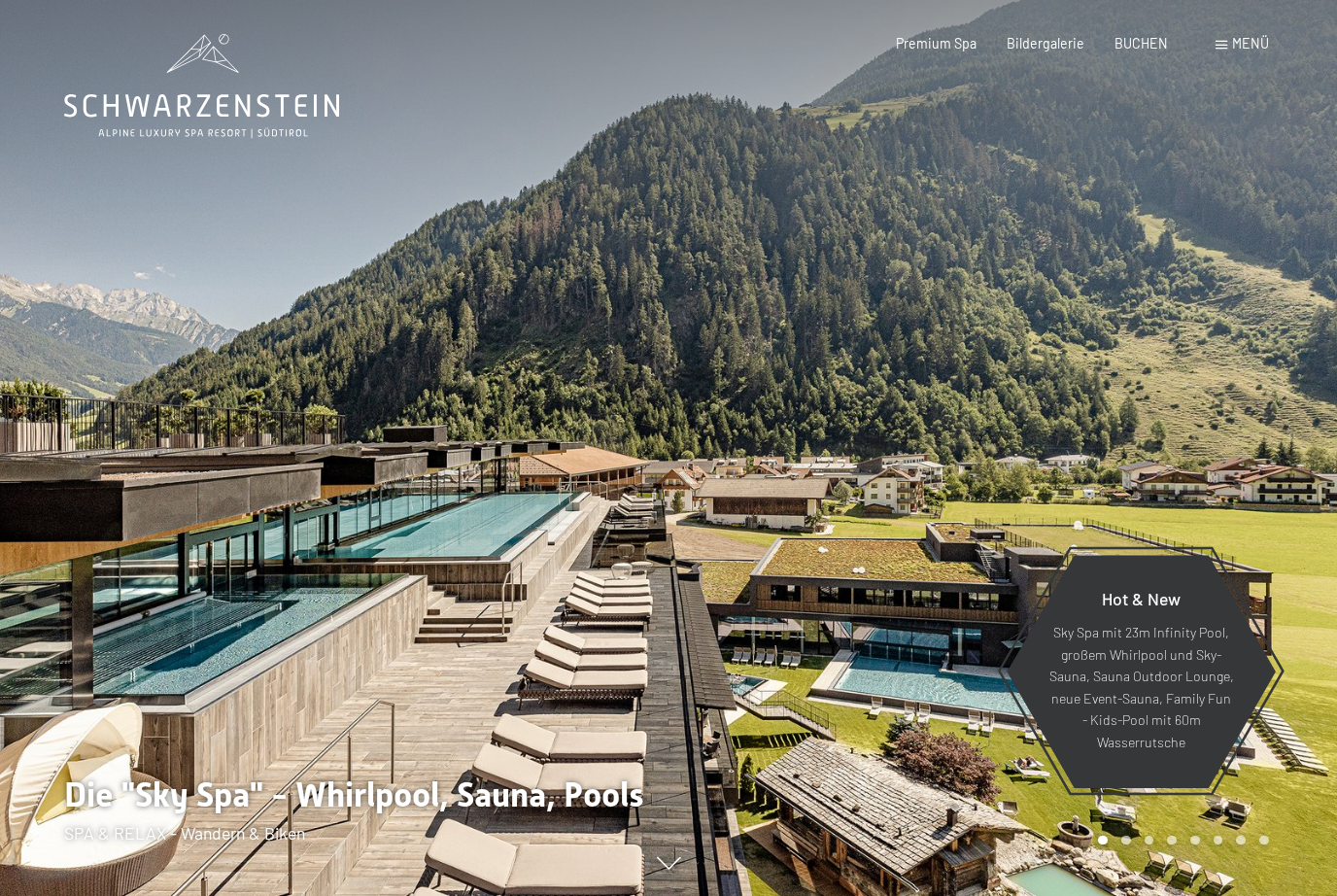
click at [1258, 50] on span "Menü" at bounding box center [1250, 43] width 37 height 17
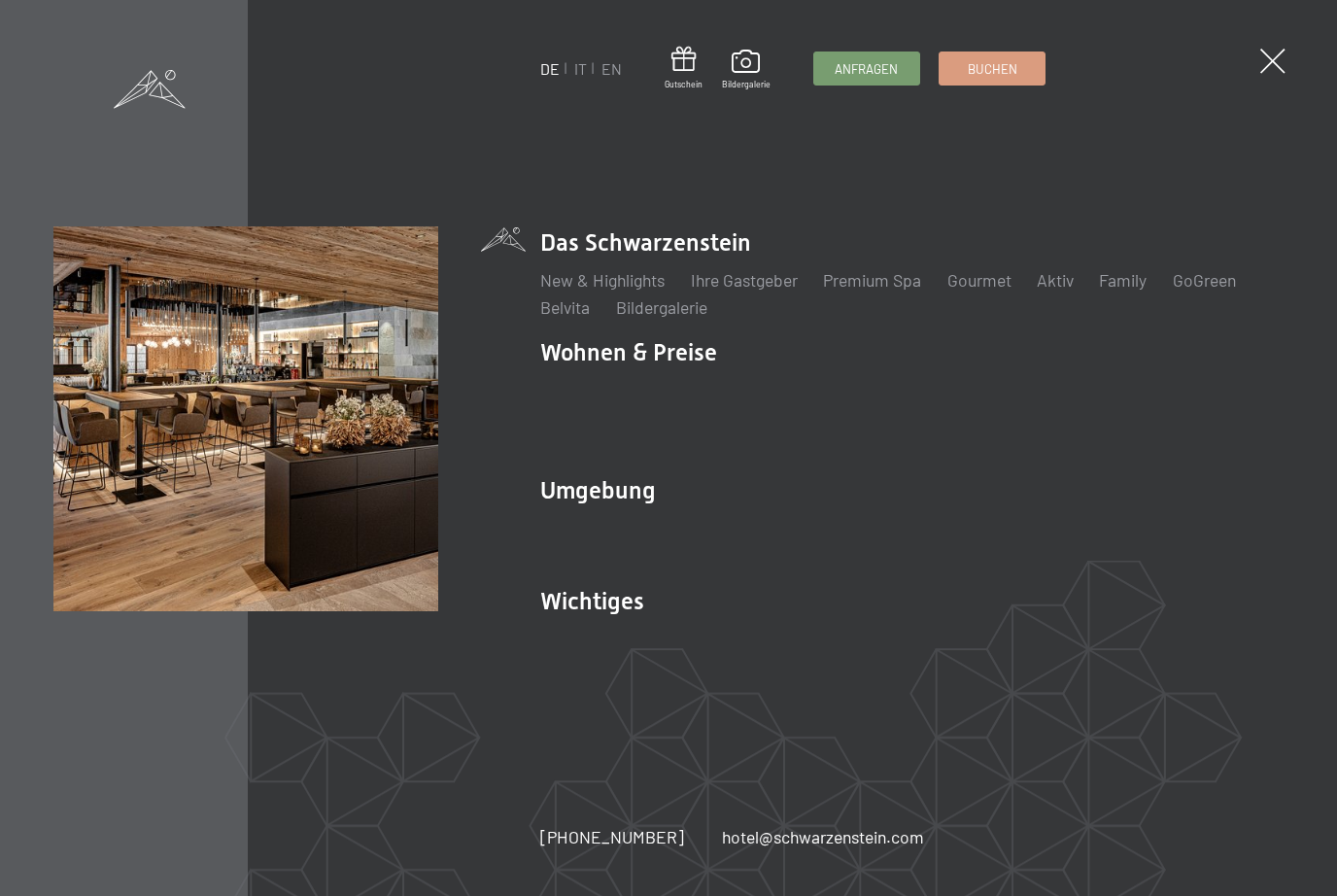
click at [999, 288] on link "Gourmet" at bounding box center [980, 279] width 64 height 21
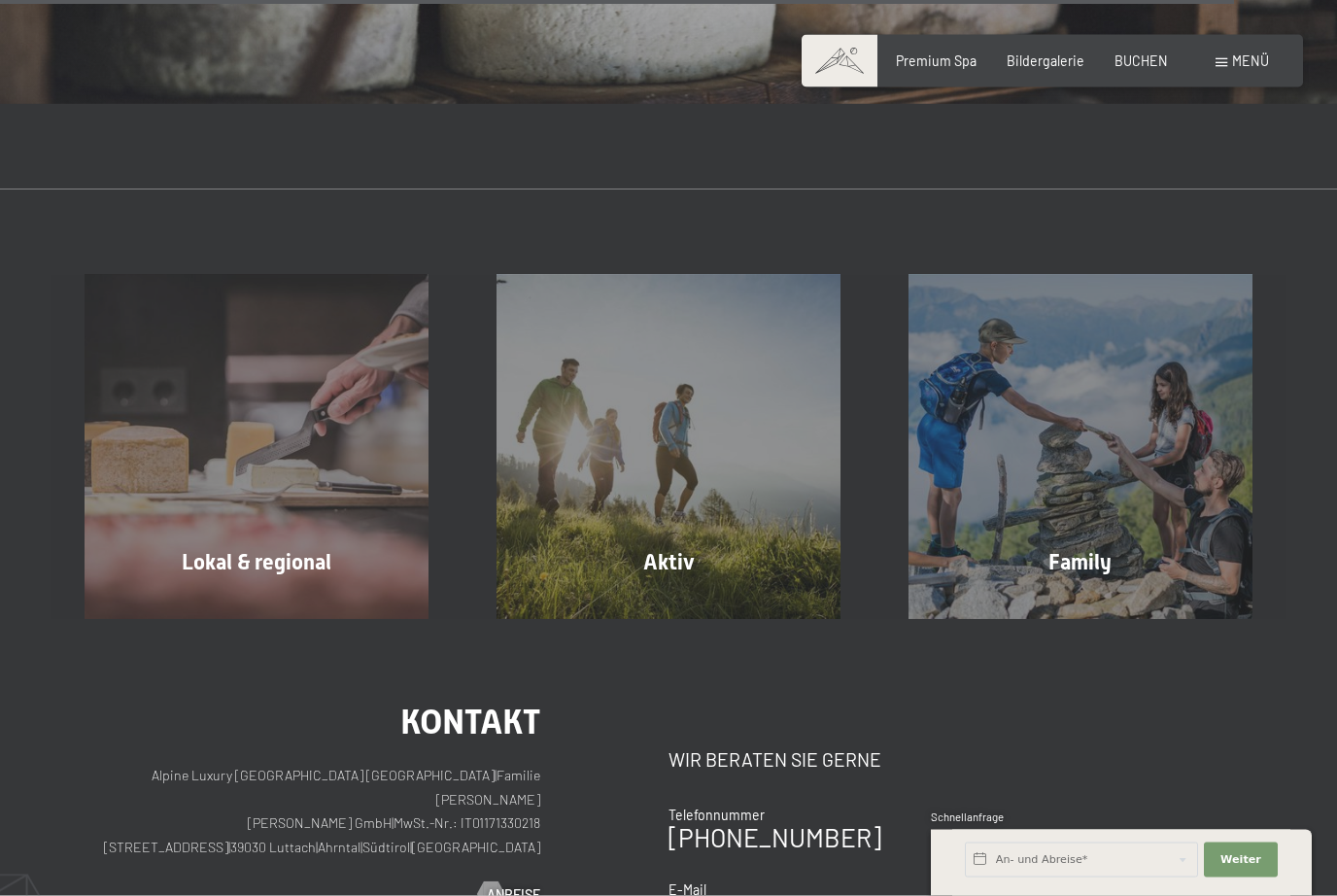
scroll to position [5851, 0]
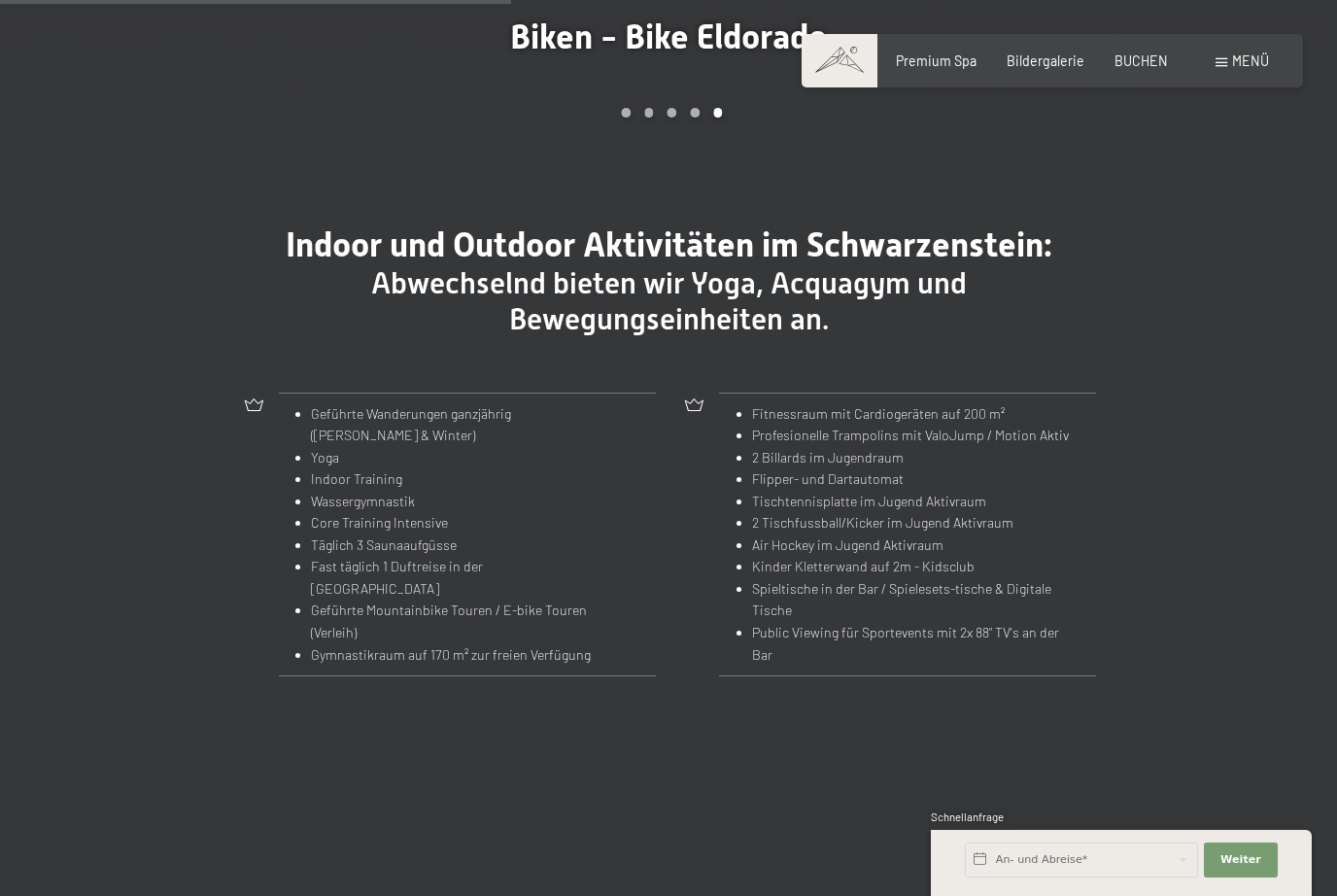
scroll to position [1767, 0]
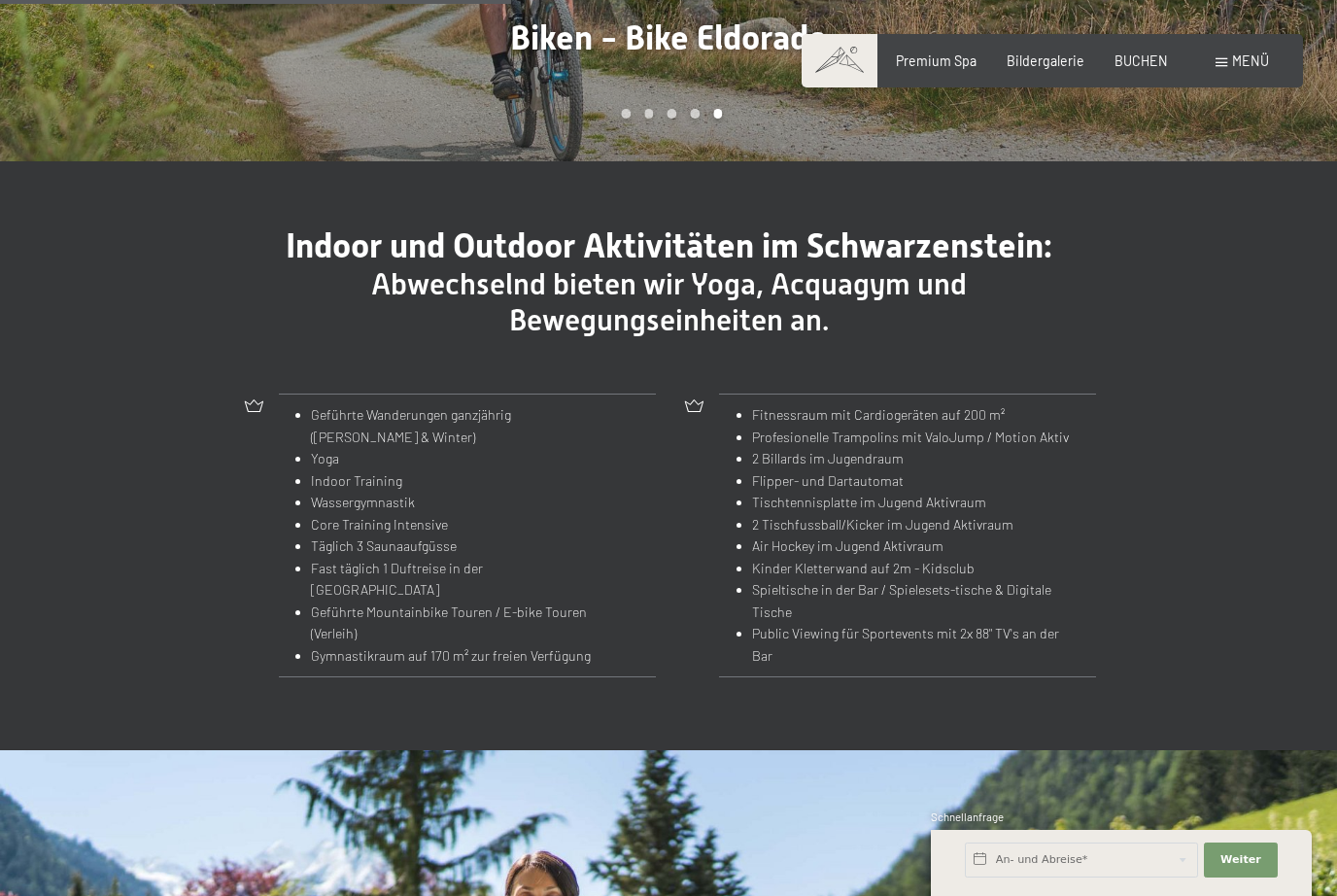
click at [1242, 68] on span "Menü" at bounding box center [1250, 61] width 37 height 17
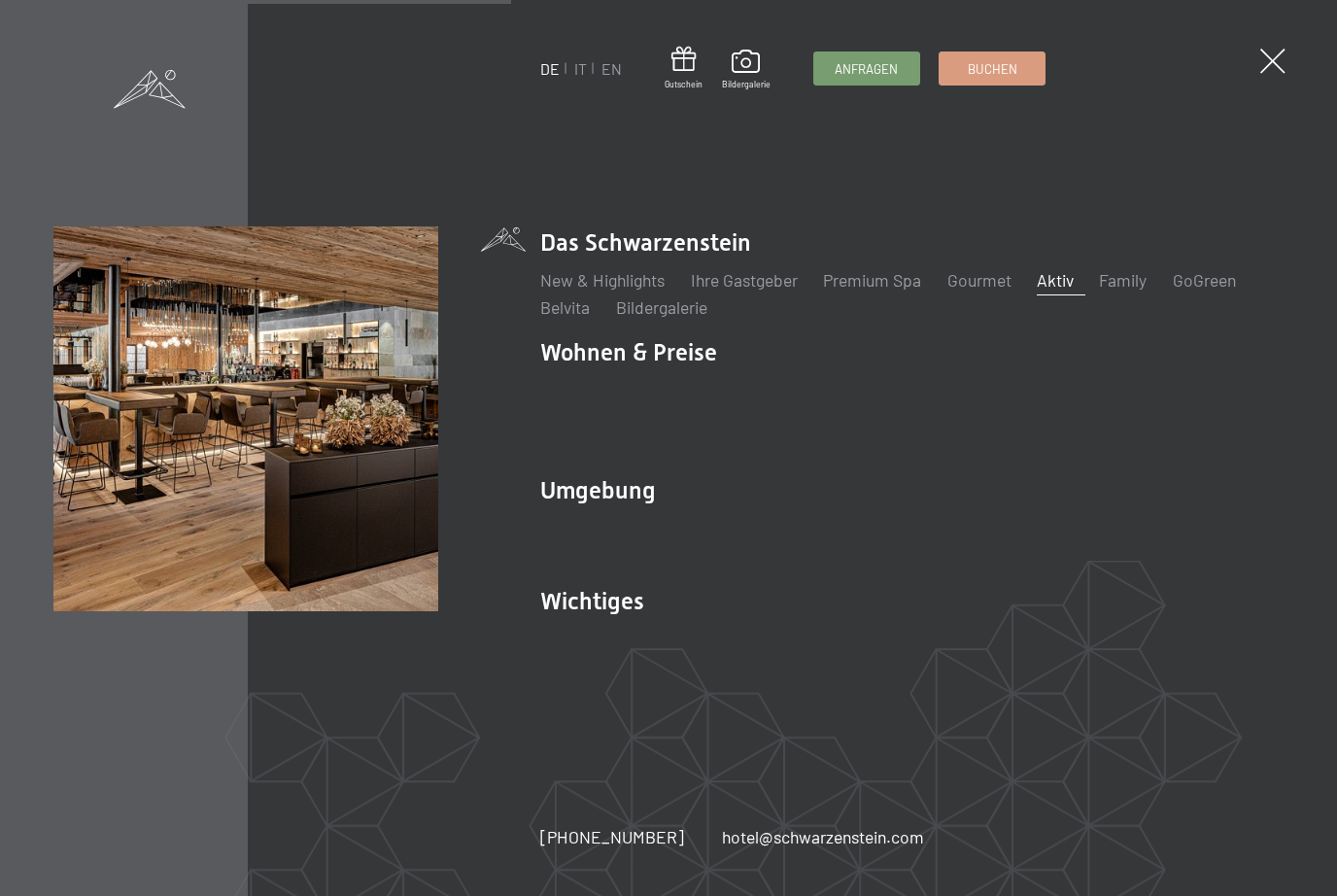
click at [1065, 290] on link "Aktiv" at bounding box center [1054, 279] width 37 height 21
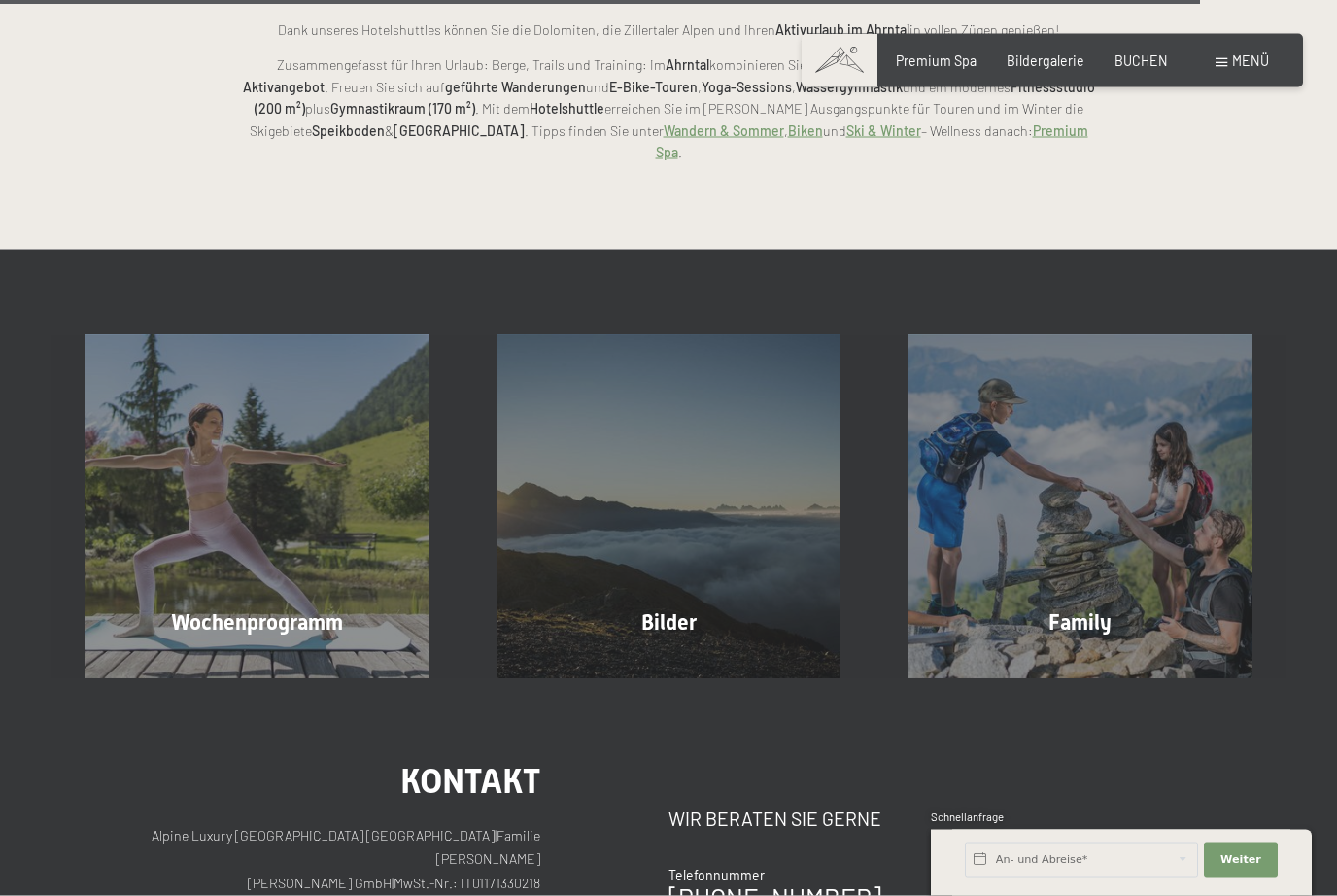
scroll to position [4174, 0]
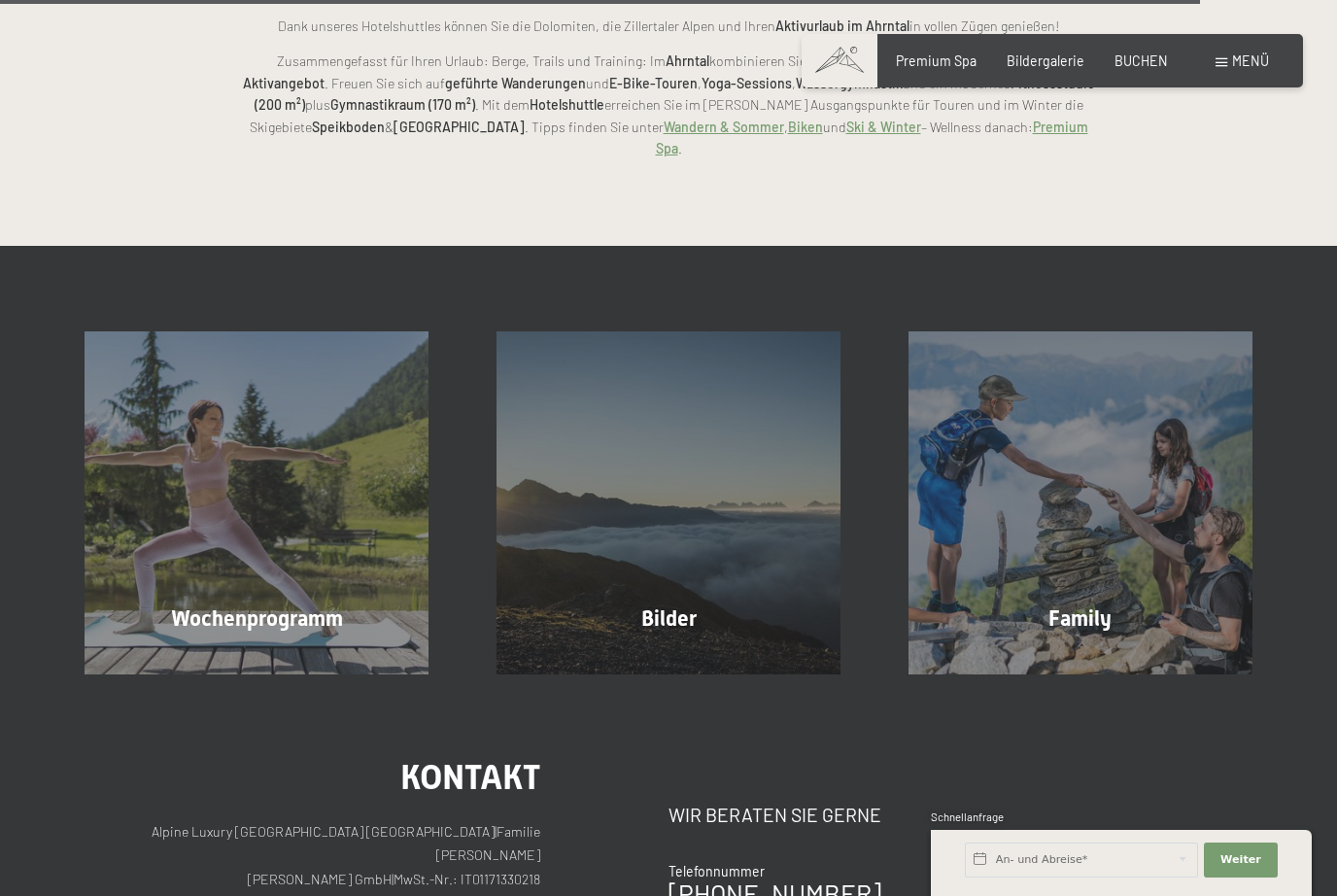
click at [305, 545] on div "Wochenprogramm Mehr erfahren" at bounding box center [257, 502] width 412 height 343
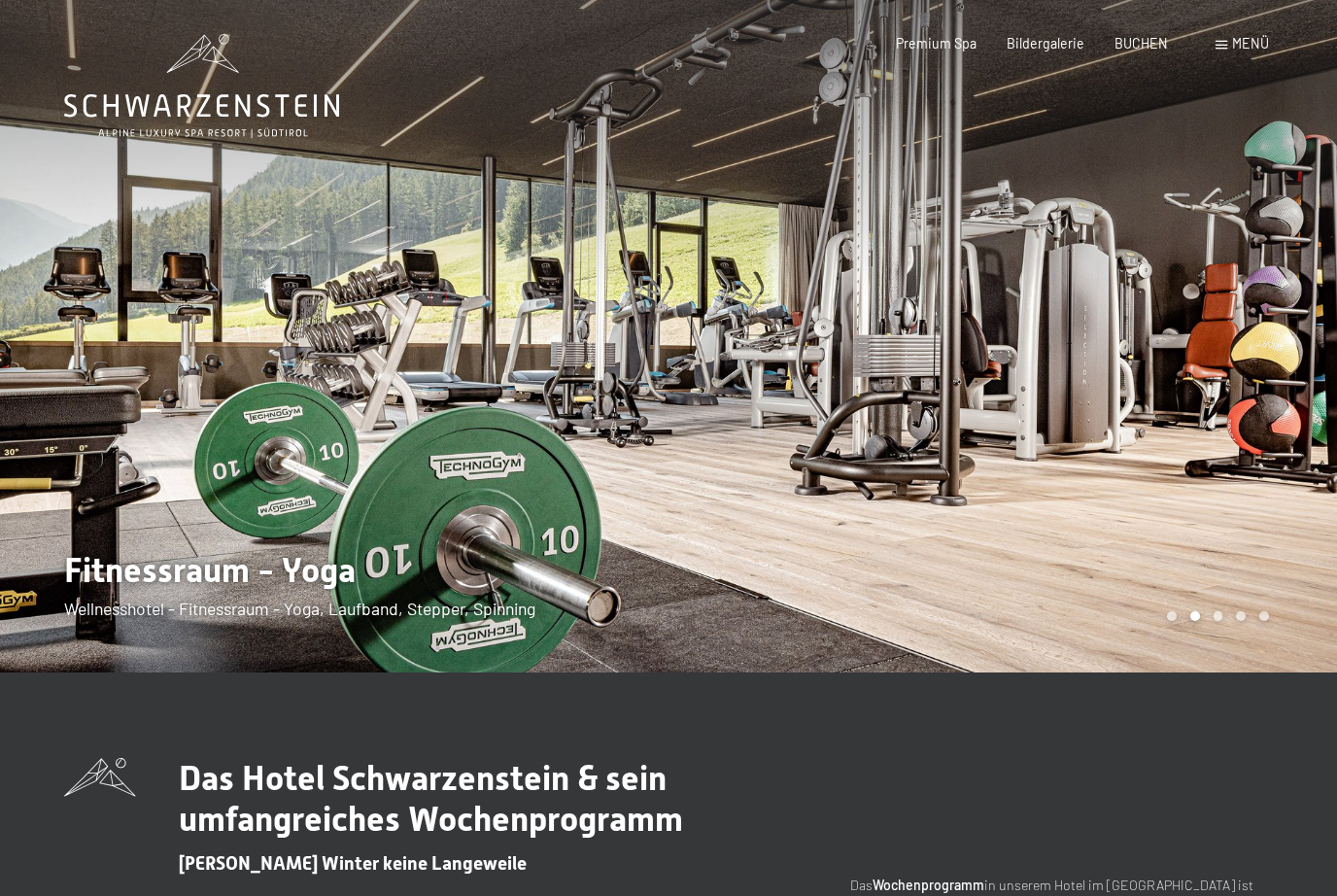
click at [1254, 45] on span "Menü" at bounding box center [1250, 43] width 37 height 17
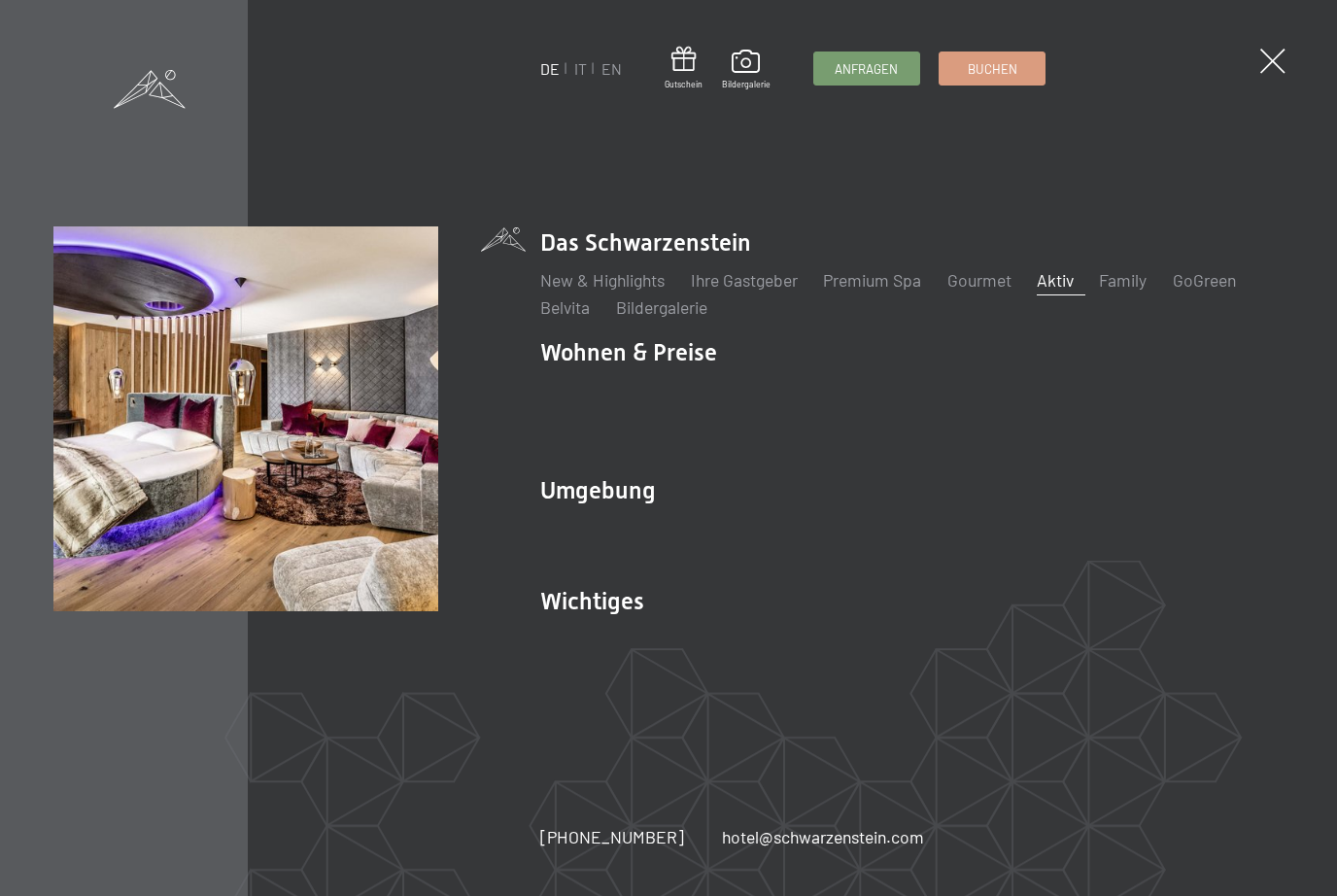
click at [613, 426] on link "Treuebonus" at bounding box center [583, 417] width 86 height 21
